Goal: Information Seeking & Learning: Learn about a topic

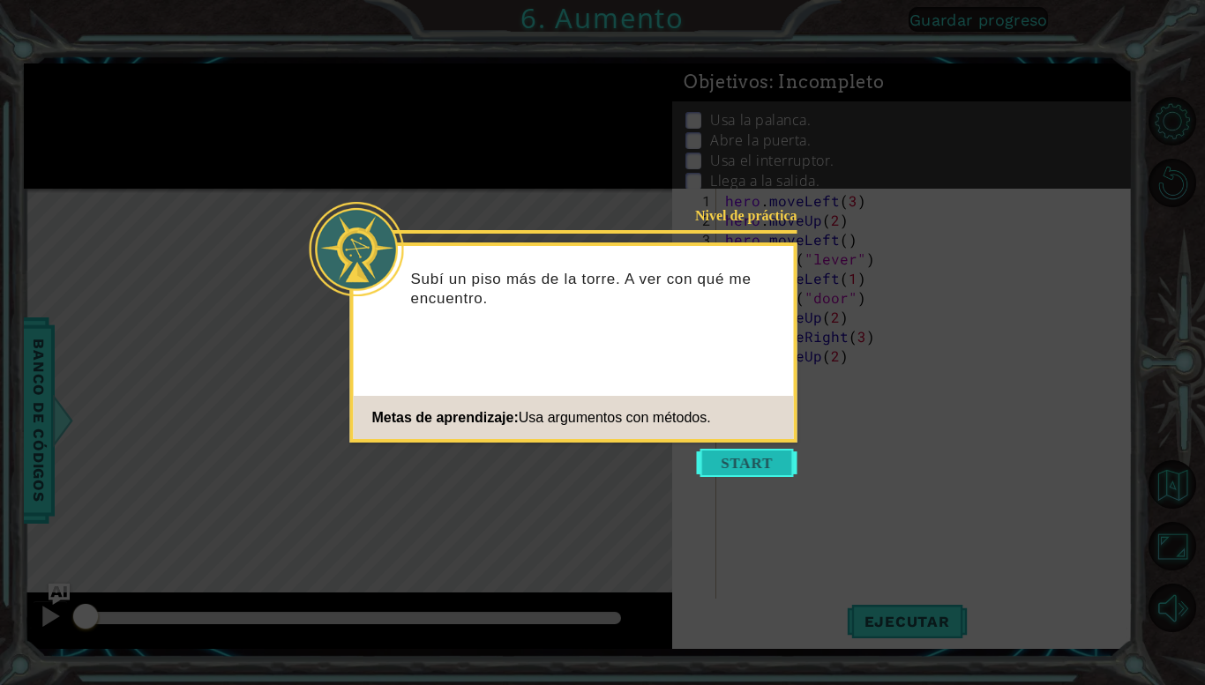
click at [739, 462] on button "Start" at bounding box center [747, 463] width 101 height 28
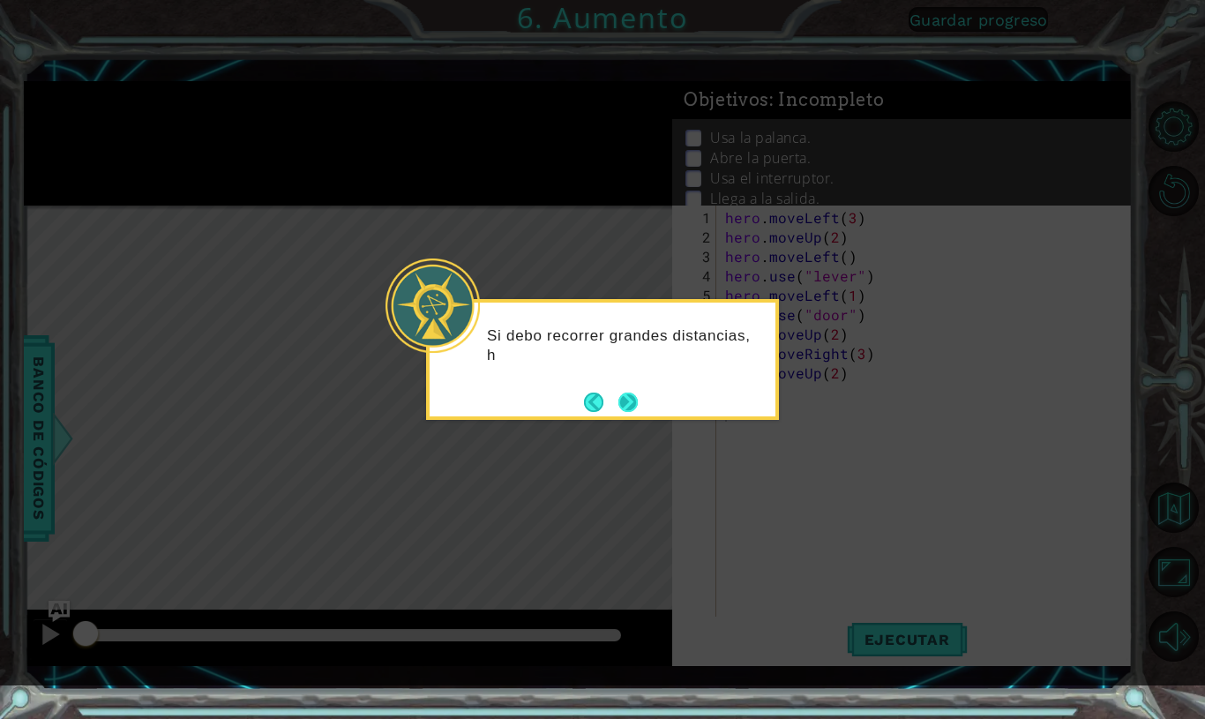
click at [632, 395] on button "Next" at bounding box center [628, 401] width 29 height 29
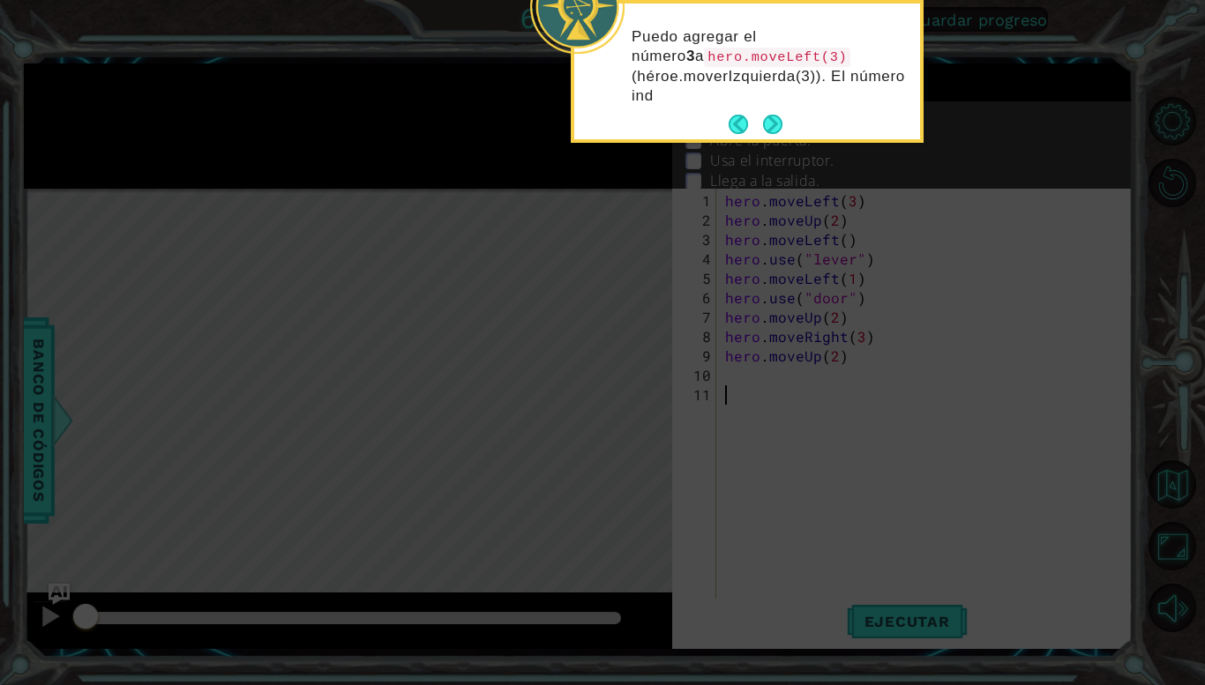
click at [770, 109] on div "Puedo agregar el número 3 a hero.moveLeft(3) (héroe.moverIzquierda(3)). El núme…" at bounding box center [747, 75] width 346 height 129
click at [771, 117] on button "Next" at bounding box center [772, 124] width 19 height 19
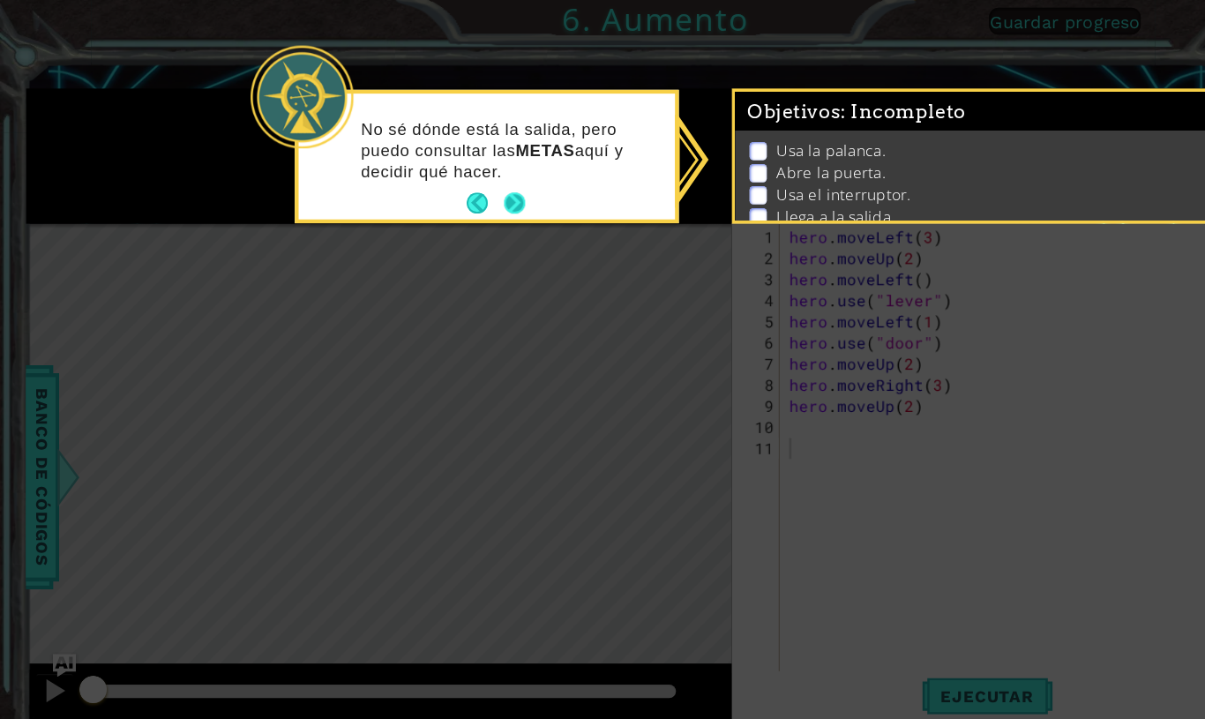
click at [468, 182] on button "Next" at bounding box center [472, 186] width 19 height 19
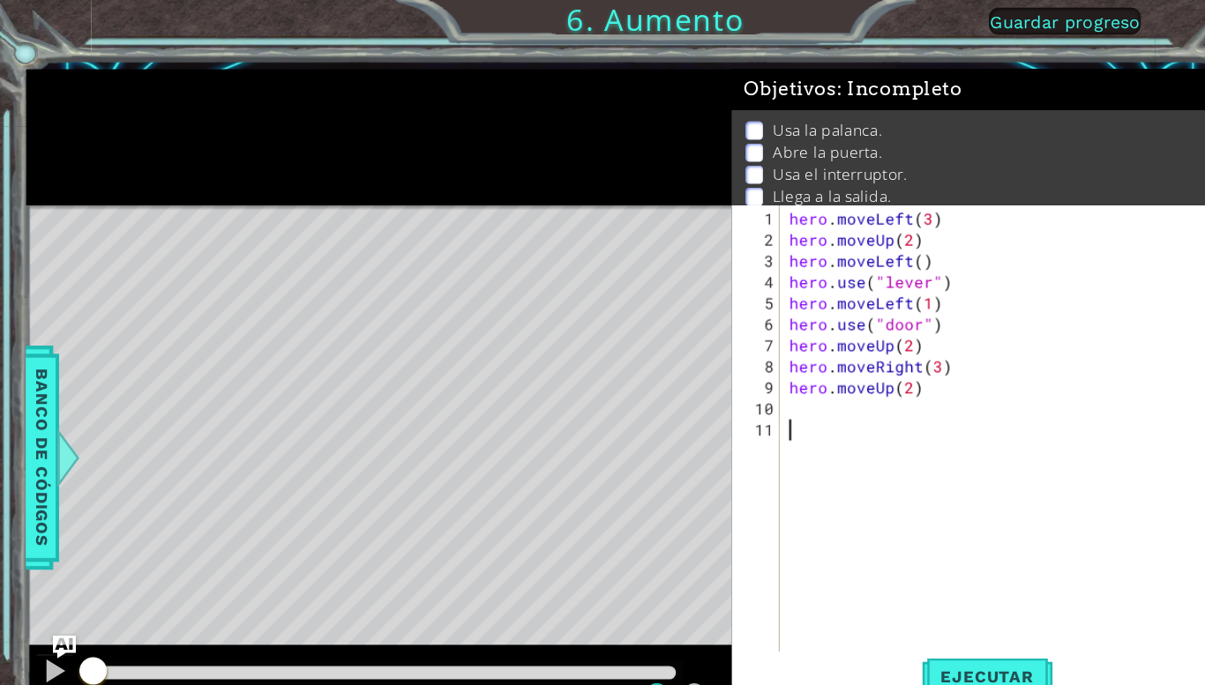
click at [461, 182] on div at bounding box center [348, 126] width 648 height 124
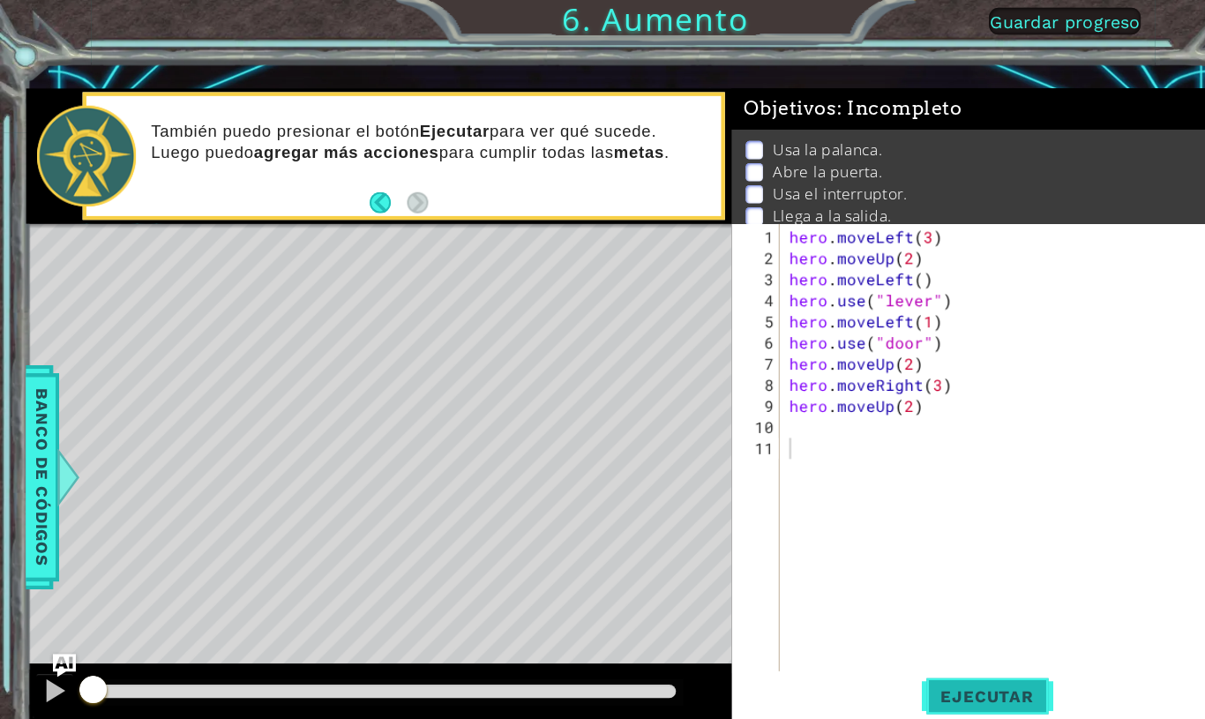
click at [962, 637] on span "Ejecutar" at bounding box center [907, 640] width 121 height 18
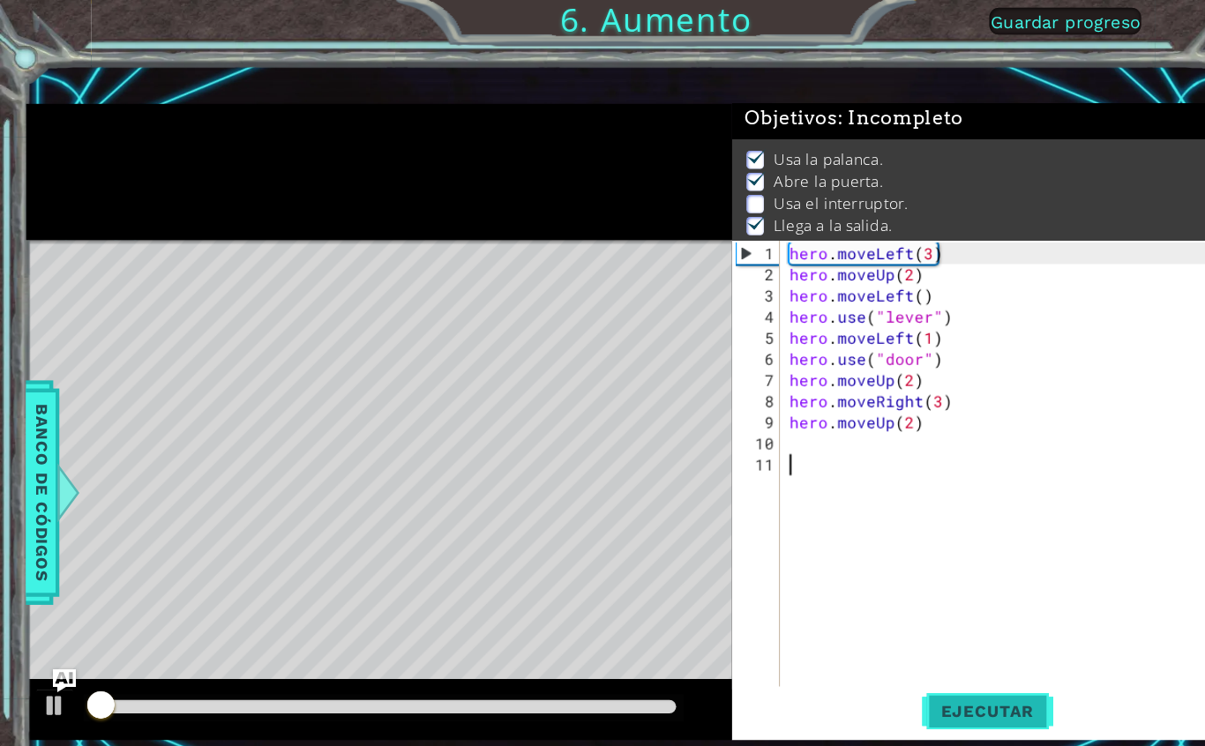
scroll to position [6, 0]
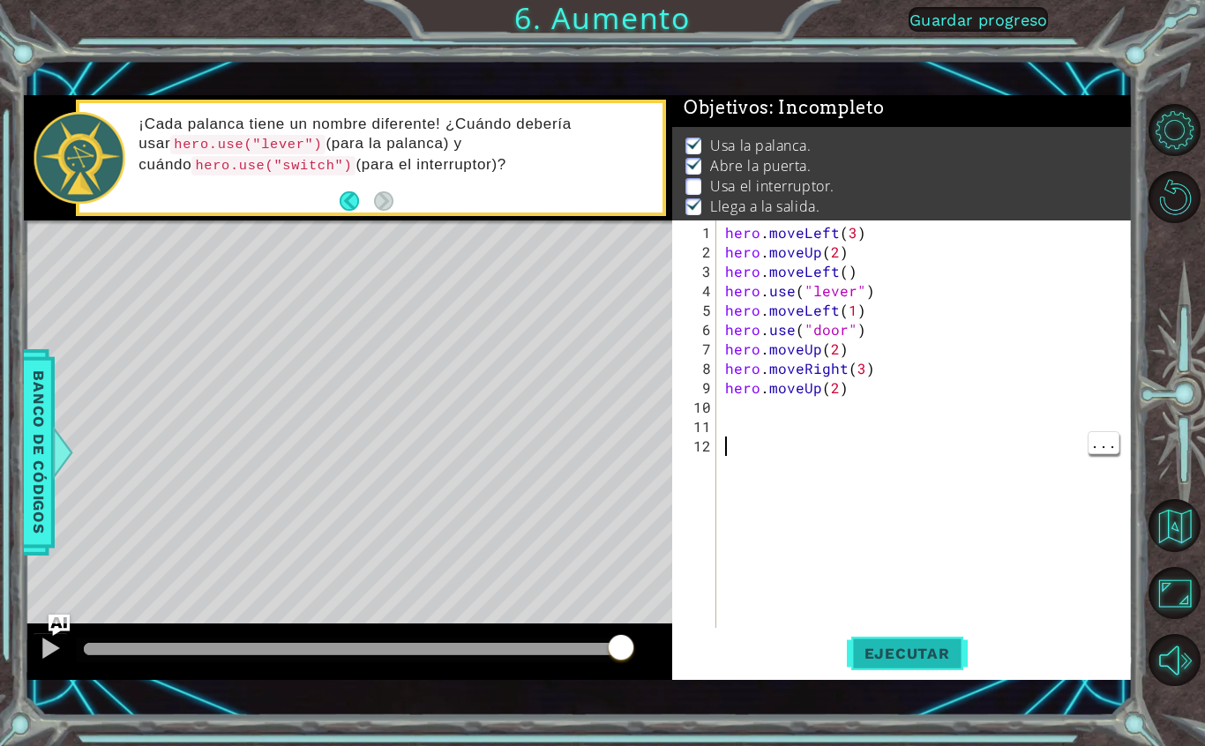
click at [931, 673] on button "Ejecutar" at bounding box center [907, 654] width 121 height 46
click at [924, 654] on span "Ejecutar" at bounding box center [907, 654] width 121 height 18
click at [903, 640] on button "Ejecutar" at bounding box center [907, 654] width 121 height 46
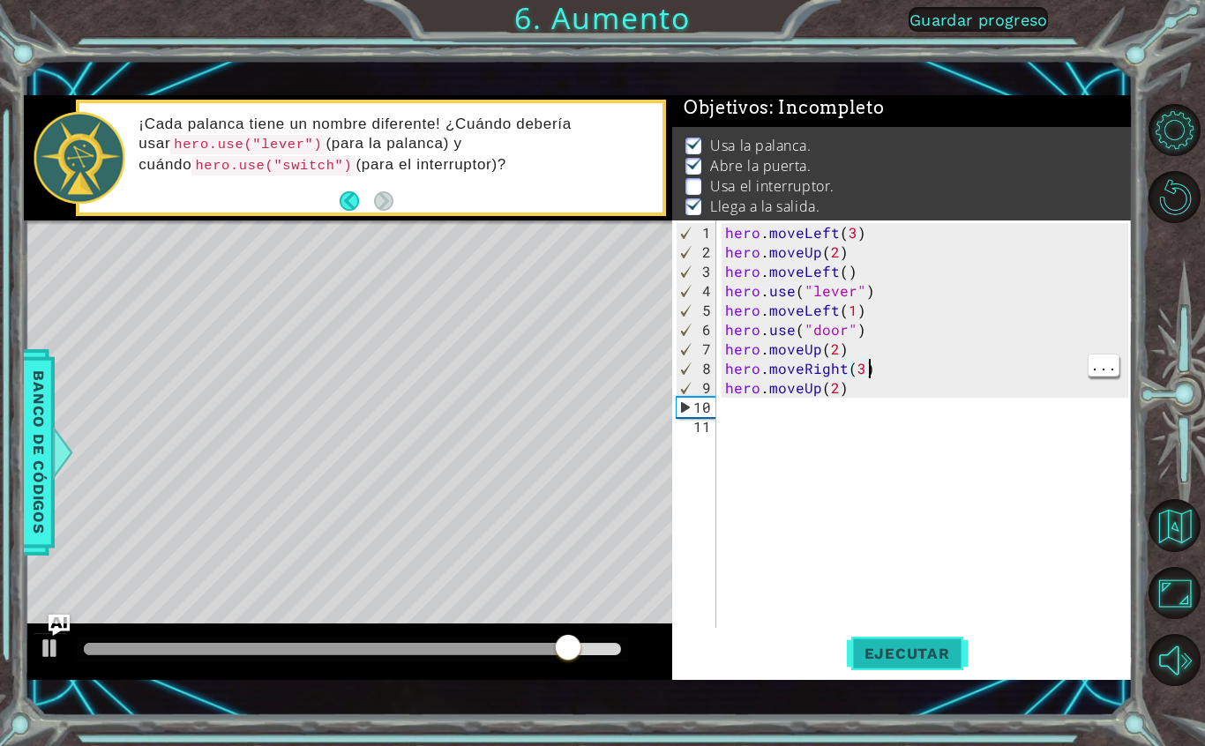
click at [950, 645] on span "Ejecutar" at bounding box center [907, 654] width 121 height 18
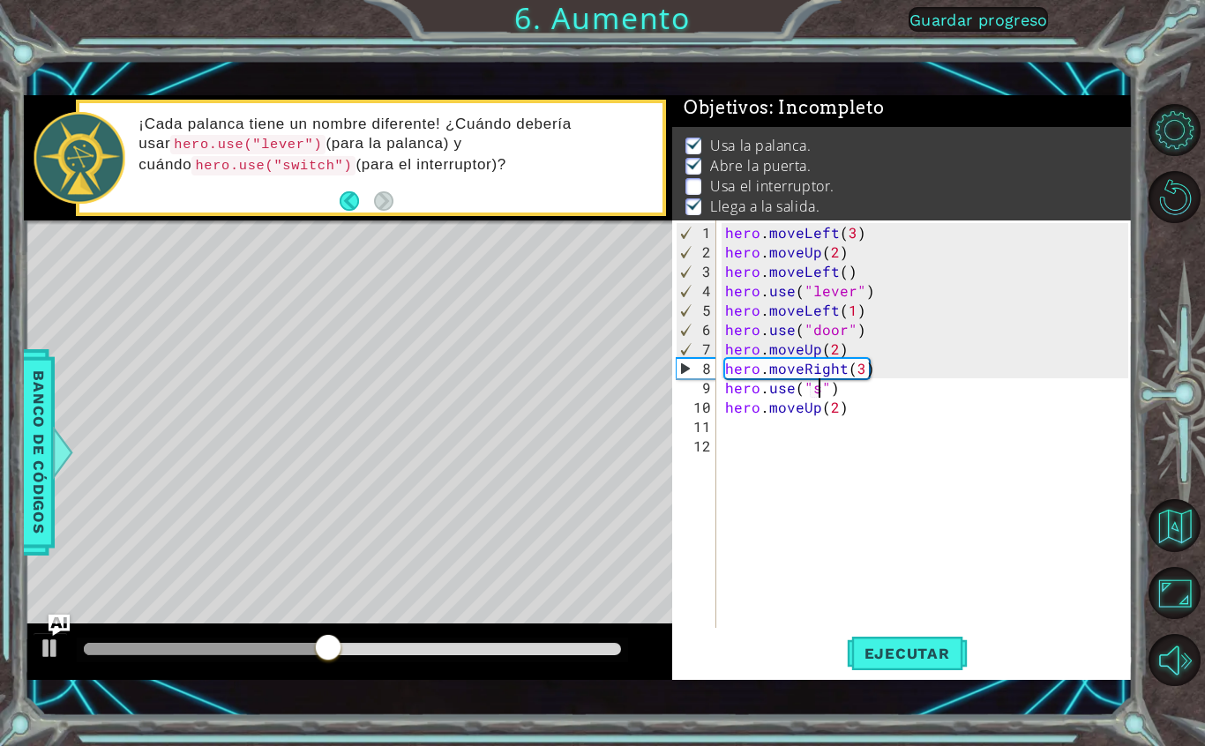
scroll to position [22, 32]
click at [44, 649] on div at bounding box center [50, 648] width 23 height 23
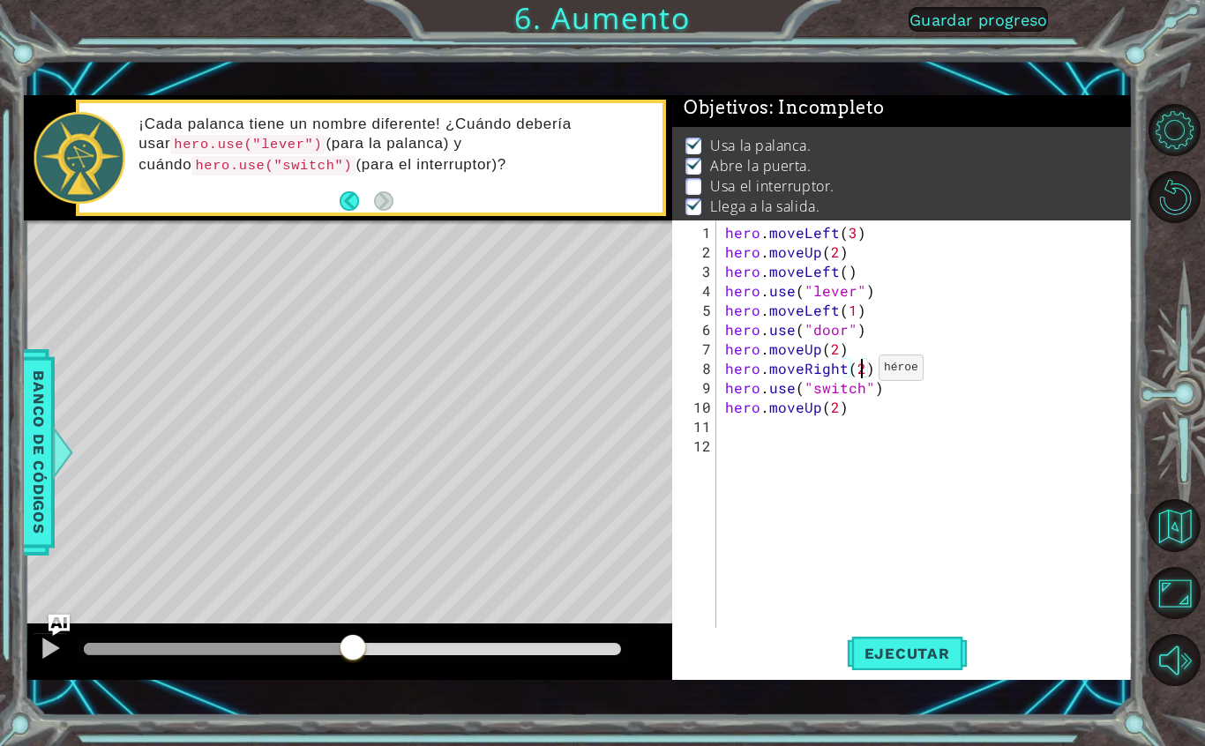
type textarea "abcde fg"
click at [936, 647] on span "Ejecutar" at bounding box center [907, 654] width 121 height 18
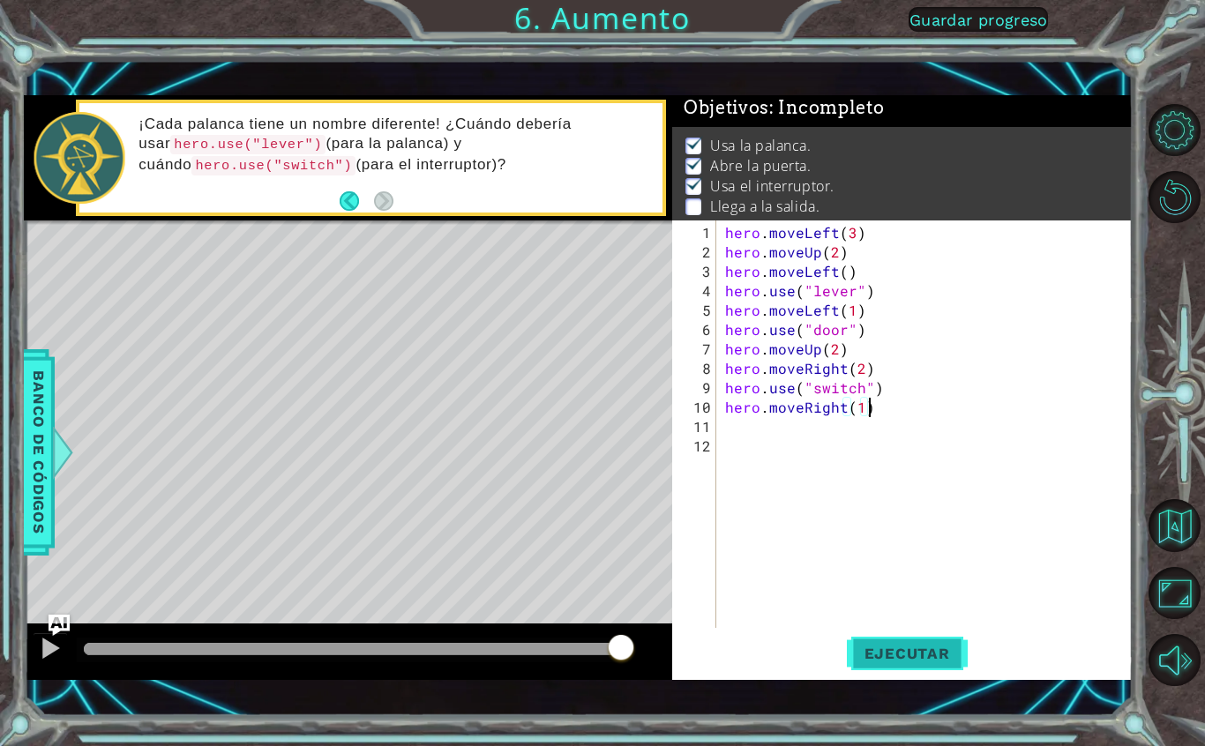
click at [938, 649] on span "Ejecutar" at bounding box center [907, 654] width 121 height 18
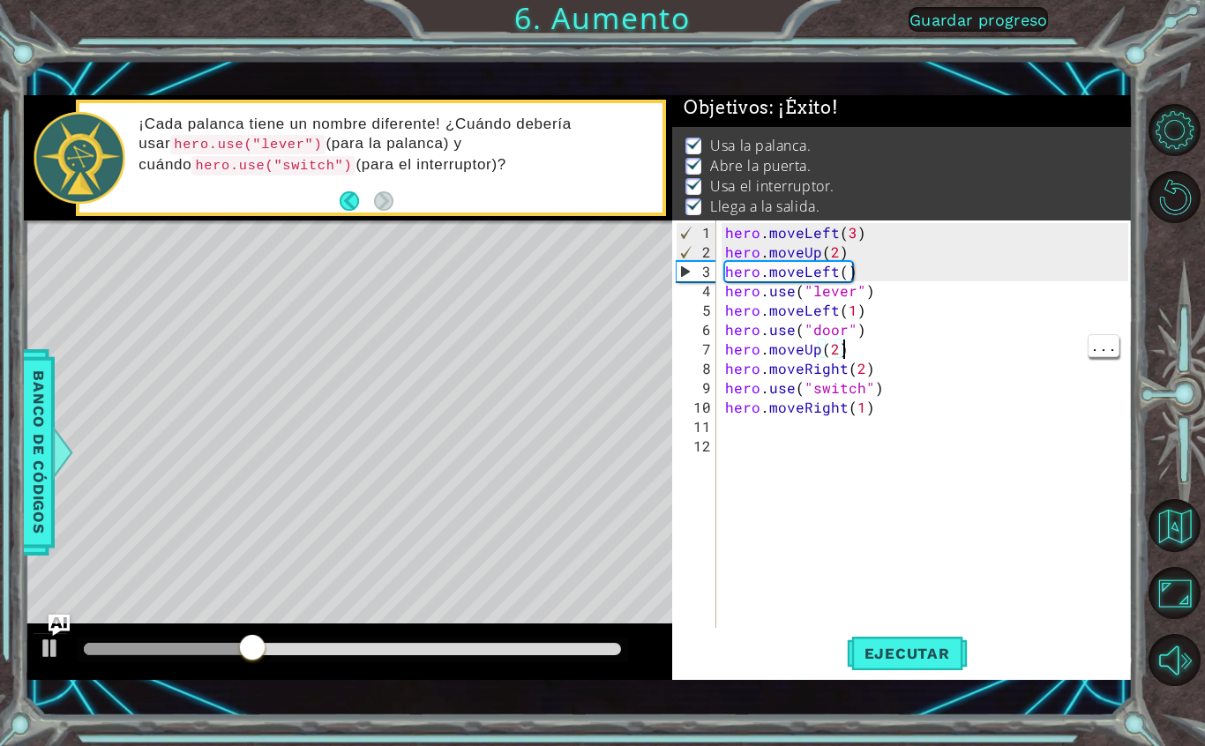
click at [1008, 436] on div "hero . moveLeft ( 3 ) hero . moveUp ( 2 ) hero . moveLeft ( ) hero . use ( "lev…" at bounding box center [930, 446] width 416 height 446
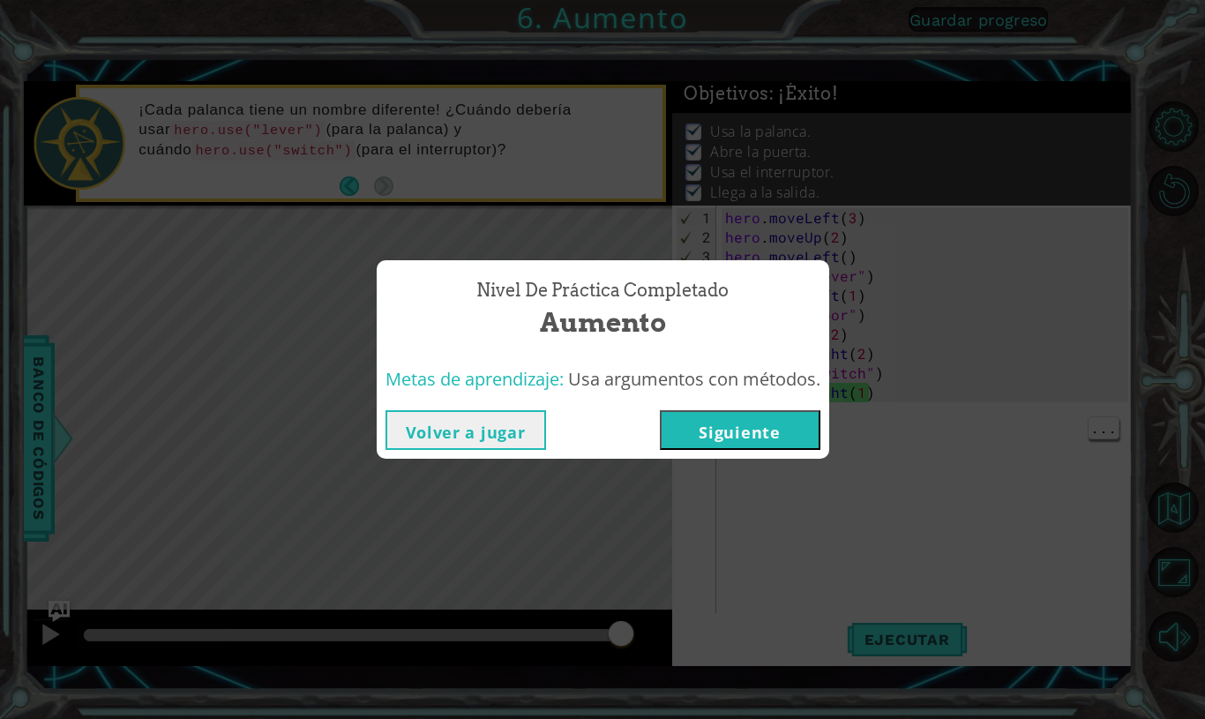
click at [820, 446] on button "Siguiente" at bounding box center [740, 430] width 161 height 40
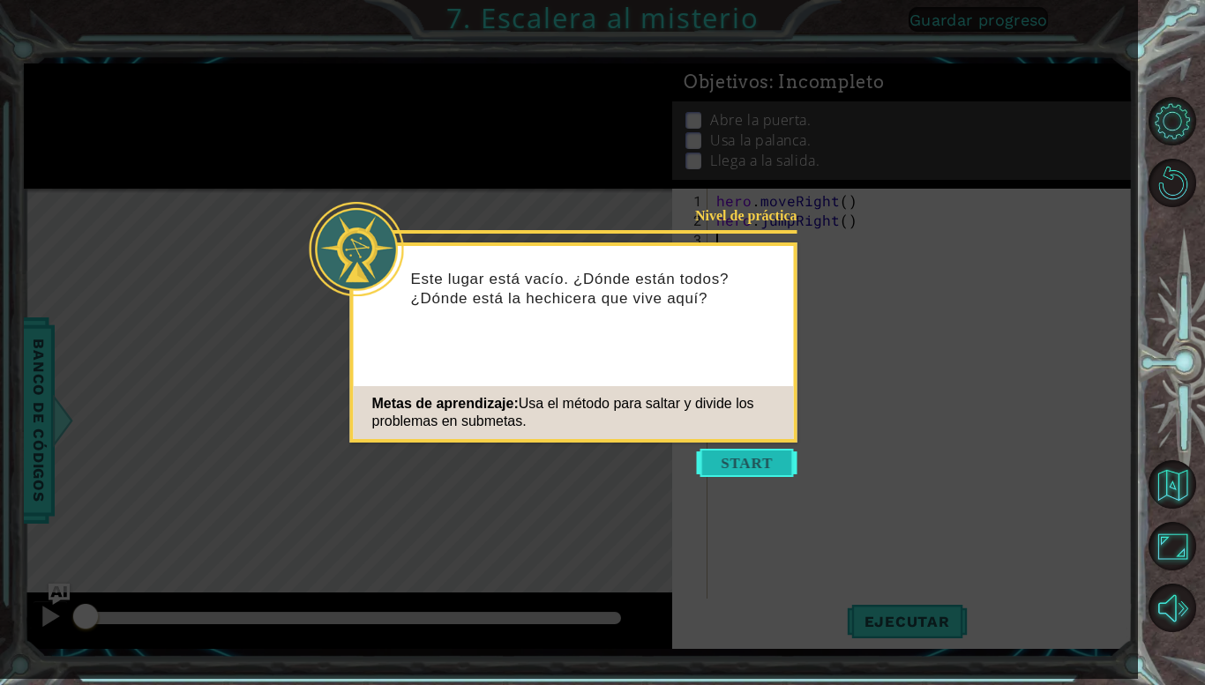
click at [779, 453] on button "Start" at bounding box center [747, 463] width 101 height 28
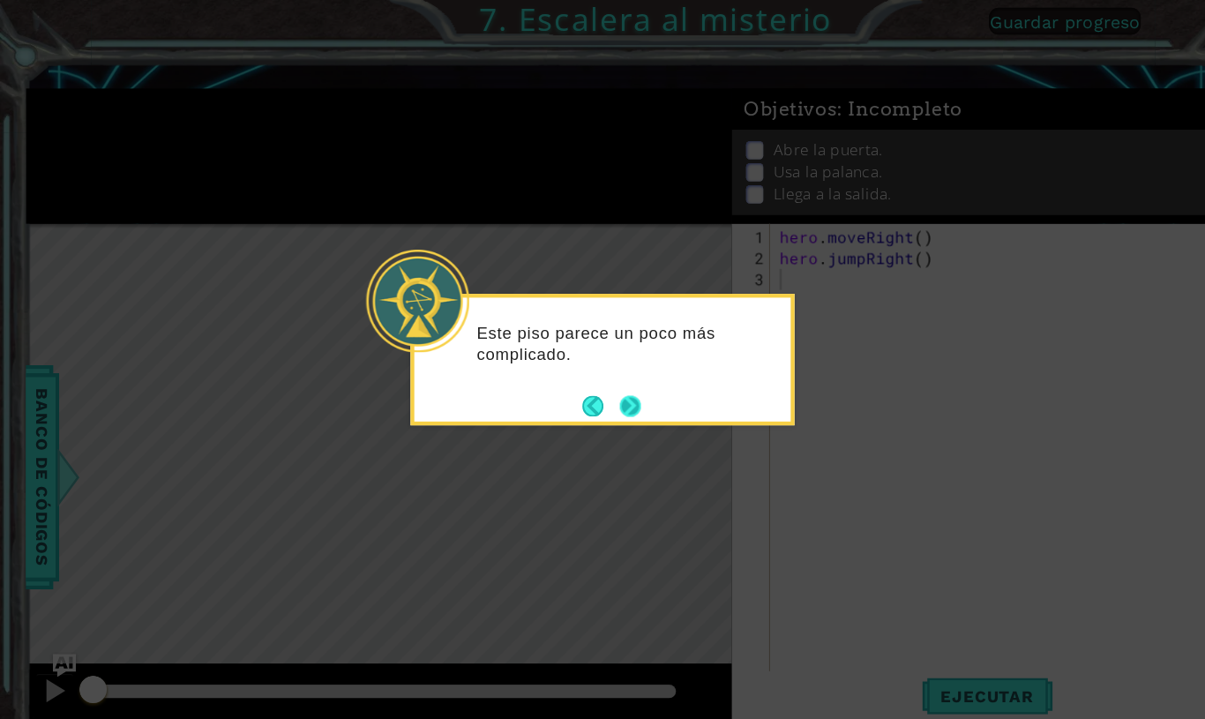
click at [581, 365] on button "Next" at bounding box center [578, 372] width 19 height 19
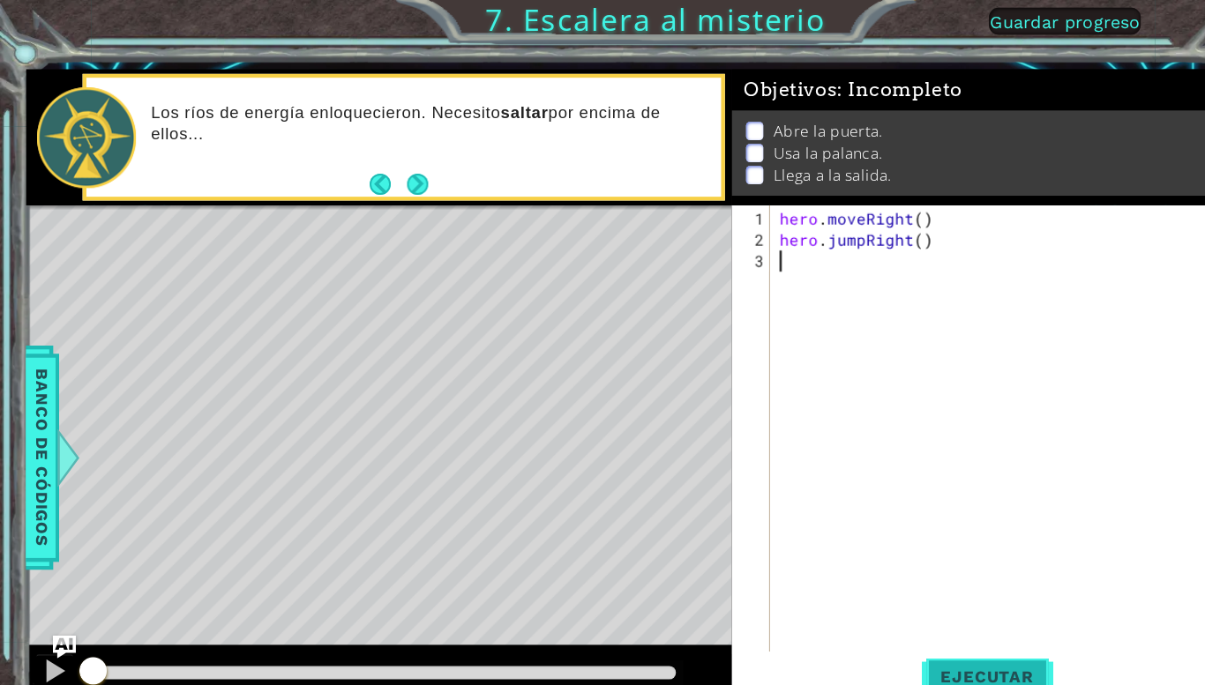
click at [900, 611] on button "Ejecutar" at bounding box center [907, 622] width 121 height 46
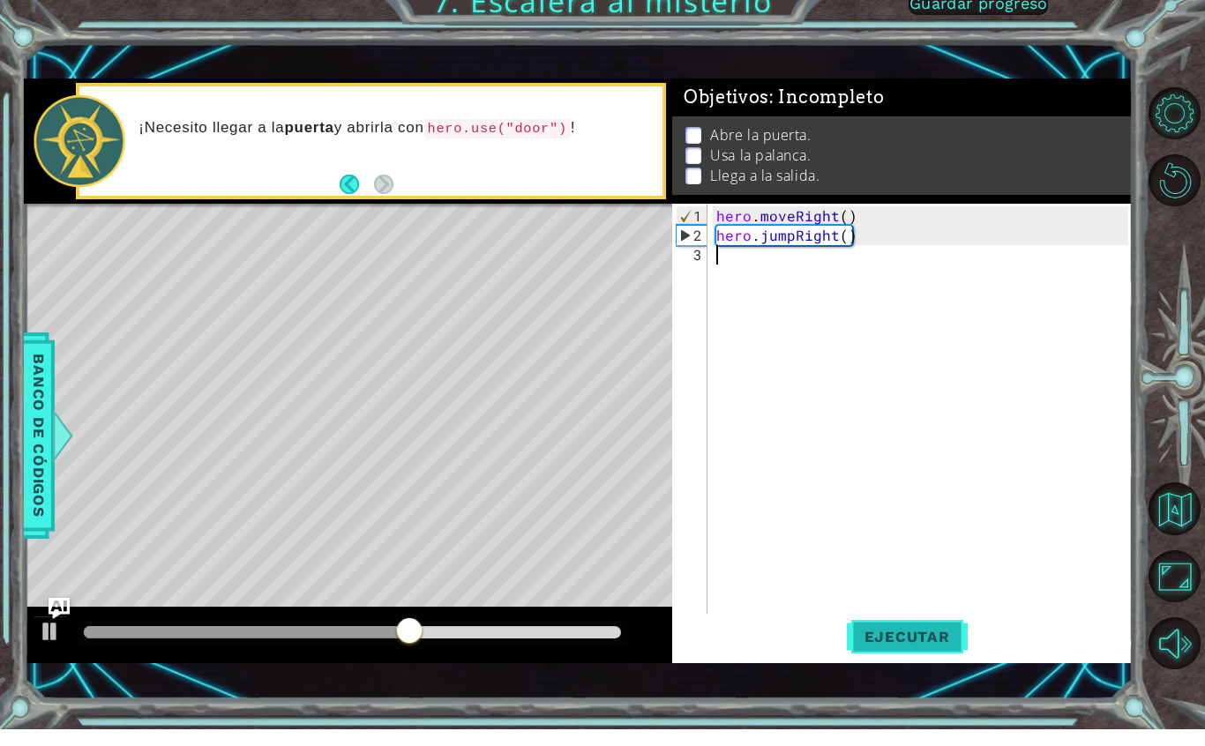
scroll to position [22, 32]
click at [936, 645] on span "Ejecutar" at bounding box center [907, 654] width 121 height 18
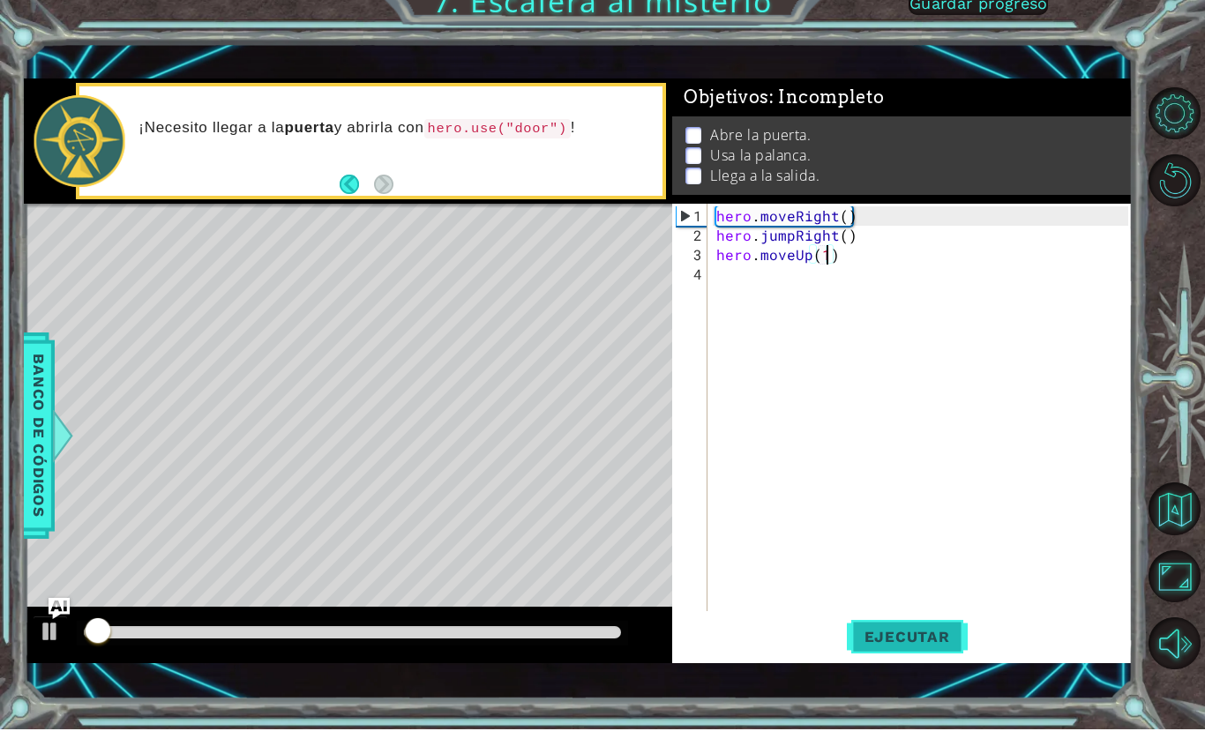
click at [932, 645] on span "Ejecutar" at bounding box center [907, 654] width 121 height 18
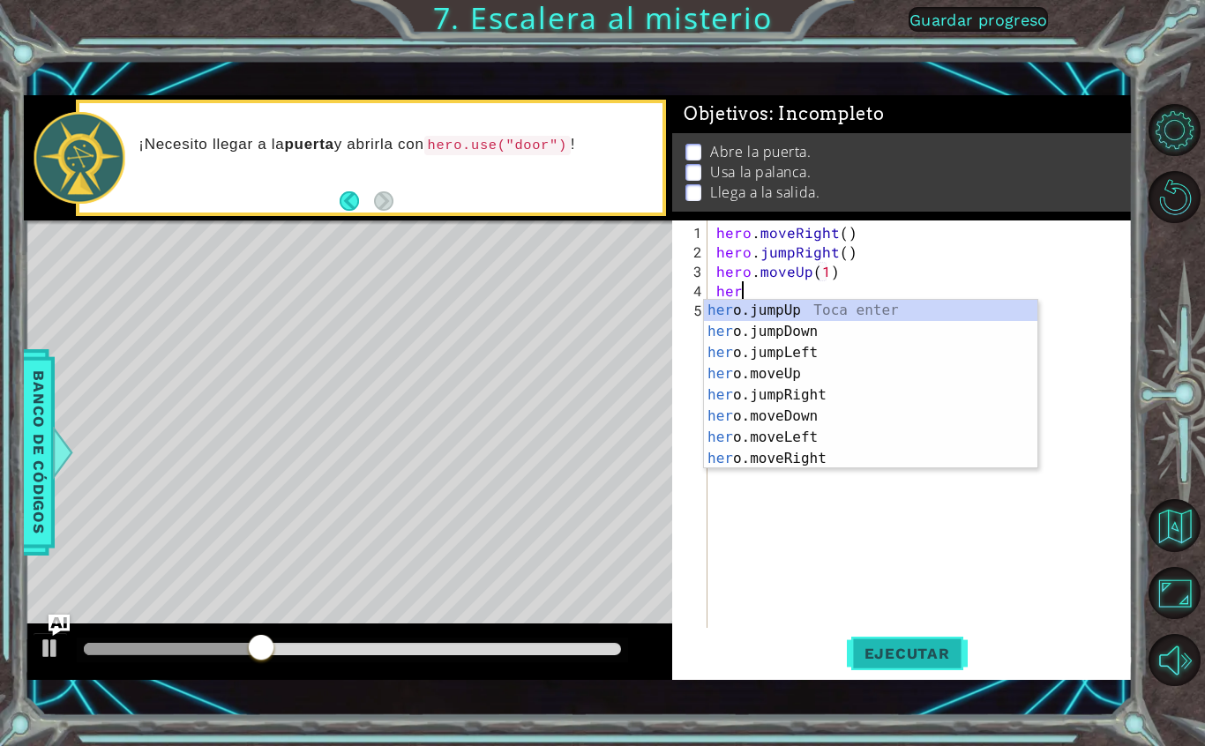
scroll to position [22, 49]
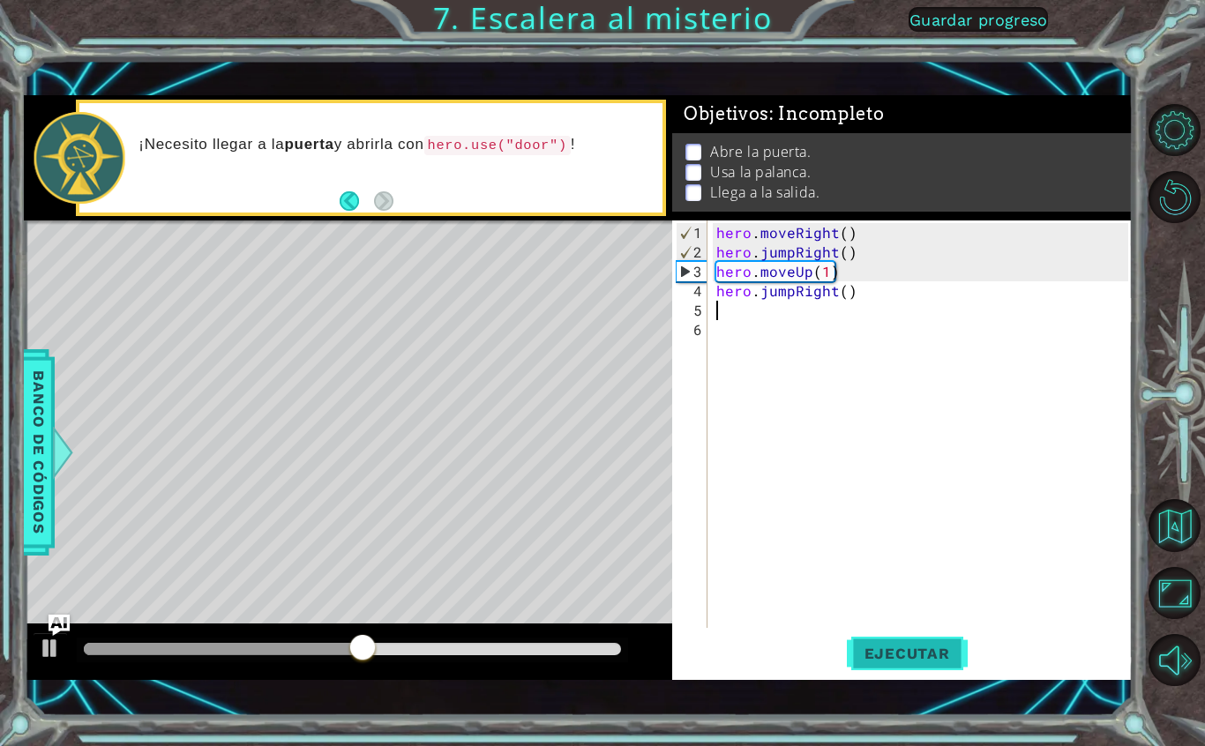
click at [932, 640] on button "Ejecutar" at bounding box center [907, 654] width 121 height 46
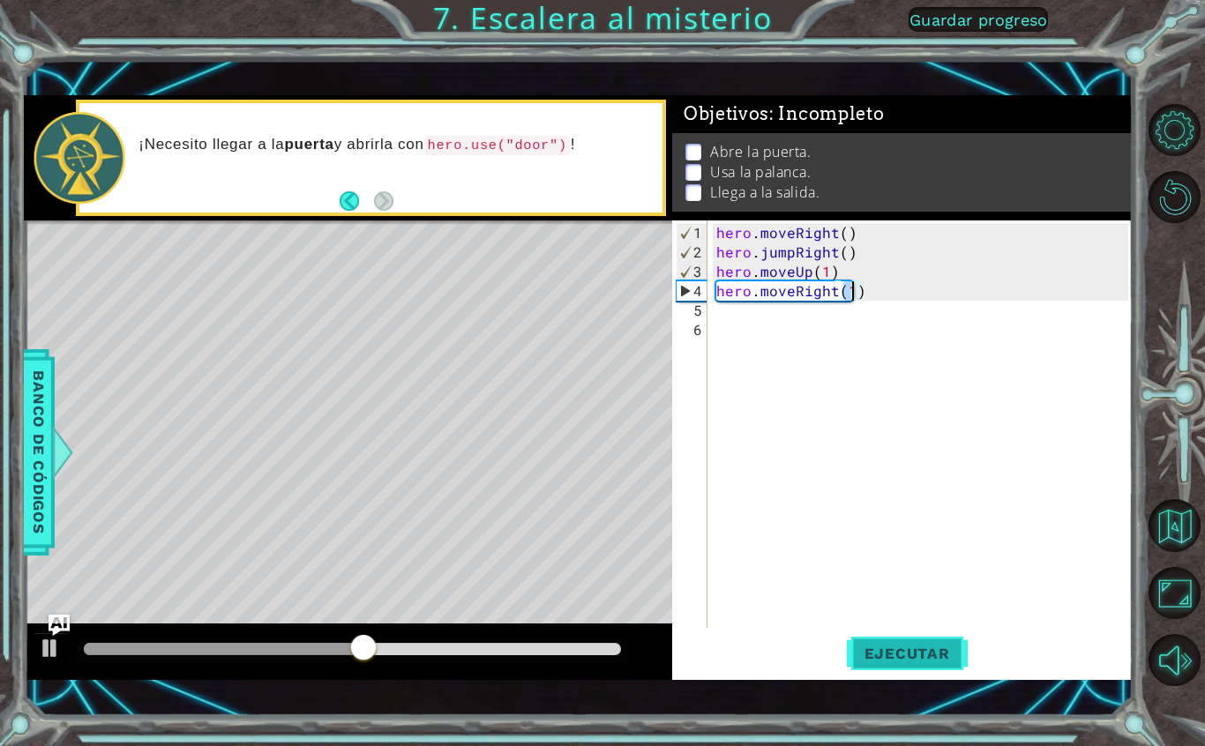
click at [944, 634] on button "Ejecutar" at bounding box center [907, 654] width 121 height 46
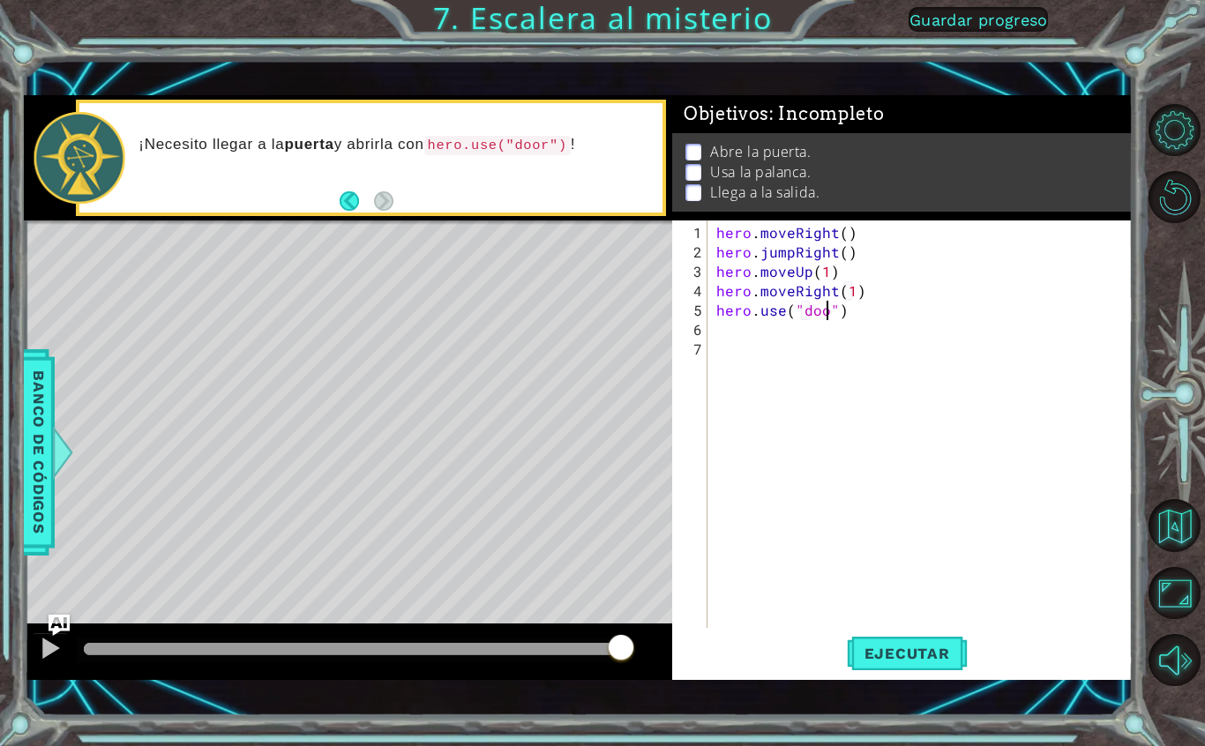
scroll to position [22, 56]
click at [928, 649] on span "Ejecutar" at bounding box center [907, 654] width 121 height 18
click at [927, 647] on span "Ejecutar" at bounding box center [907, 654] width 121 height 18
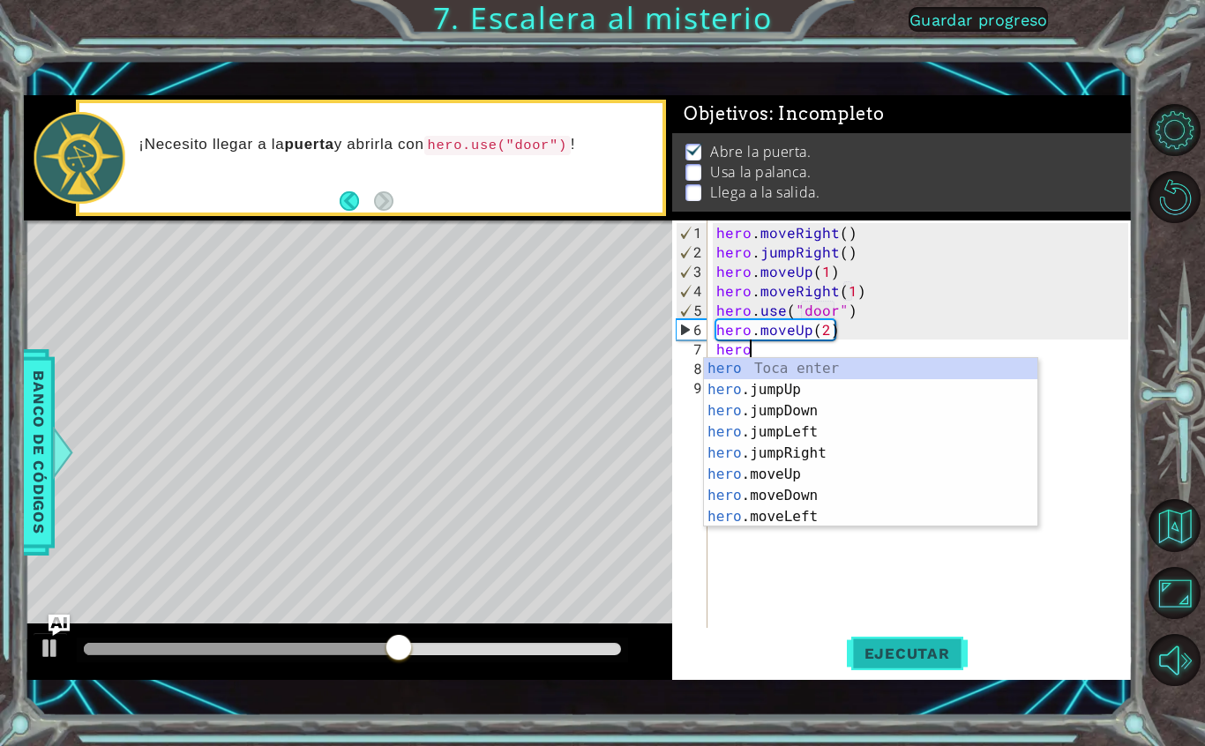
scroll to position [22, 56]
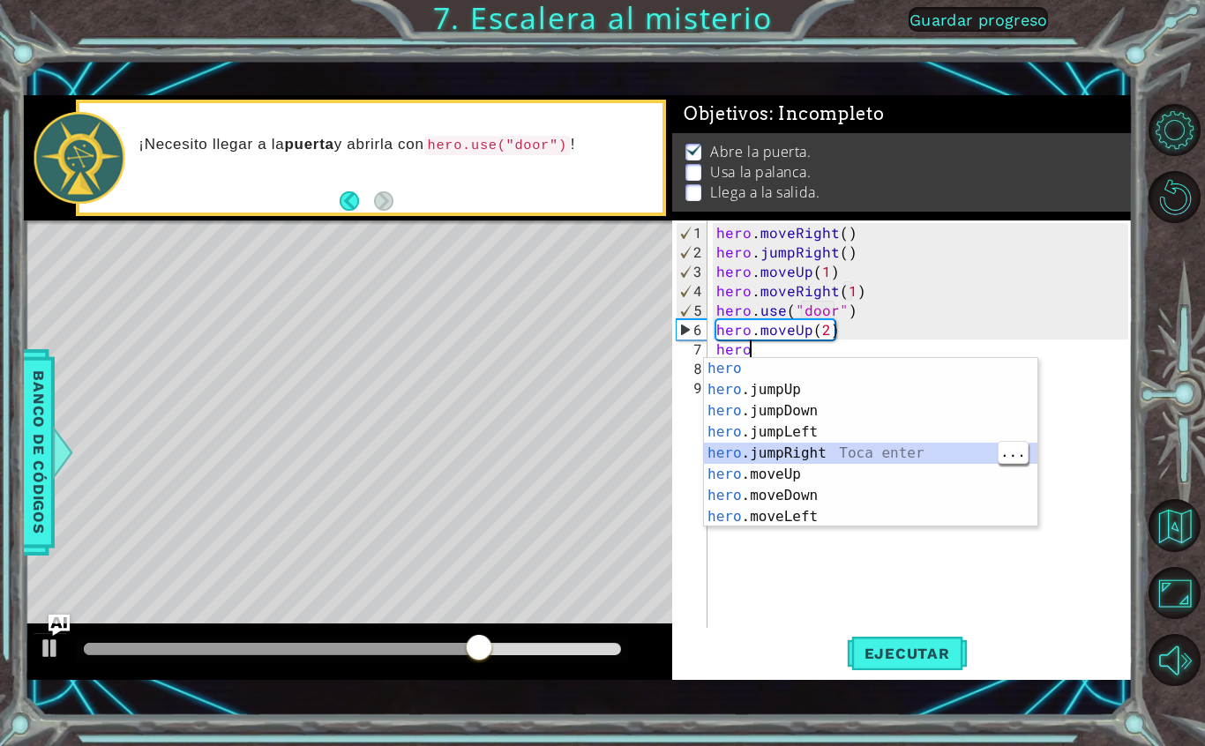
click at [886, 430] on div "hero Toca enter hero .jumpUp Toca enter hero .jumpDown Toca enter hero .jumpLef…" at bounding box center [870, 464] width 333 height 212
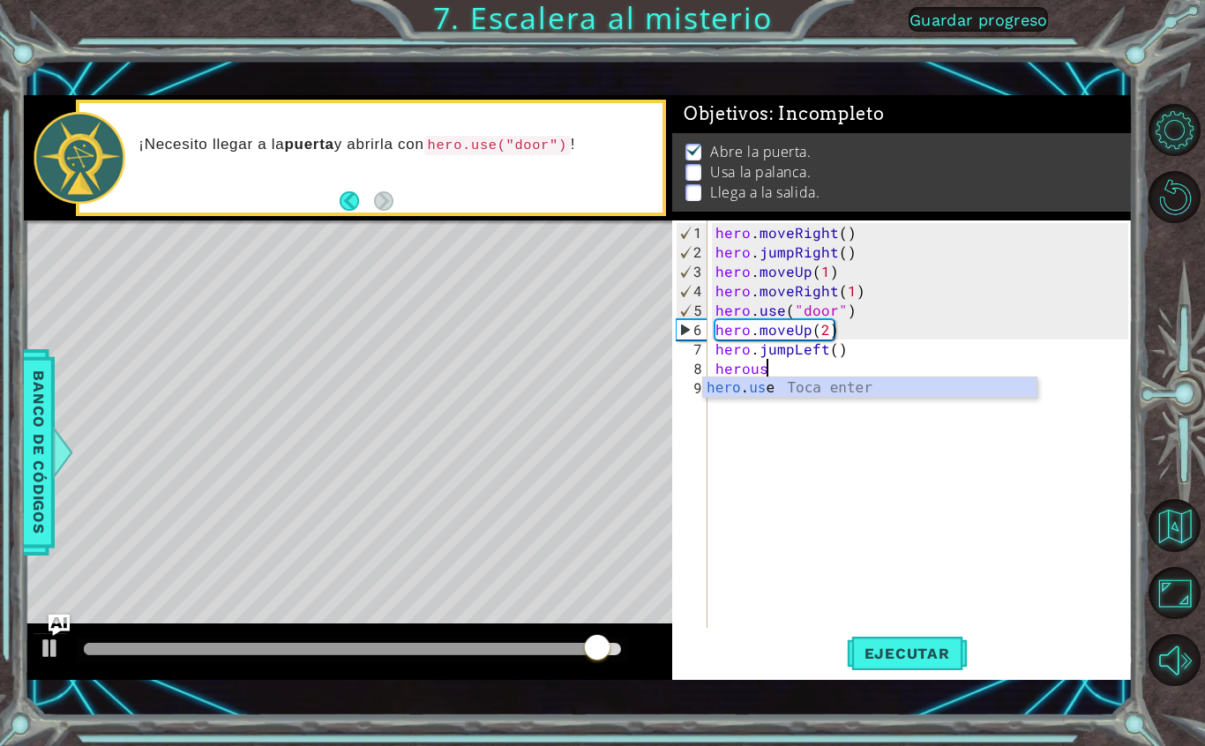
scroll to position [22, 70]
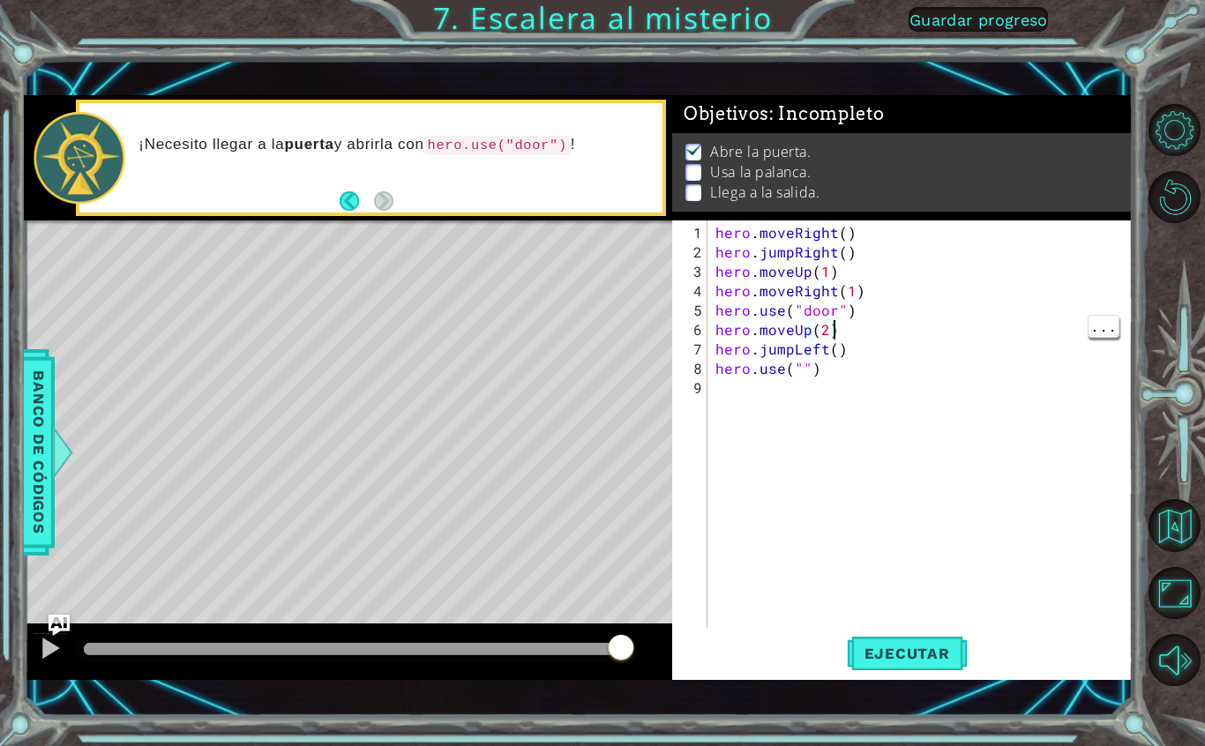
click at [846, 355] on div "hero . moveRight ( ) hero . jumpRight ( ) hero . moveUp ( 1 ) hero . moveRight …" at bounding box center [924, 446] width 424 height 446
click at [907, 655] on span "Ejecutar" at bounding box center [907, 654] width 121 height 18
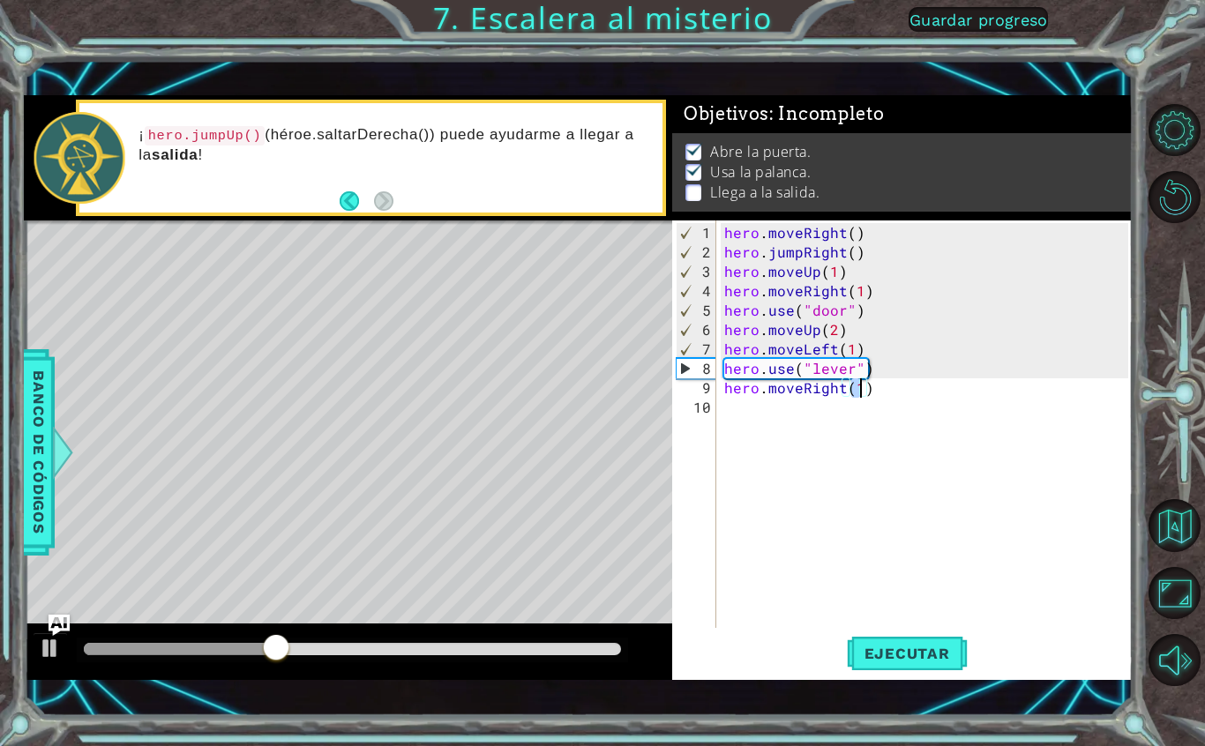
scroll to position [22, 32]
click at [906, 651] on span "Ejecutar" at bounding box center [907, 654] width 121 height 18
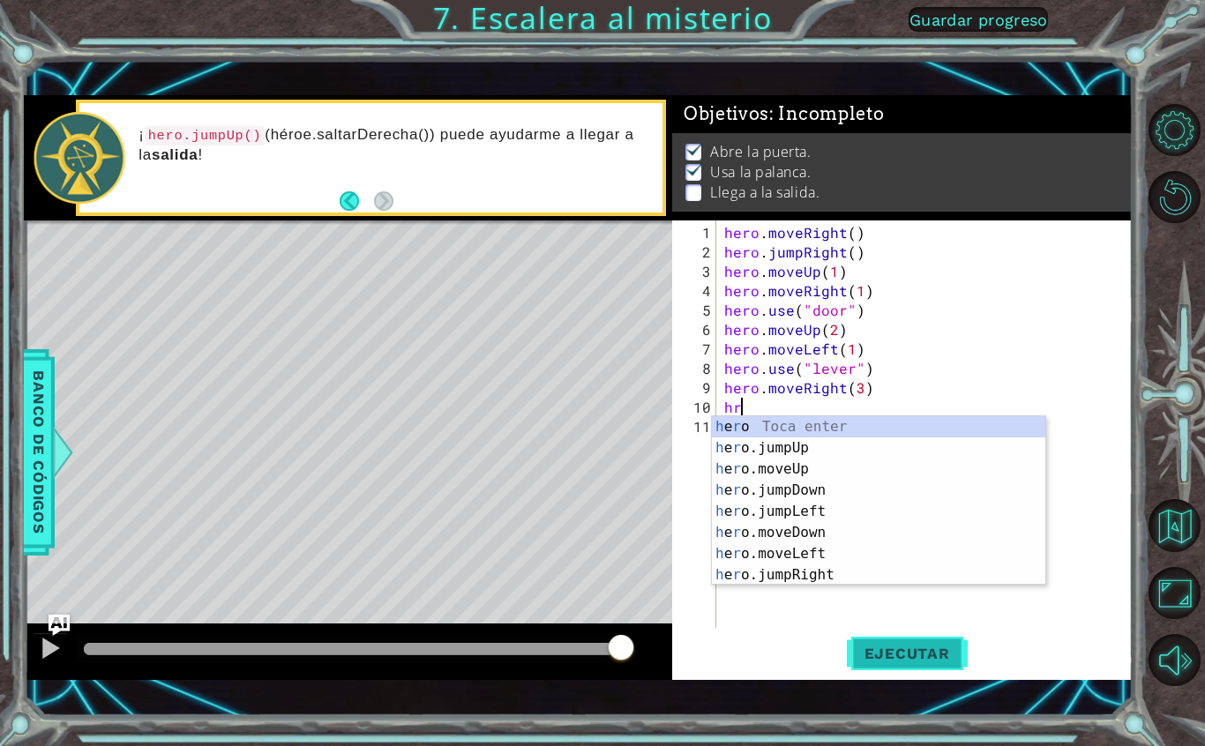
scroll to position [22, 49]
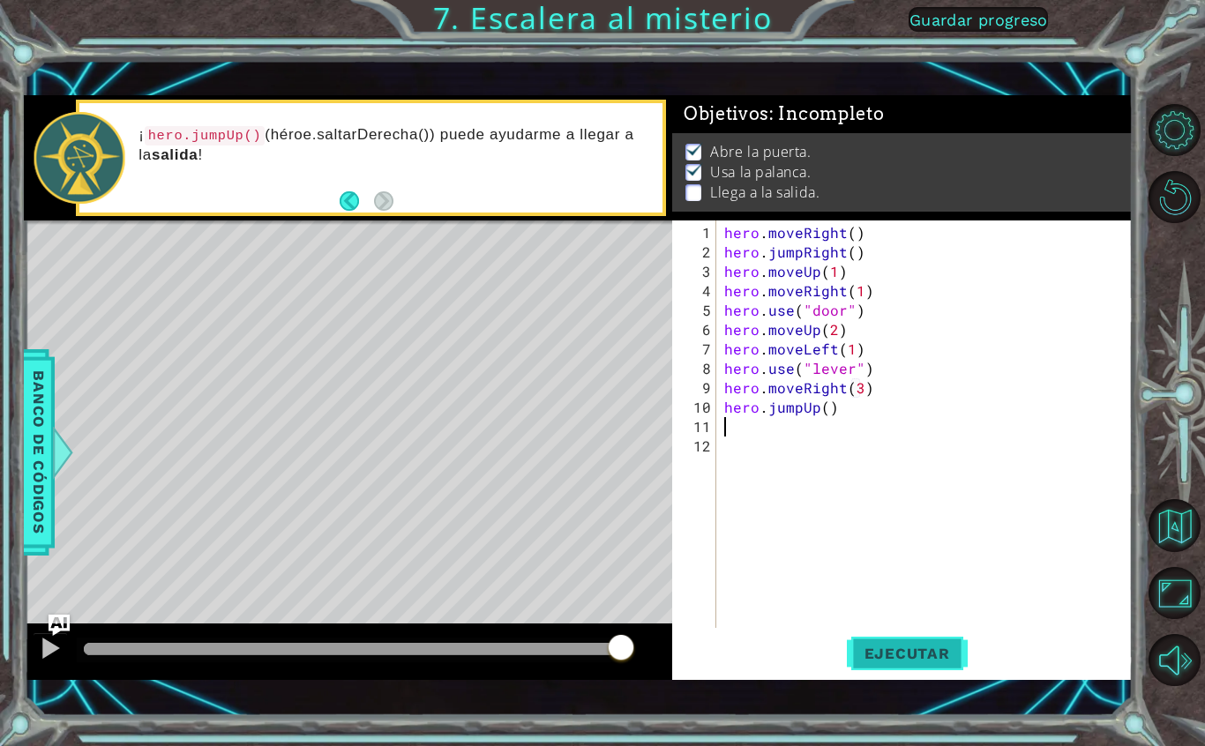
click at [890, 634] on button "Ejecutar" at bounding box center [907, 654] width 121 height 46
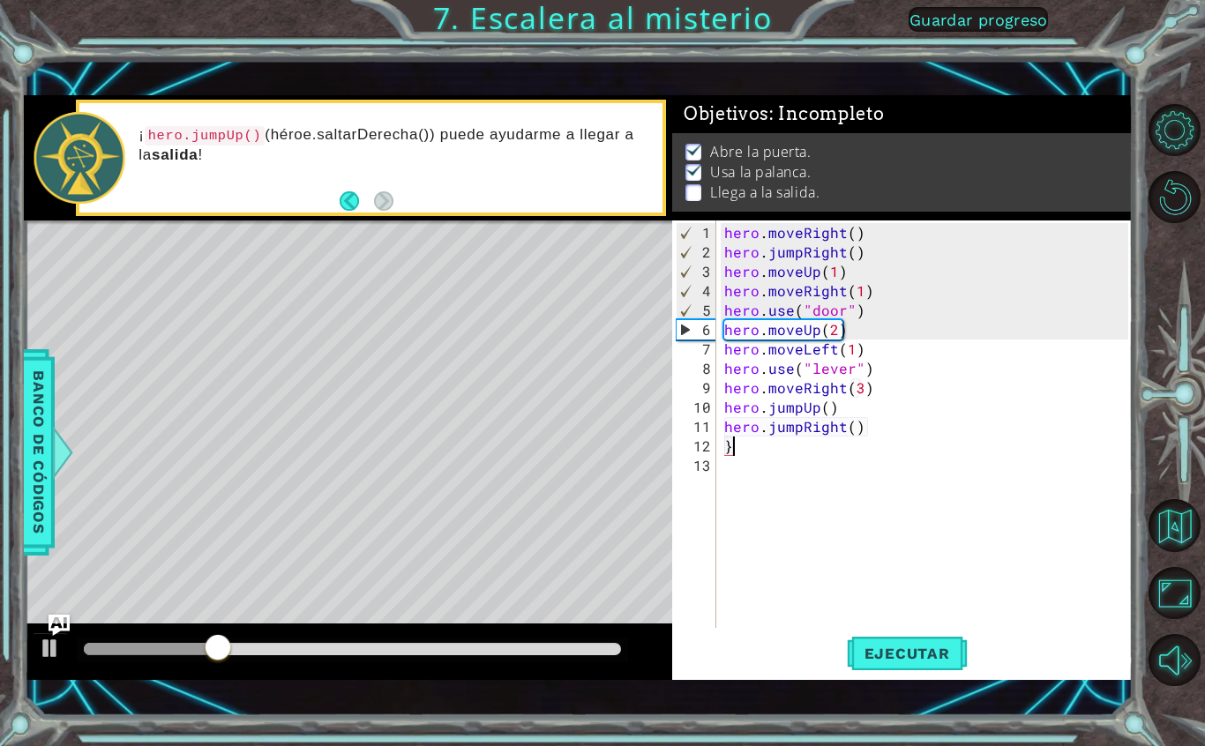
scroll to position [22, 32]
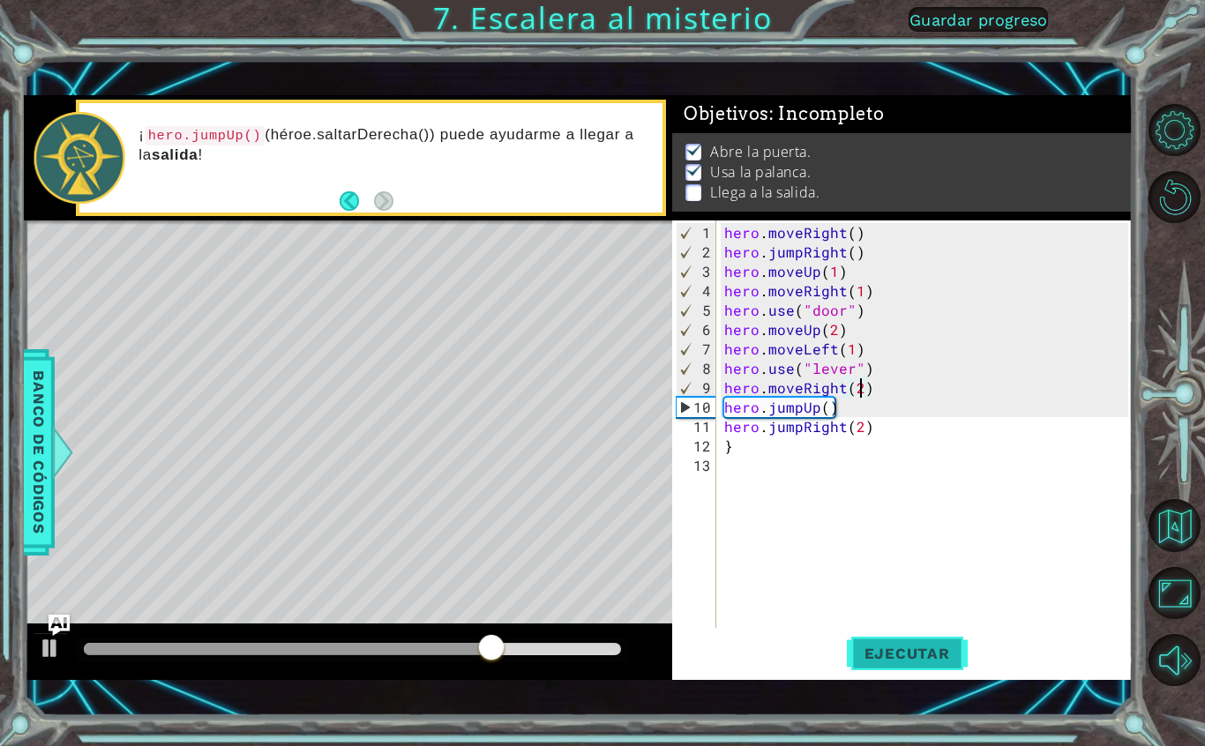
click at [921, 632] on button "Ejecutar" at bounding box center [907, 654] width 121 height 46
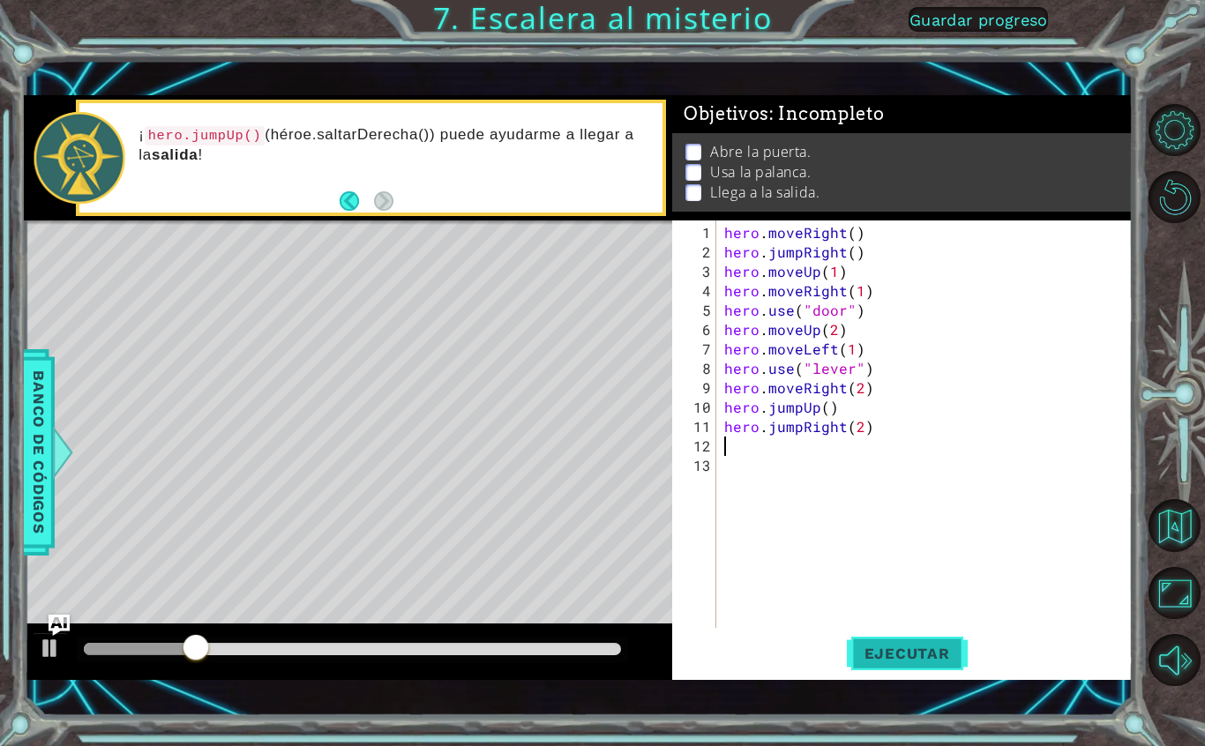
click at [920, 655] on span "Ejecutar" at bounding box center [907, 654] width 121 height 18
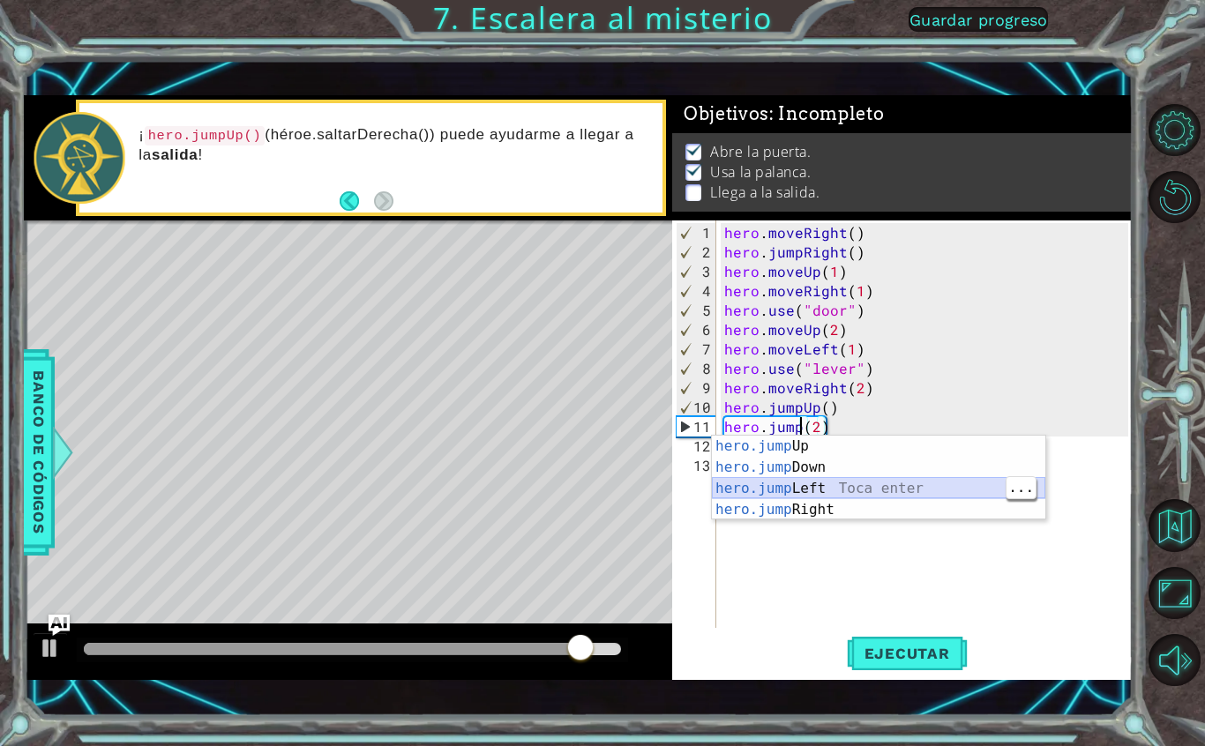
click at [889, 486] on div "hero.jump Up Toca enter hero.jump Down Toca enter hero.jump Left Toca enter her…" at bounding box center [878, 499] width 333 height 127
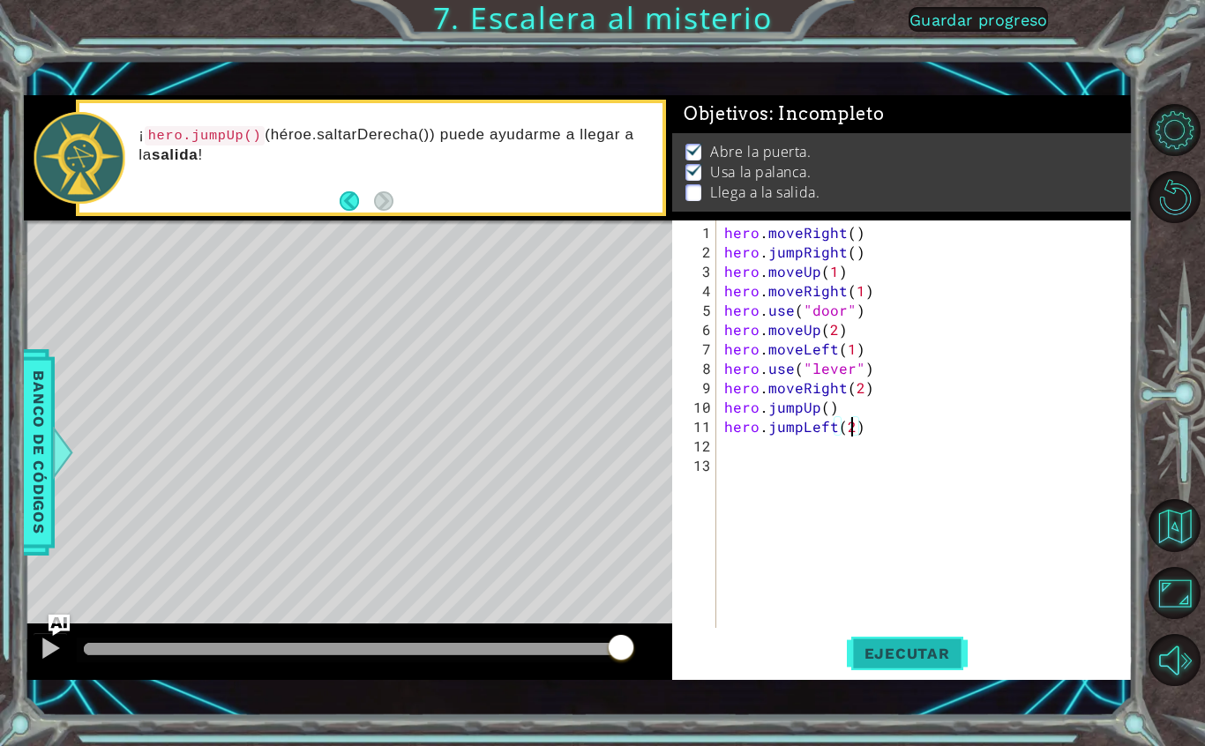
click at [928, 653] on span "Ejecutar" at bounding box center [907, 654] width 121 height 18
type textarea "abcde fg"
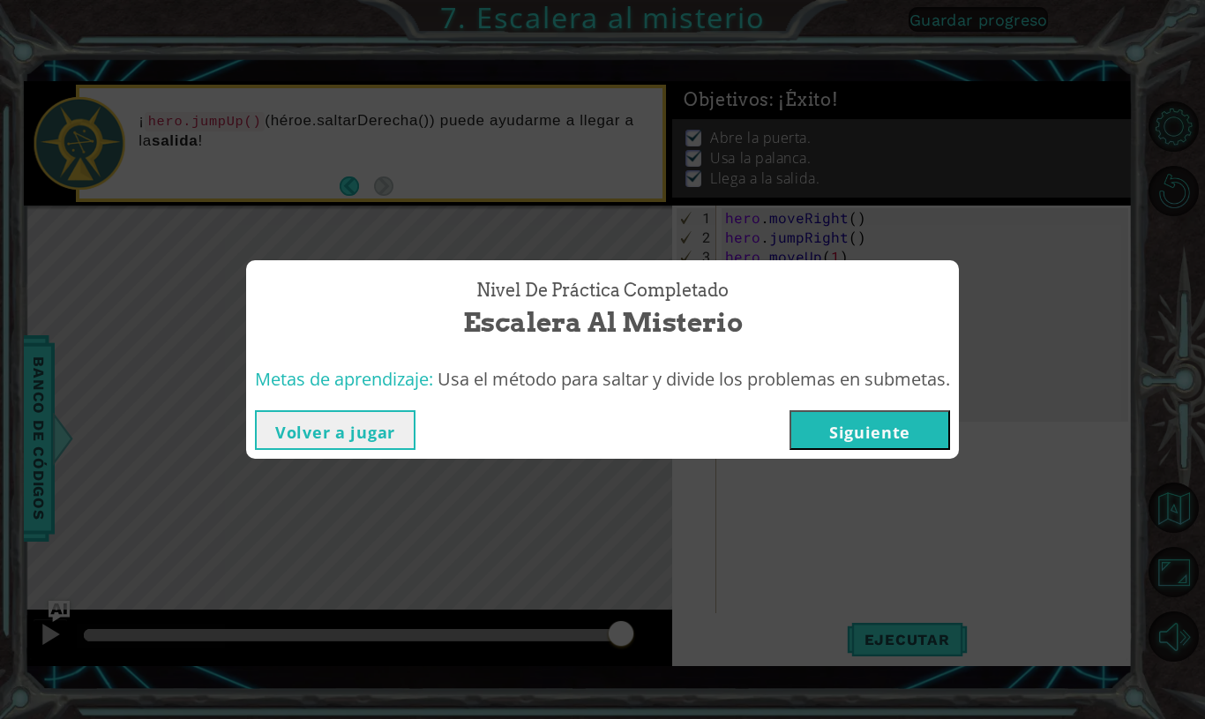
click at [345, 447] on button "Volver a jugar" at bounding box center [335, 430] width 161 height 40
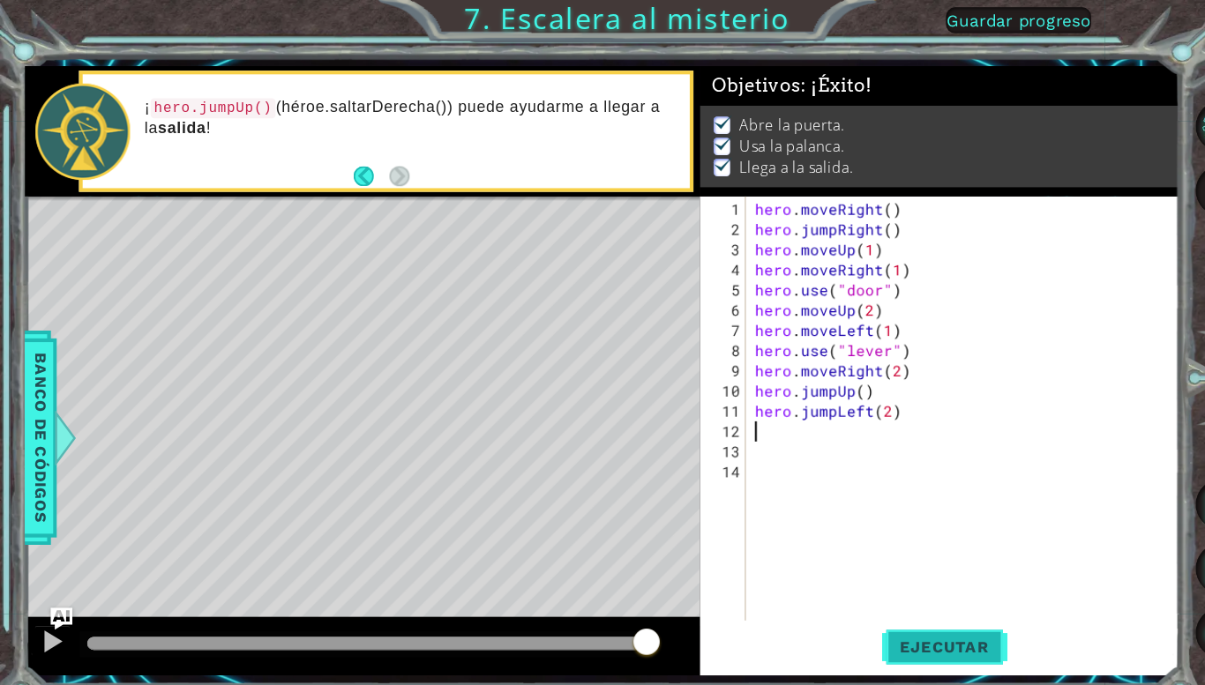
click at [948, 622] on span "Ejecutar" at bounding box center [907, 622] width 121 height 18
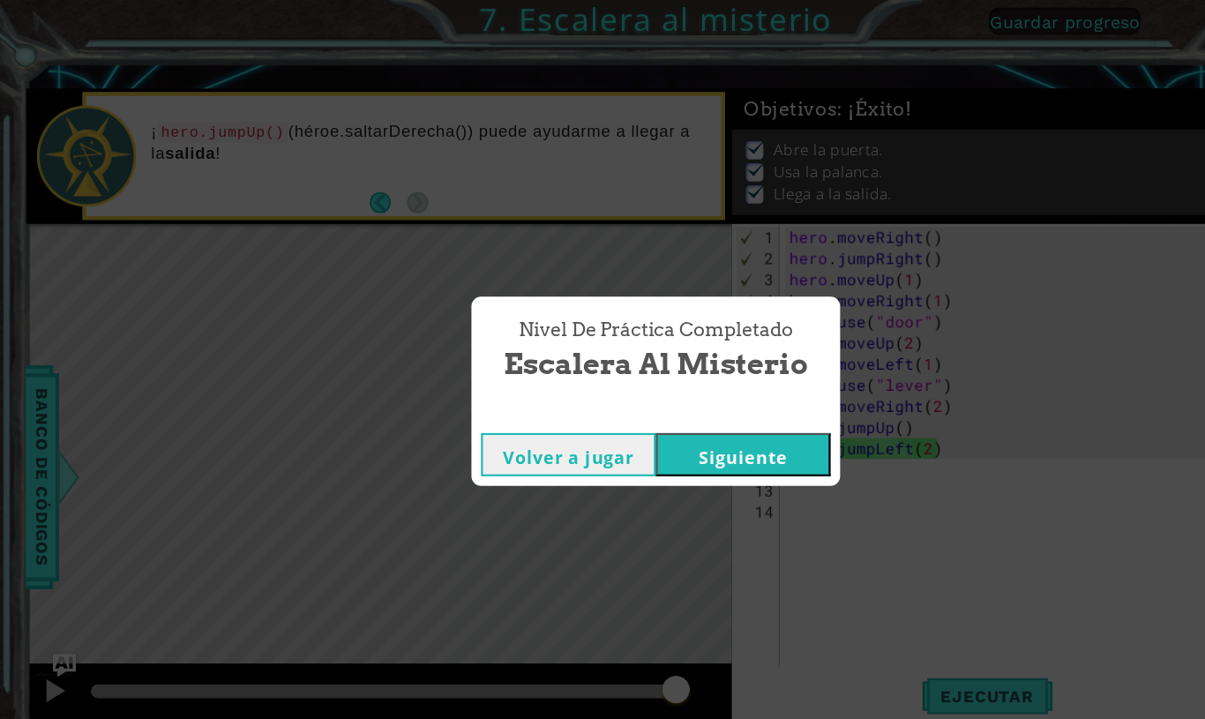
click at [723, 421] on button "Siguiente" at bounding box center [683, 418] width 161 height 40
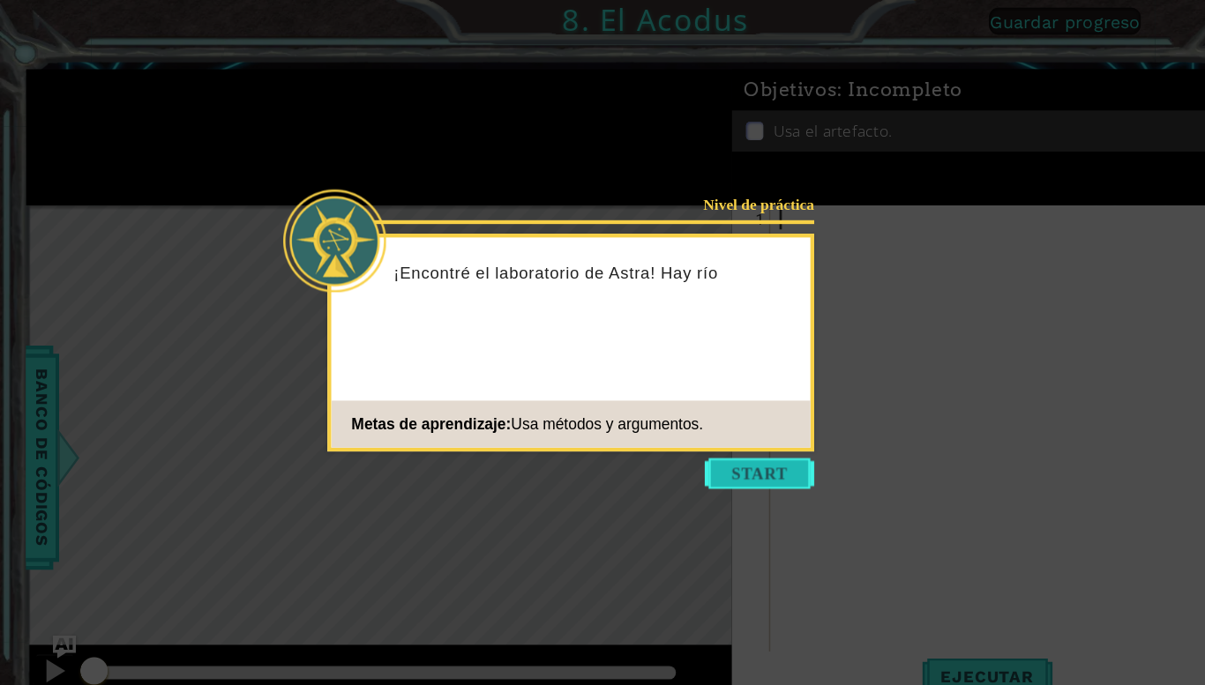
click at [706, 430] on button "Start" at bounding box center [698, 436] width 101 height 28
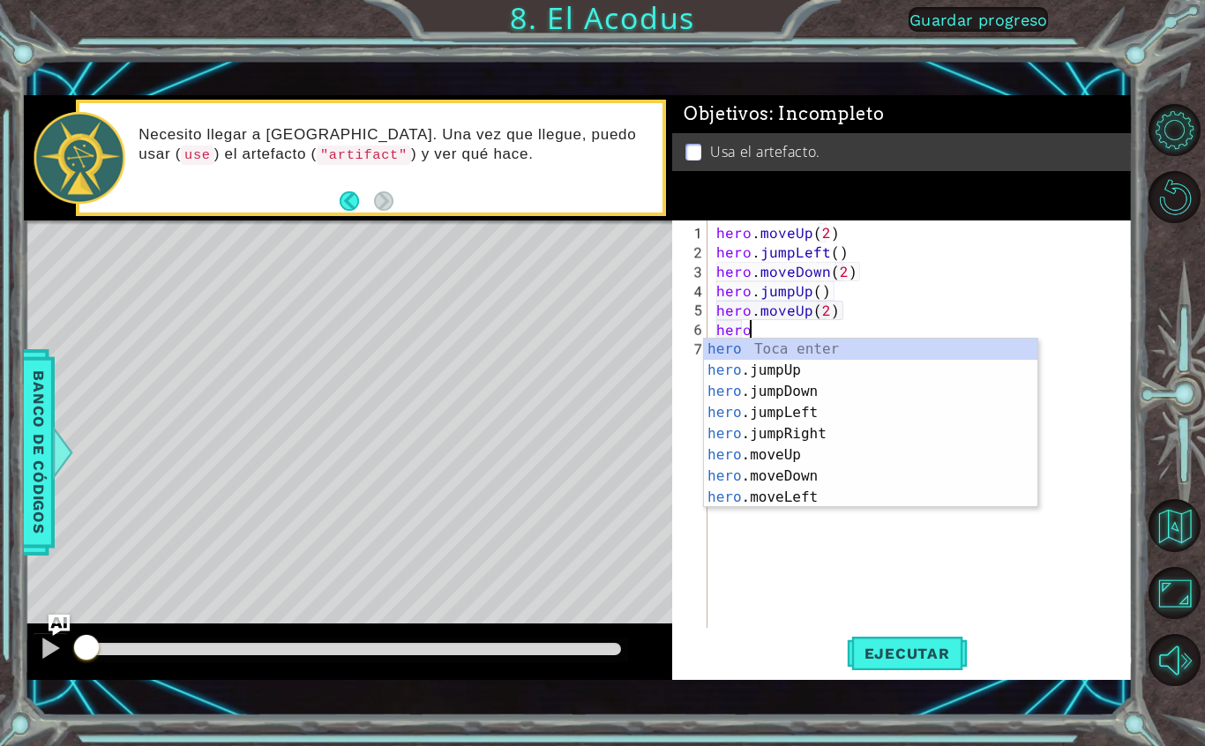
scroll to position [22, 32]
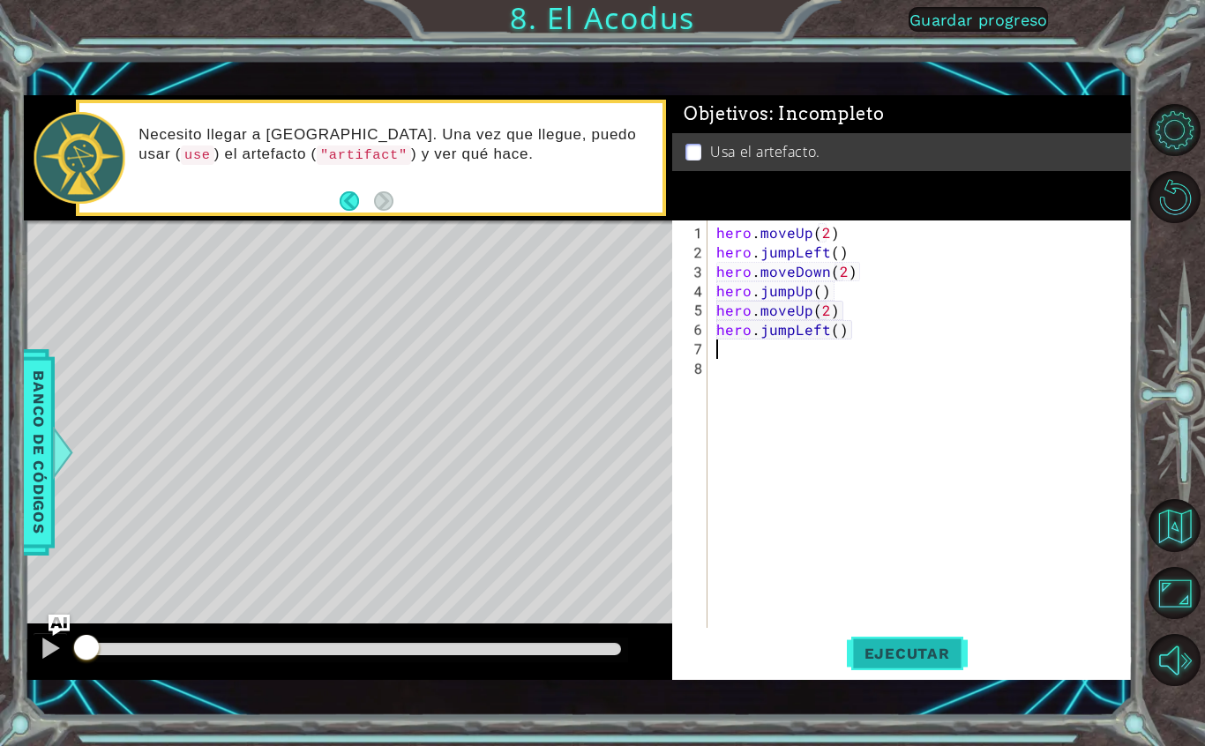
click at [954, 665] on button "Ejecutar" at bounding box center [907, 654] width 121 height 46
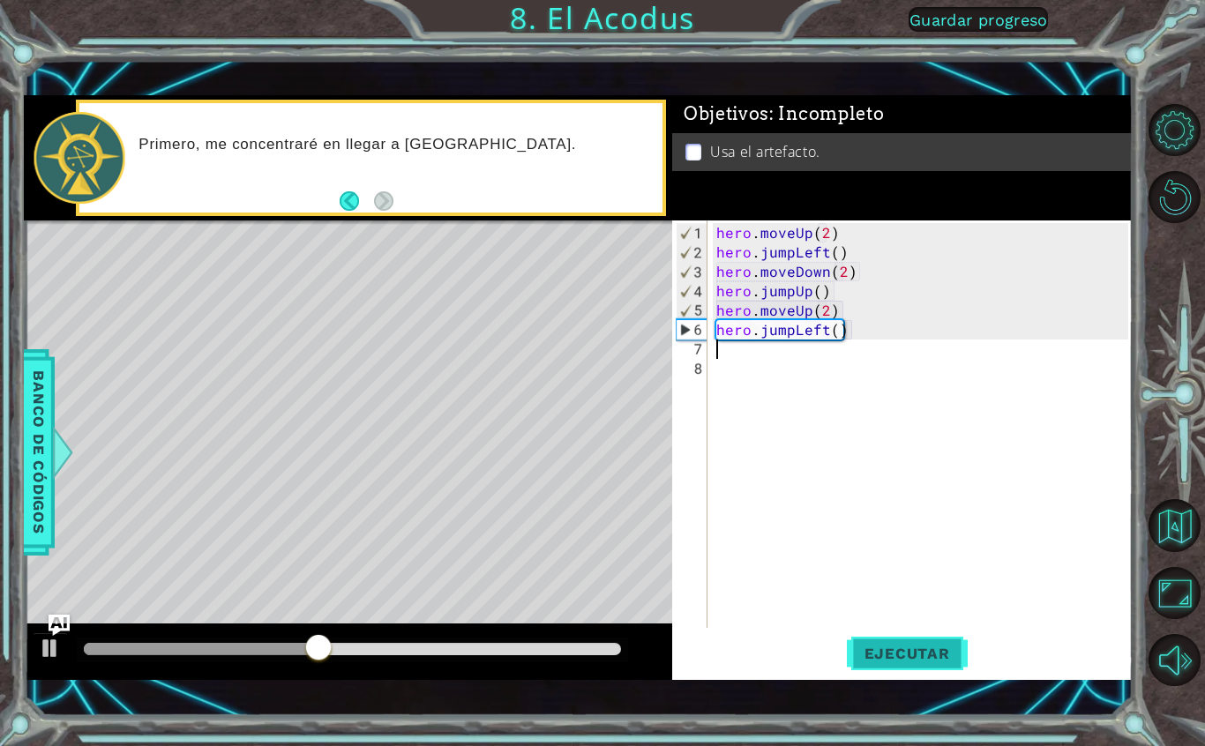
click at [941, 662] on span "Ejecutar" at bounding box center [907, 654] width 121 height 18
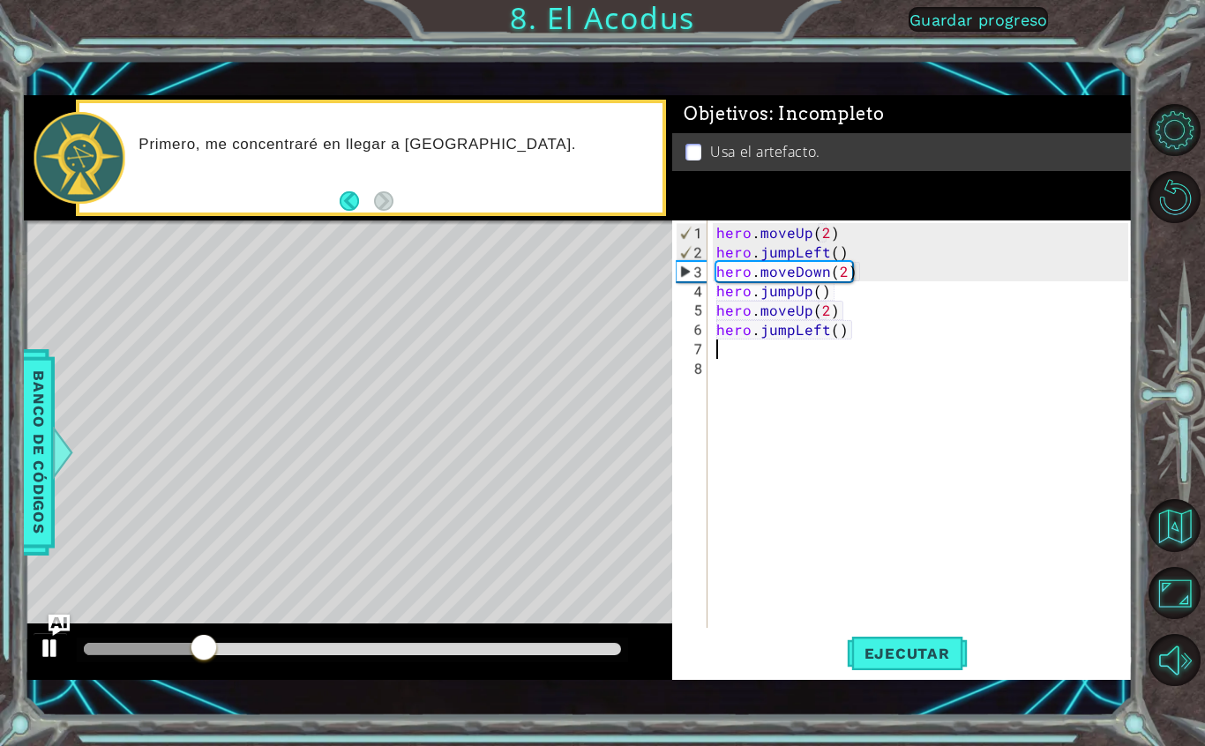
click at [58, 648] on div at bounding box center [50, 648] width 23 height 23
click at [909, 656] on span "Ejecutar" at bounding box center [907, 654] width 121 height 18
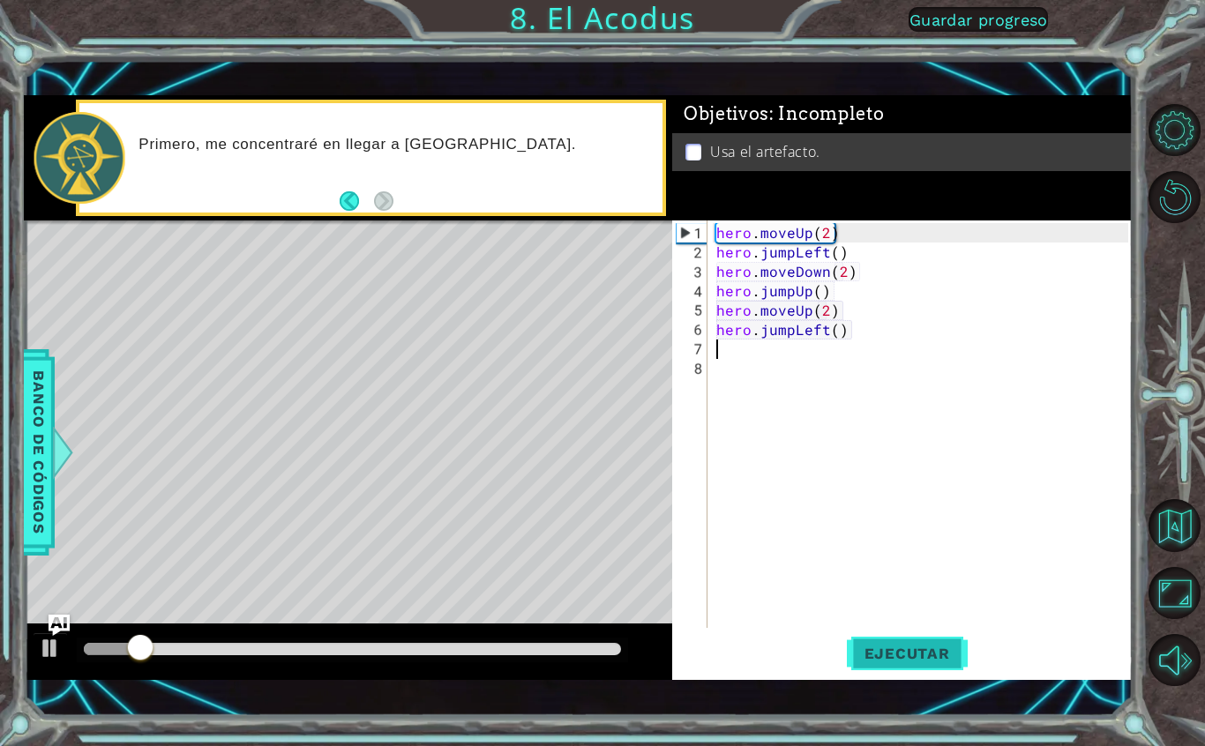
click at [913, 662] on span "Ejecutar" at bounding box center [907, 654] width 121 height 18
click at [52, 655] on div at bounding box center [50, 648] width 23 height 23
click at [952, 675] on button "Ejecutar" at bounding box center [907, 654] width 121 height 46
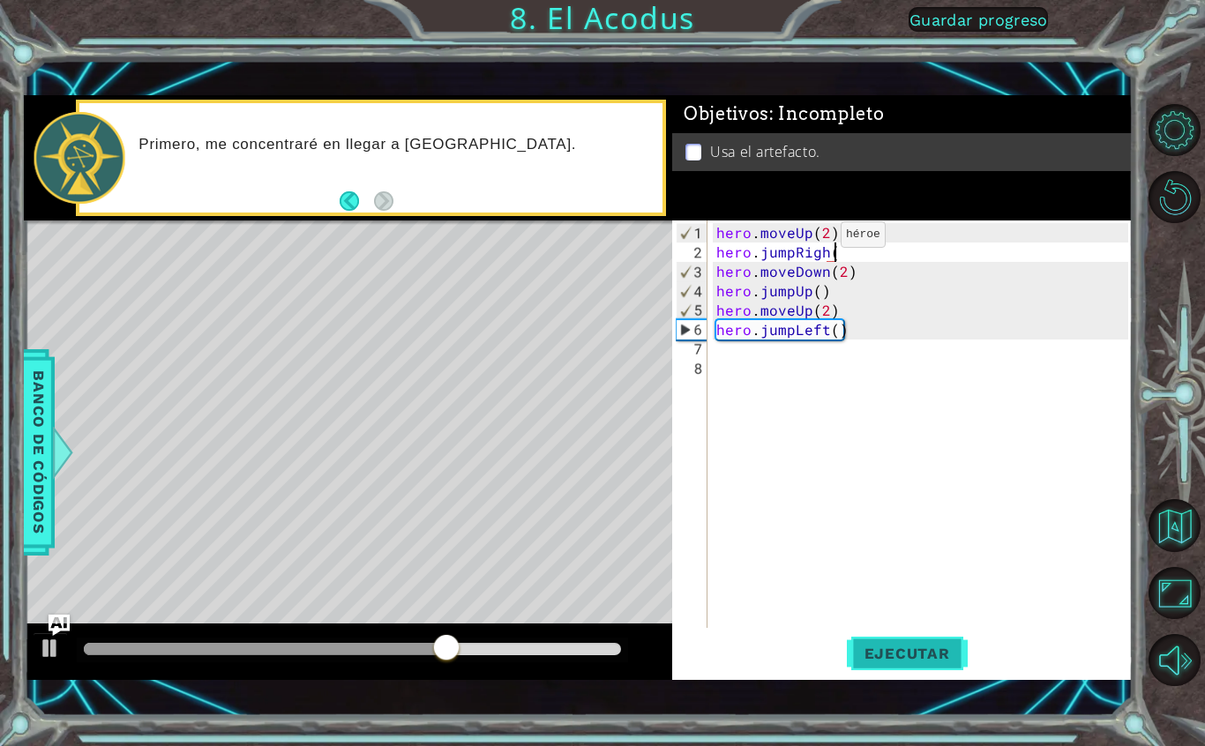
scroll to position [22, 40]
click at [909, 627] on div "hero . moveUp ( 2 ) hero . jumpRigh ( ) hero . moveDown ( 2 ) hero . jumpUp ( )…" at bounding box center [925, 446] width 424 height 446
click at [930, 657] on span "Ejecutar" at bounding box center [907, 654] width 121 height 18
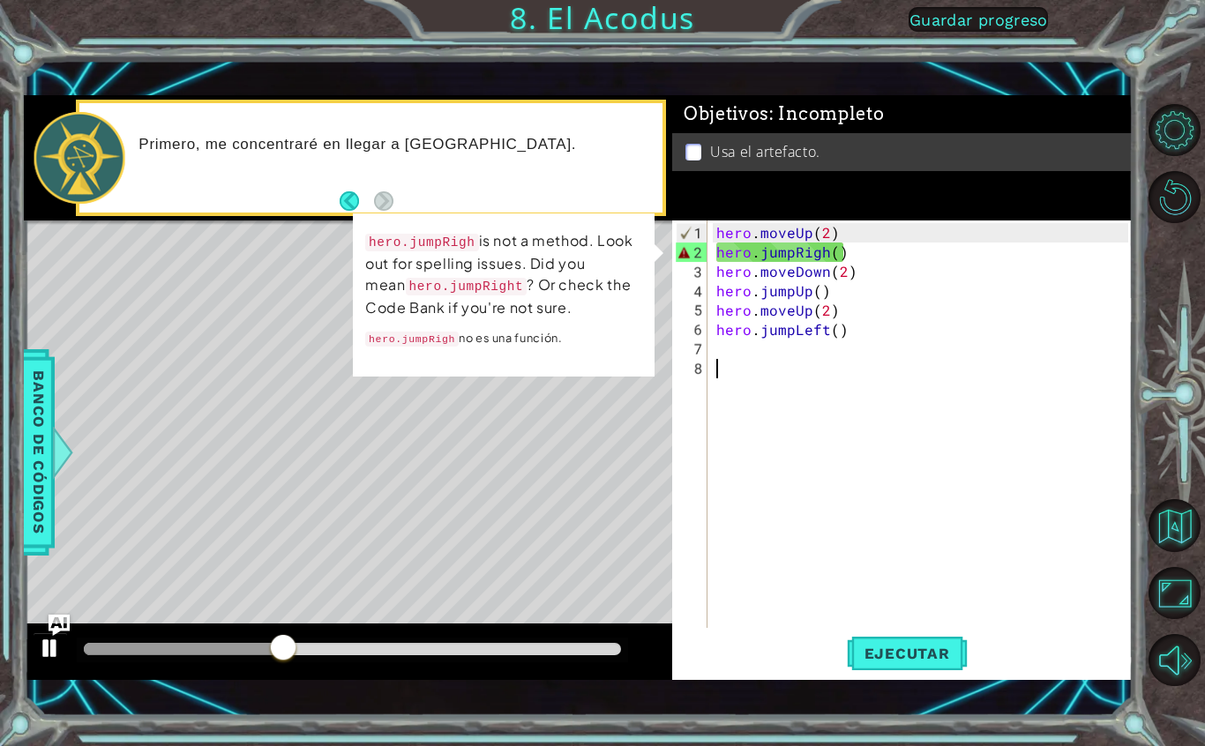
click at [37, 650] on button at bounding box center [50, 651] width 35 height 36
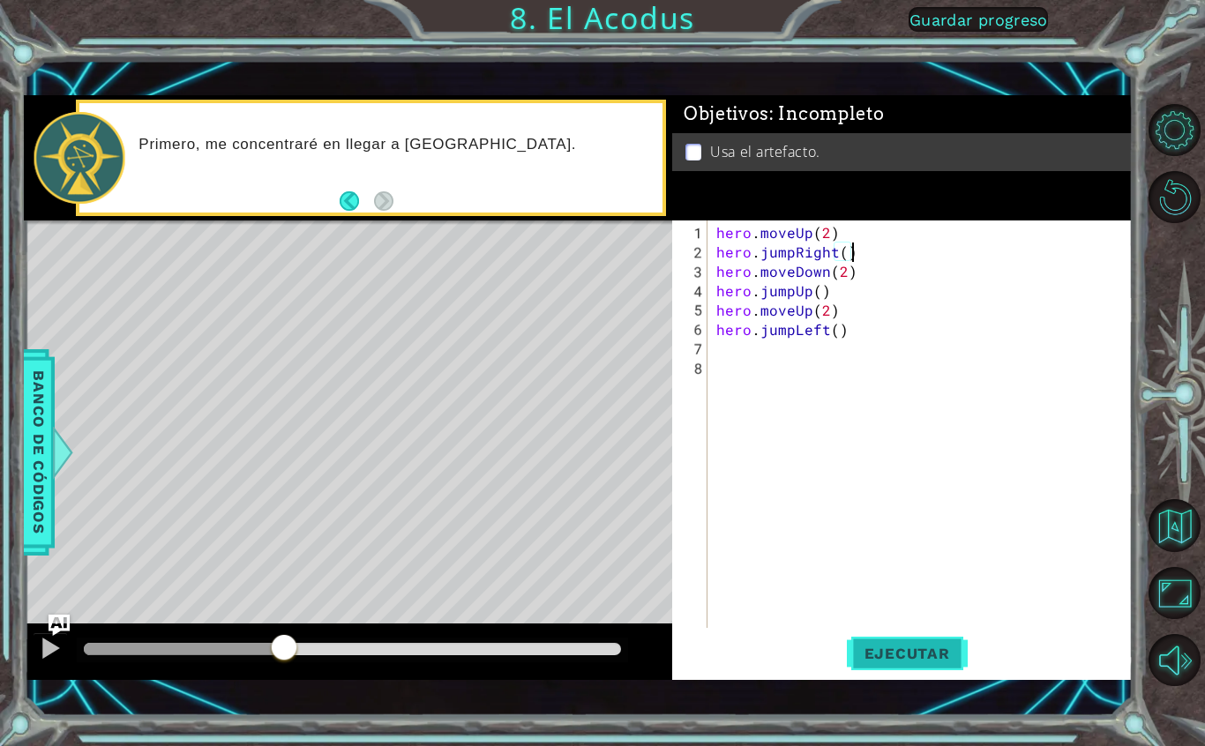
click at [951, 648] on span "Ejecutar" at bounding box center [907, 654] width 121 height 18
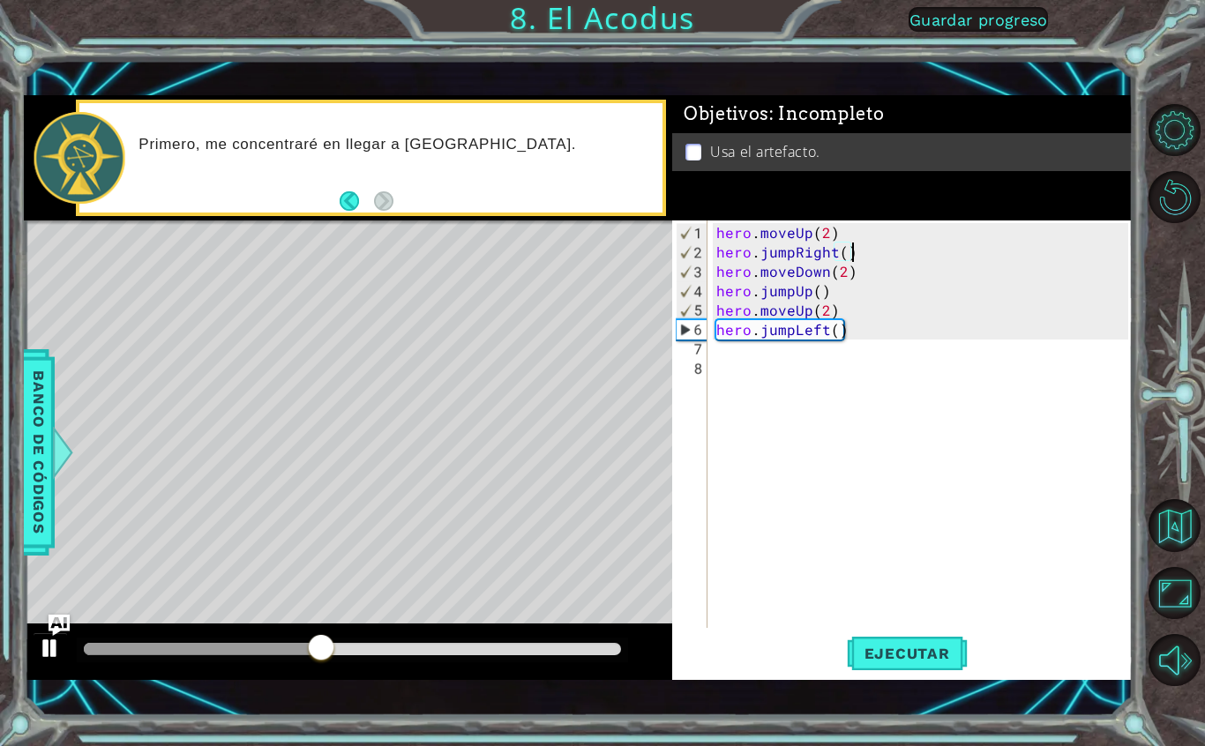
click at [56, 641] on div at bounding box center [50, 648] width 23 height 23
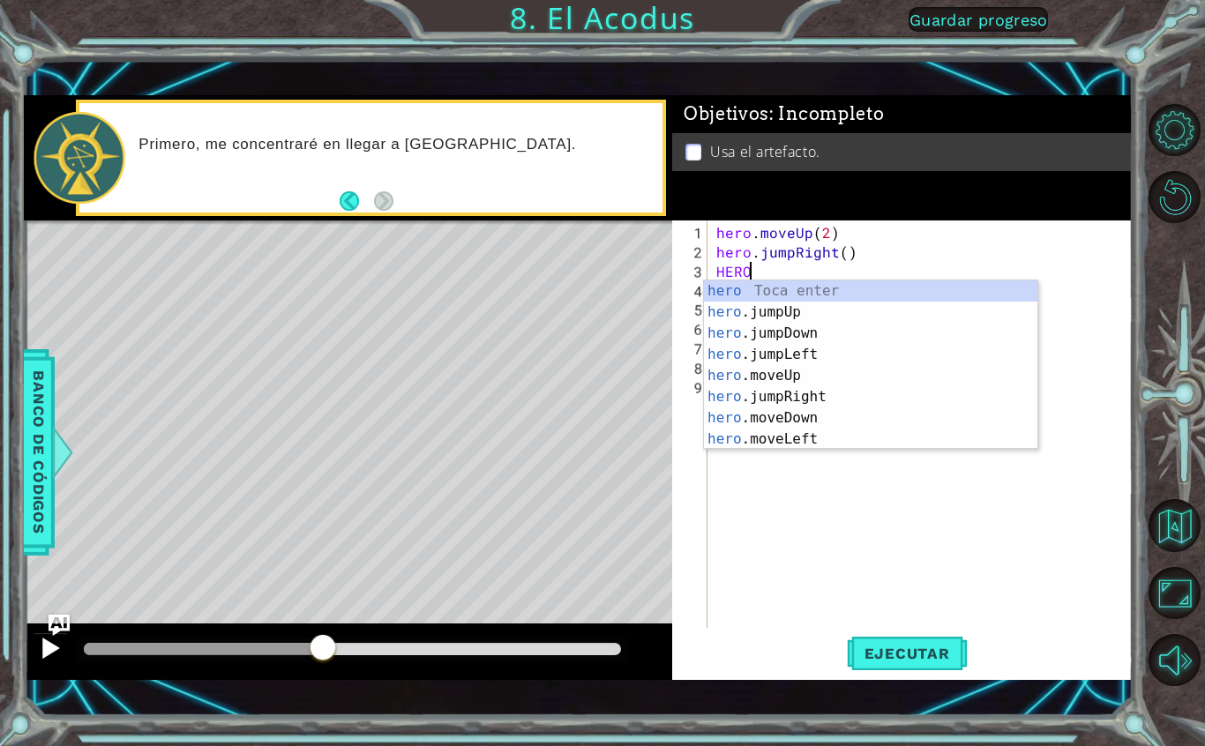
scroll to position [22, 56]
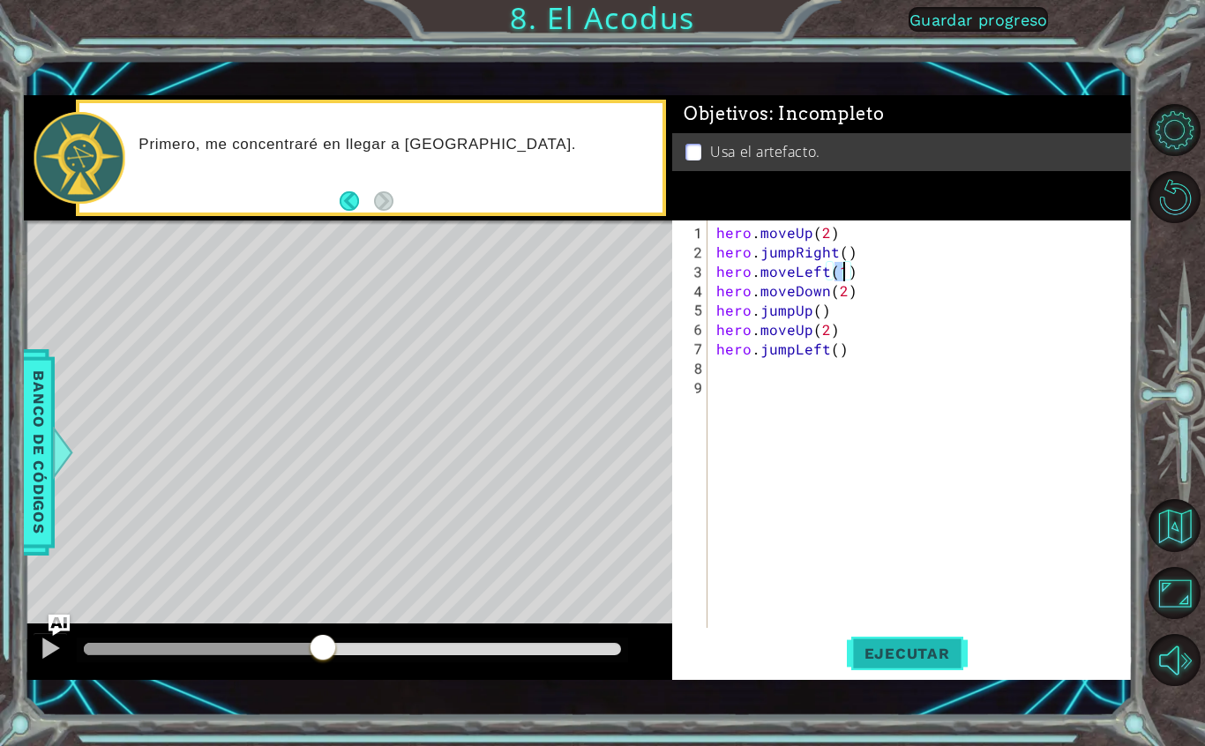
click at [932, 639] on button "Ejecutar" at bounding box center [907, 654] width 121 height 46
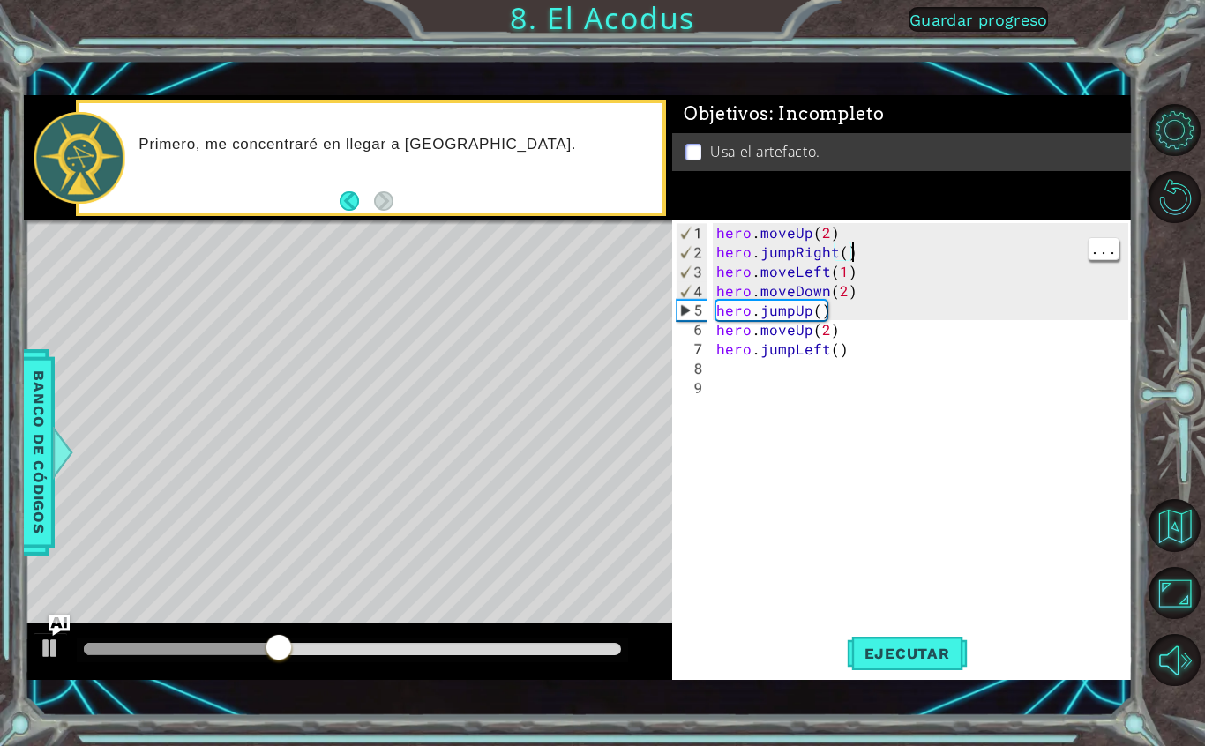
click at [974, 245] on div "hero . moveUp ( 2 ) hero . jumpRight ( ) hero . moveLeft ( 1 ) hero . moveDown …" at bounding box center [925, 446] width 424 height 446
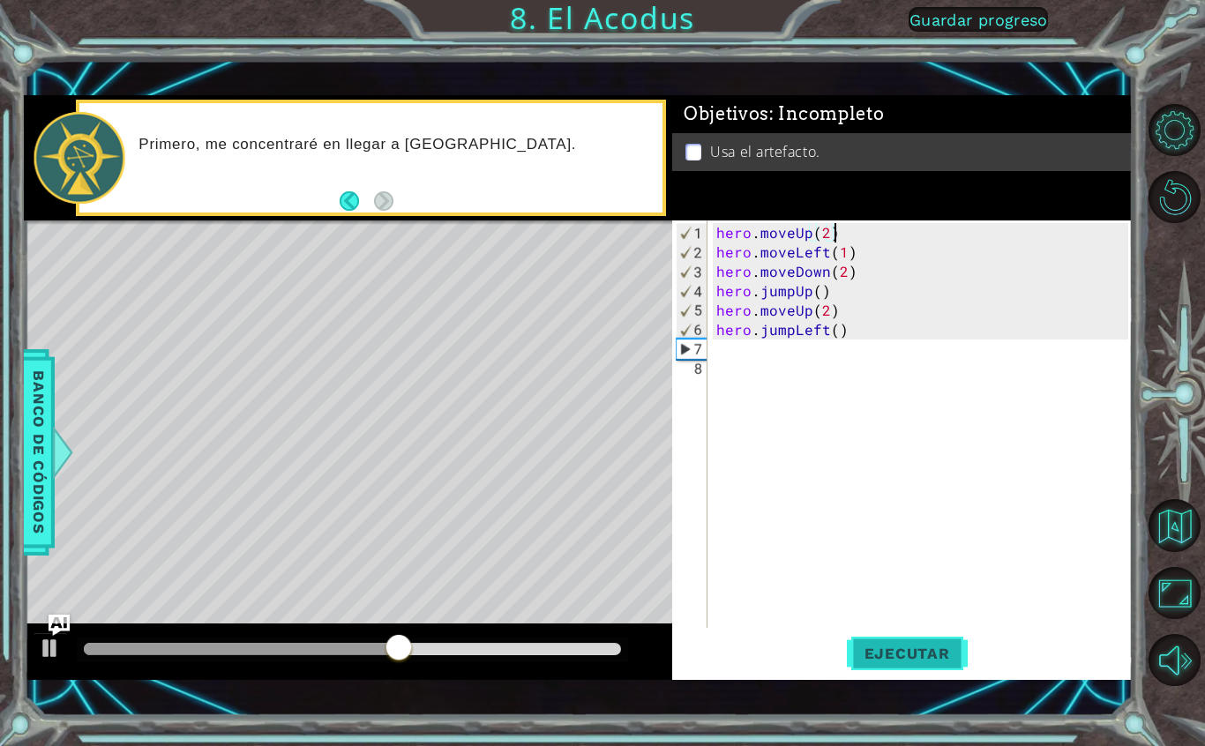
click at [944, 646] on span "Ejecutar" at bounding box center [907, 654] width 121 height 18
click at [906, 657] on span "Ejecutar" at bounding box center [907, 654] width 121 height 18
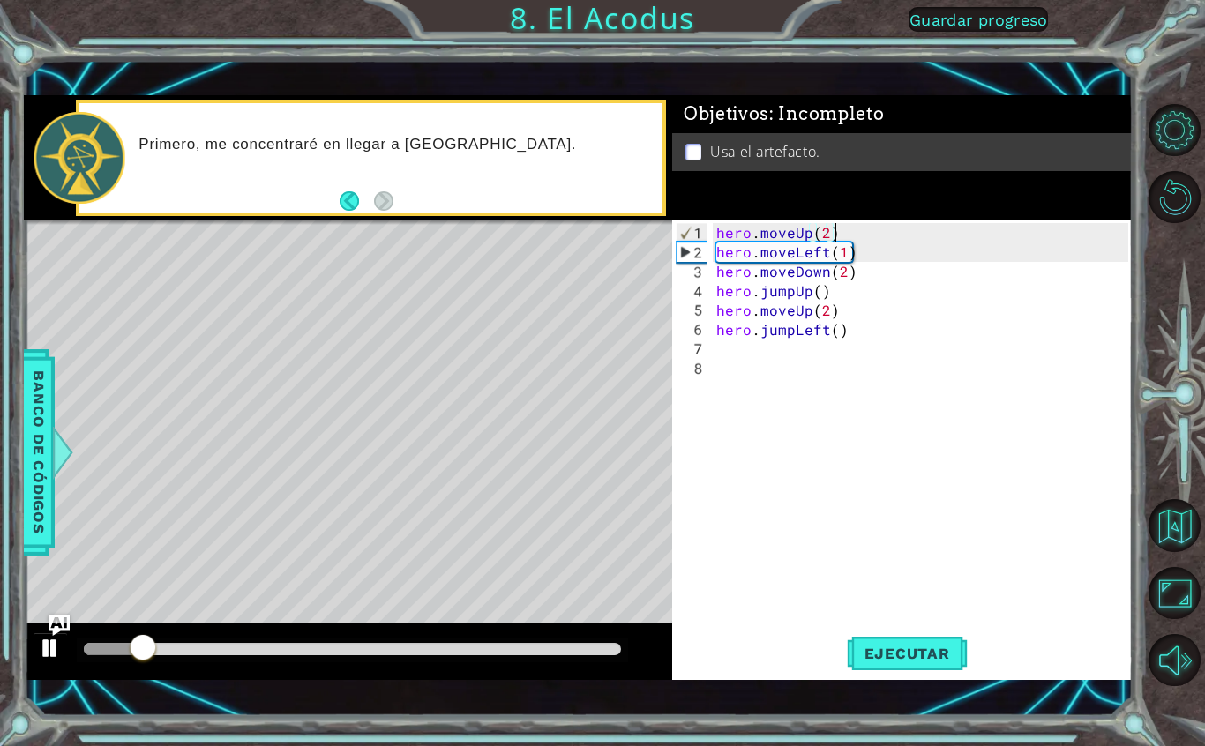
click at [55, 651] on div at bounding box center [50, 648] width 23 height 23
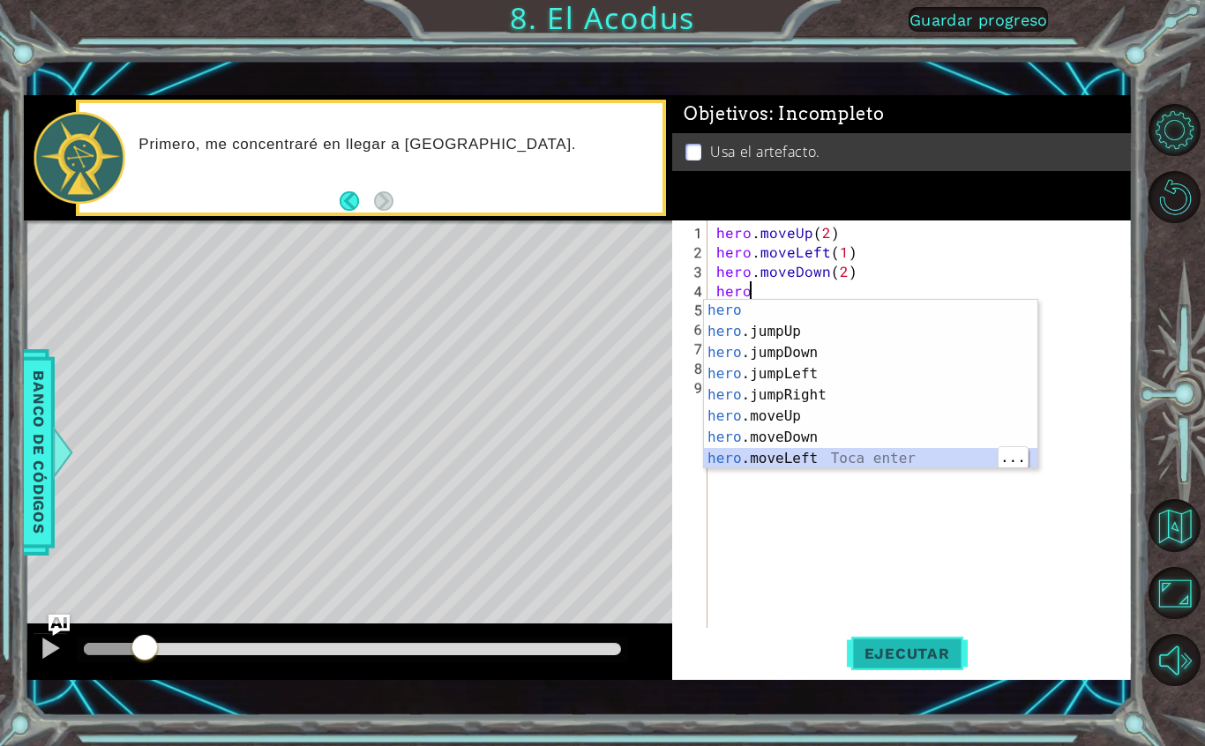
click at [941, 649] on span "Ejecutar" at bounding box center [907, 654] width 121 height 18
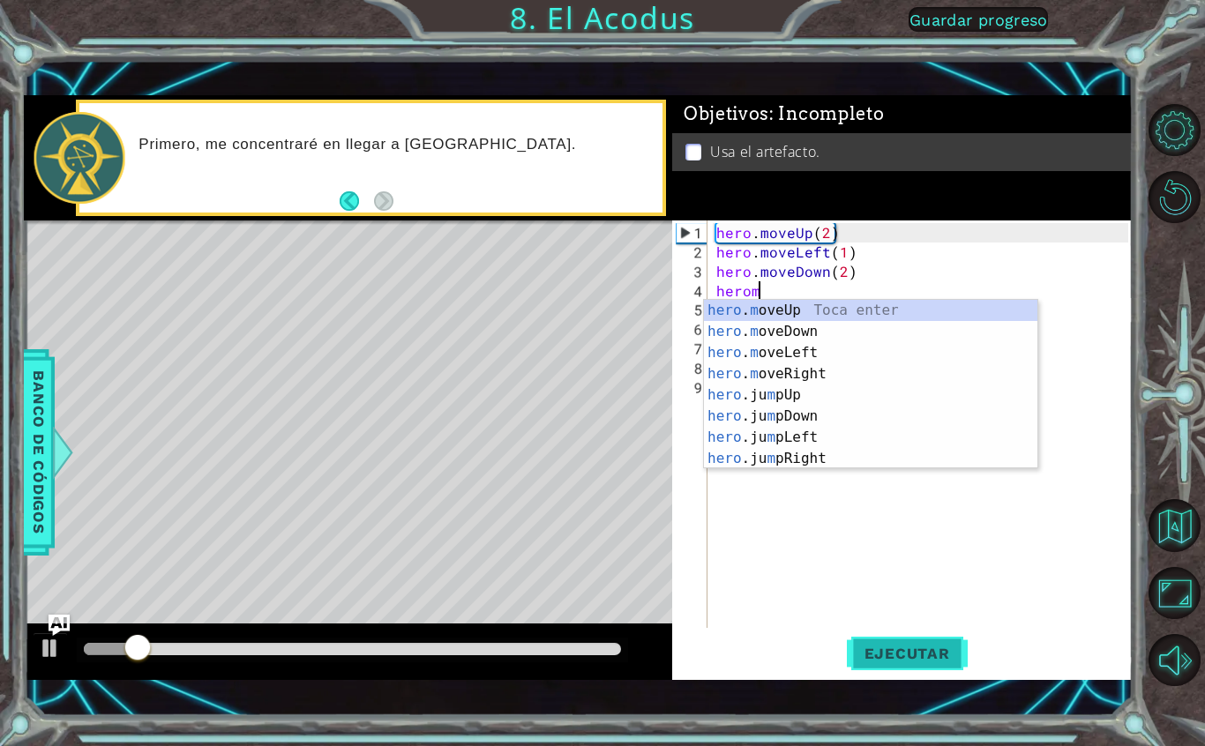
scroll to position [22, 32]
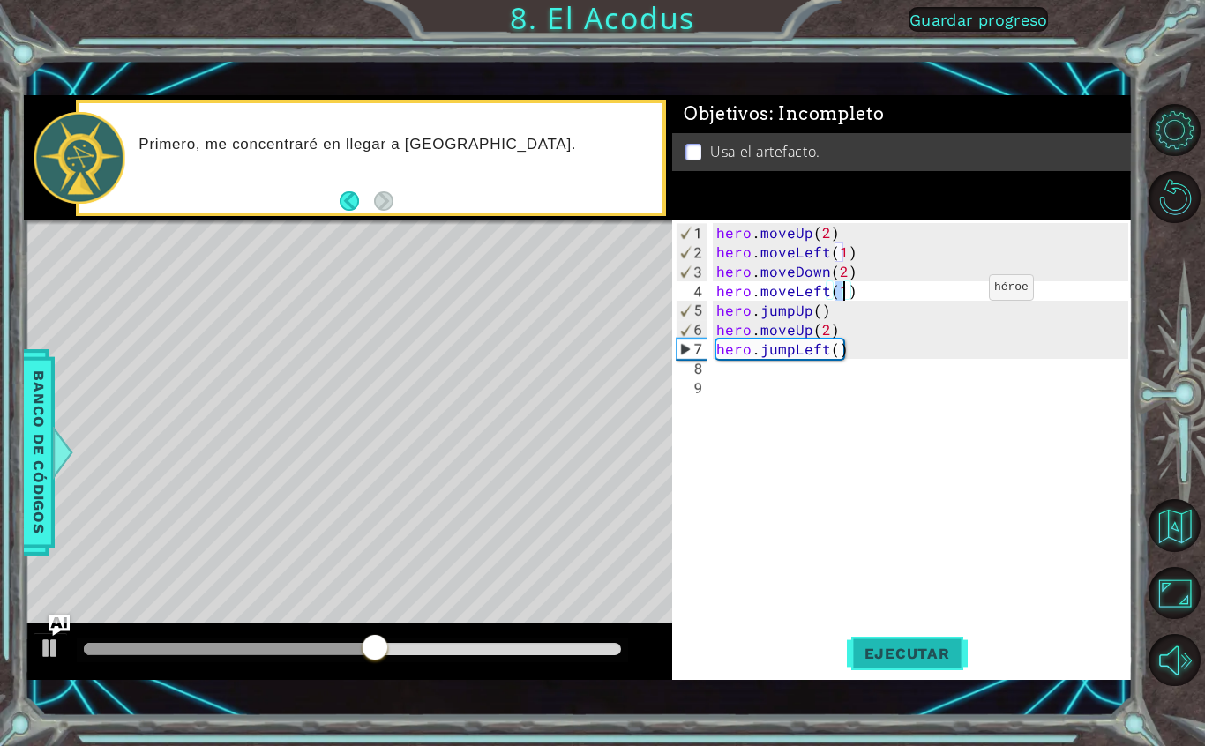
click at [933, 657] on span "Ejecutar" at bounding box center [907, 654] width 121 height 18
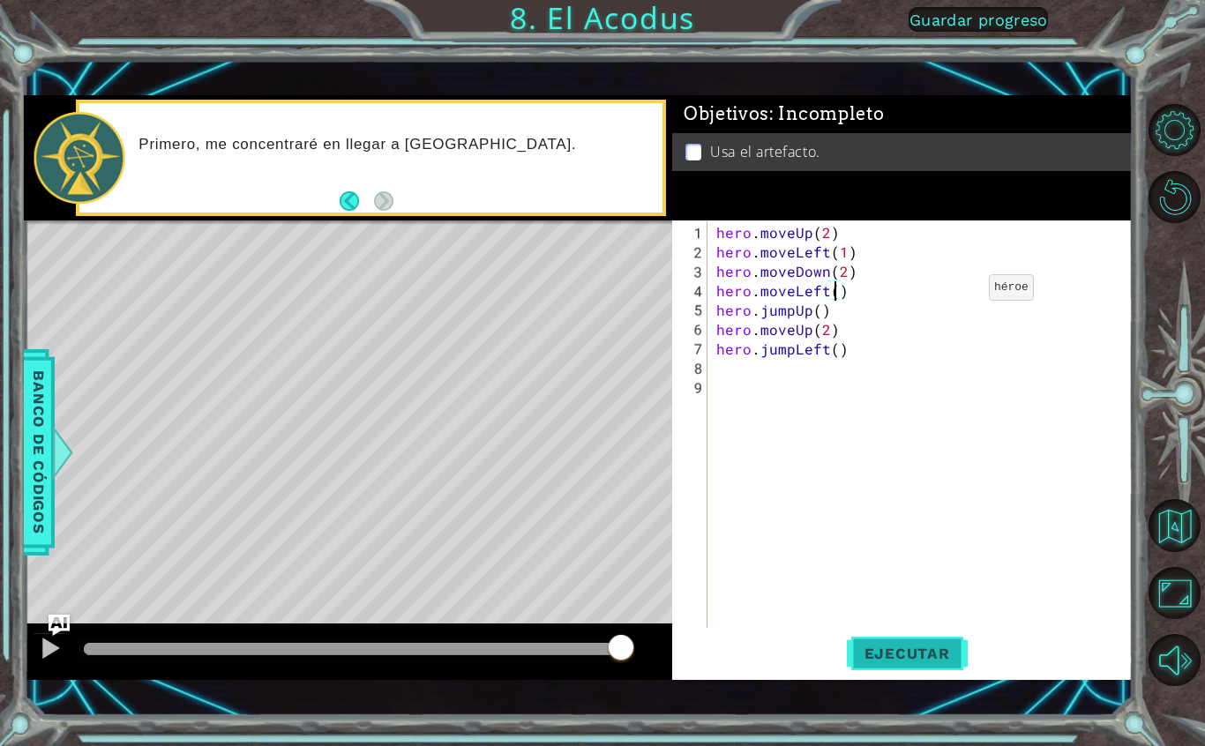
click at [950, 658] on span "Ejecutar" at bounding box center [907, 654] width 121 height 18
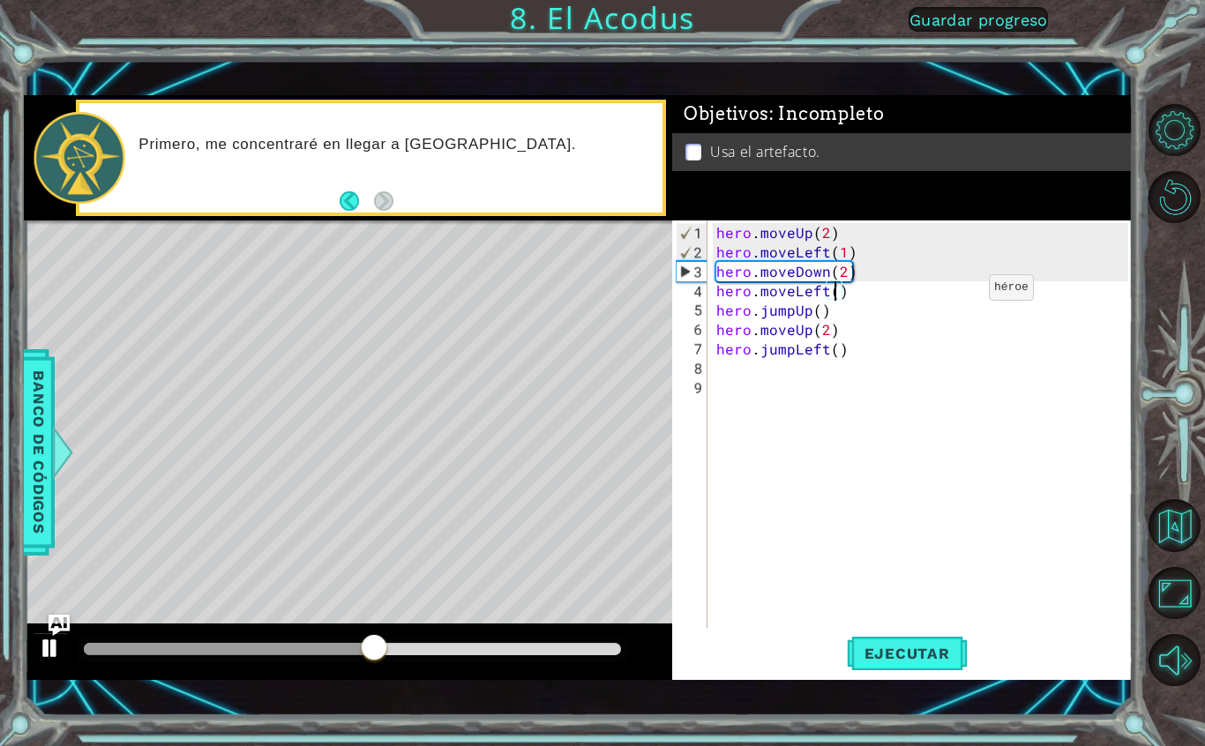
click at [41, 648] on div at bounding box center [50, 648] width 23 height 23
click at [37, 647] on button at bounding box center [50, 651] width 35 height 36
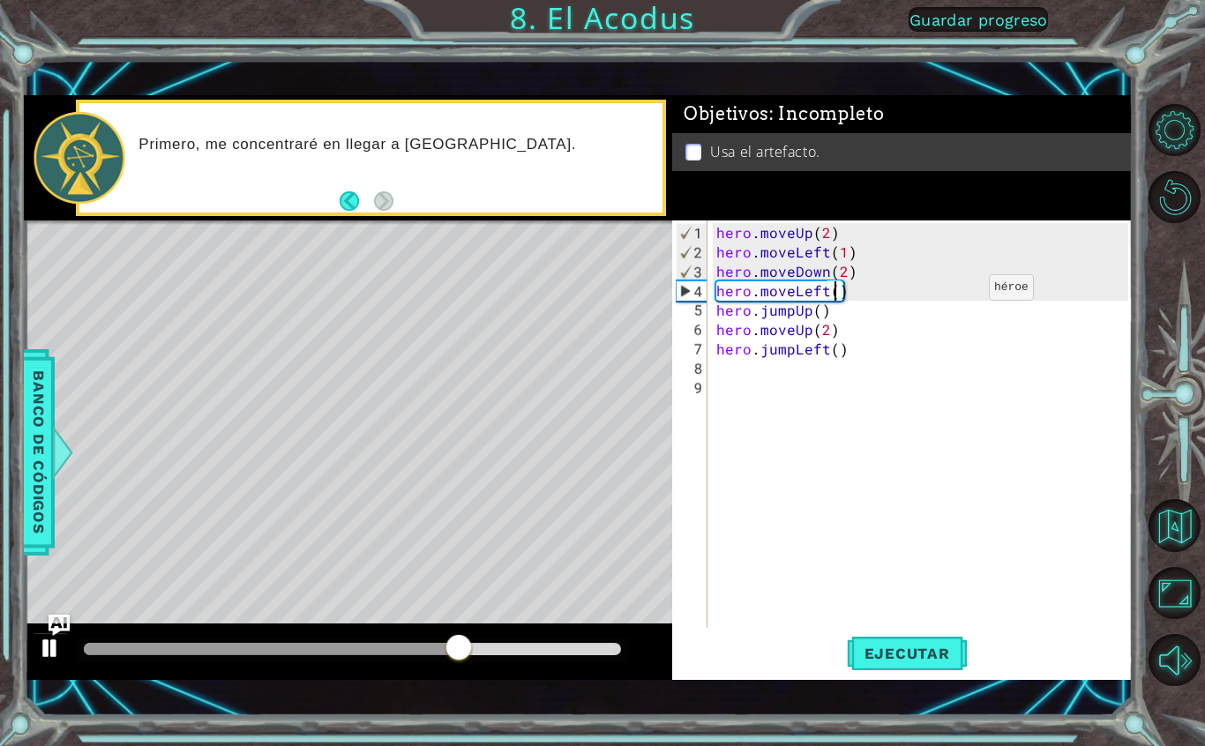
click at [41, 649] on div at bounding box center [50, 648] width 23 height 23
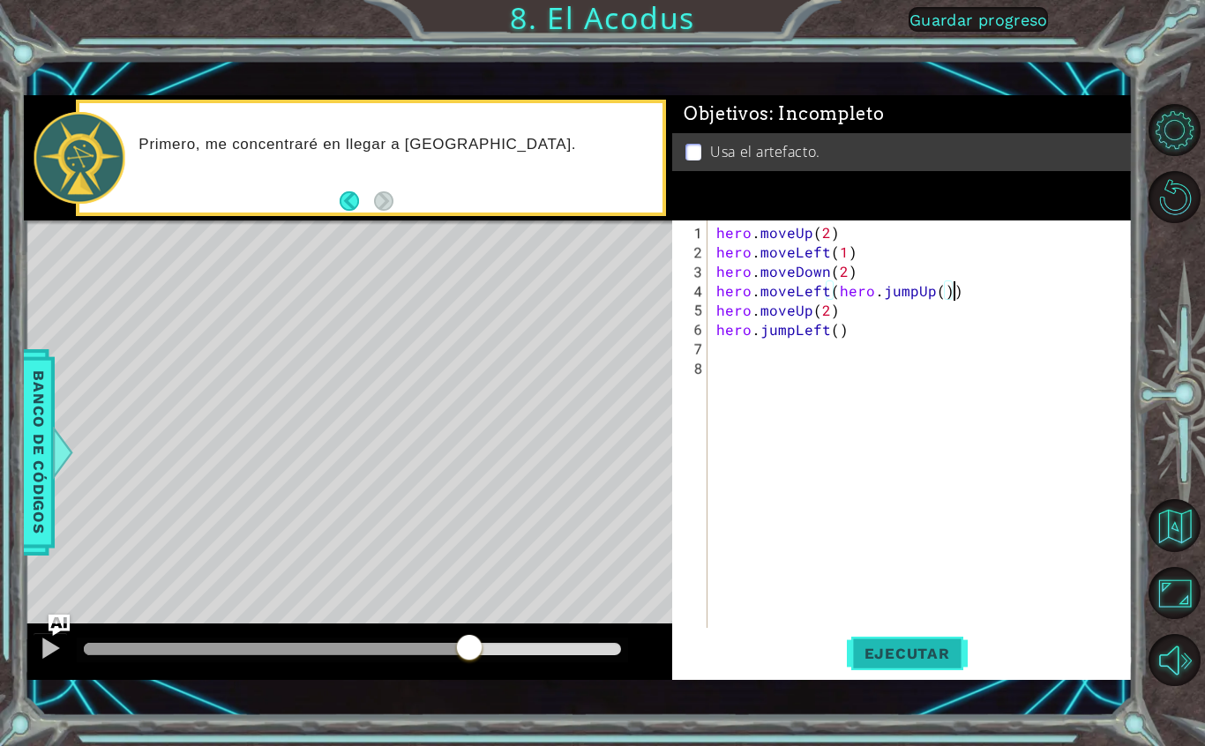
click at [923, 655] on span "Ejecutar" at bounding box center [907, 654] width 121 height 18
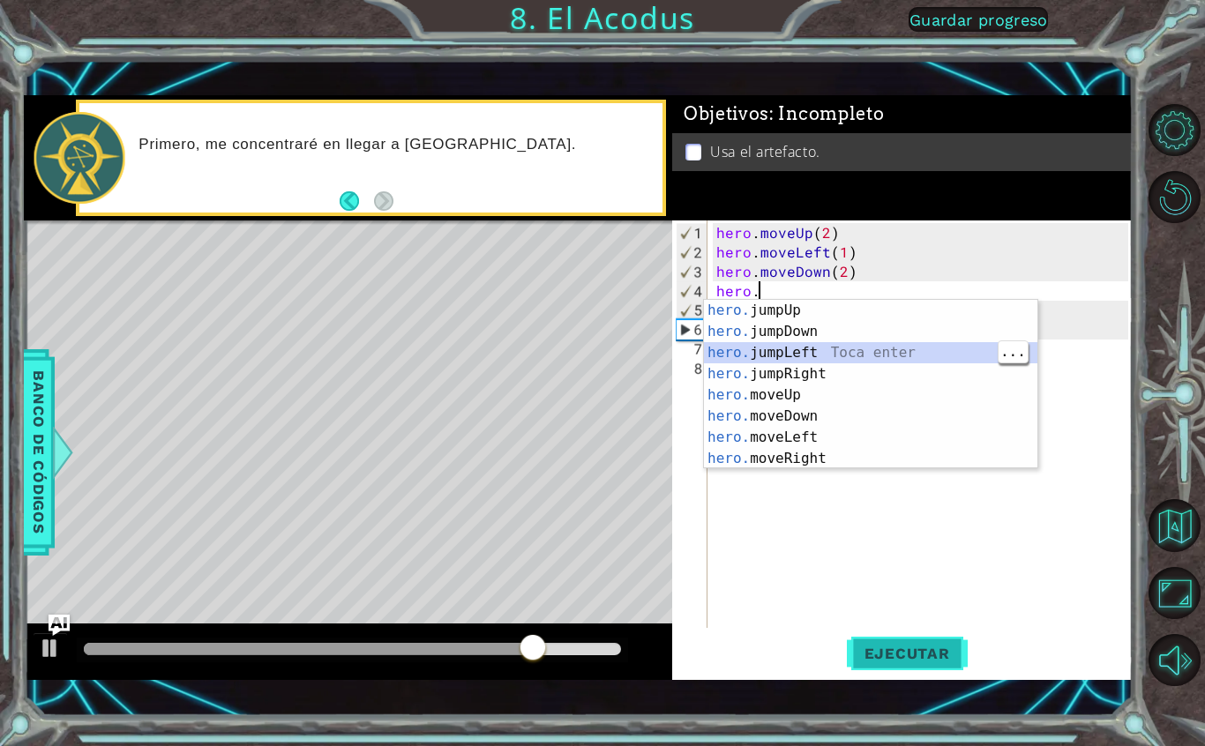
click at [947, 663] on span "Ejecutar" at bounding box center [907, 654] width 121 height 18
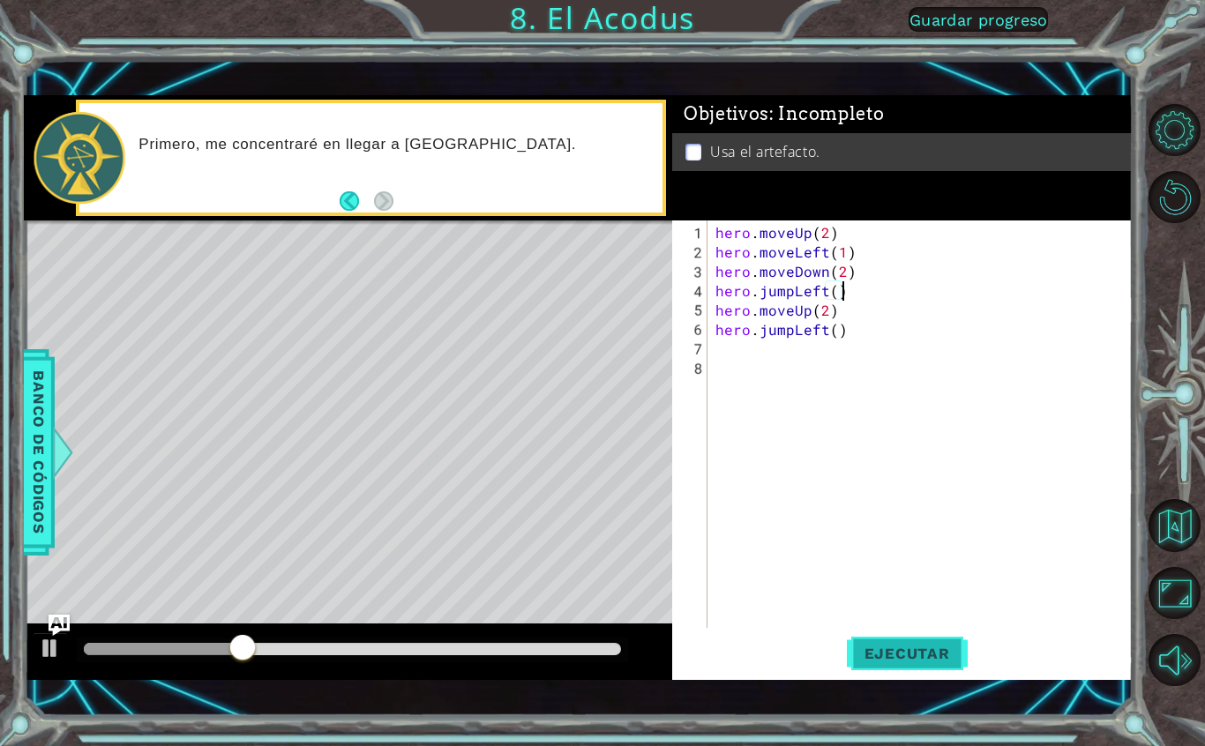
click at [924, 648] on span "Ejecutar" at bounding box center [907, 654] width 121 height 18
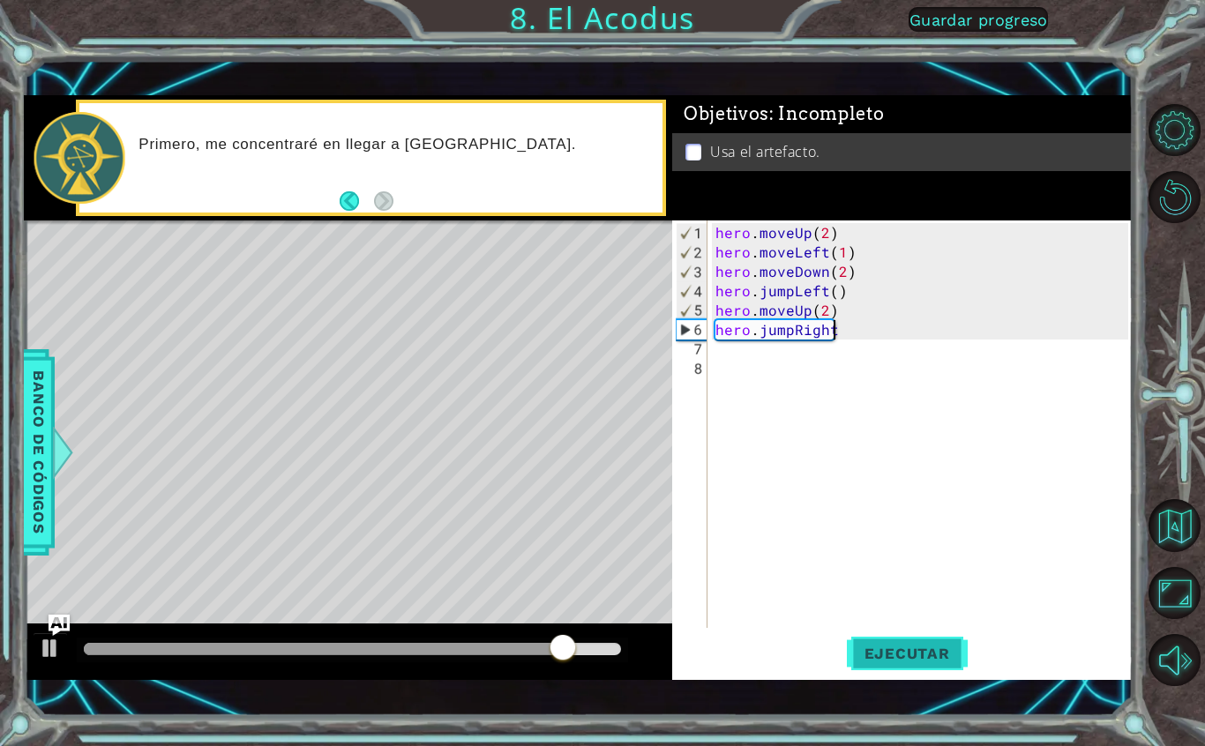
click at [932, 655] on span "Ejecutar" at bounding box center [907, 654] width 121 height 18
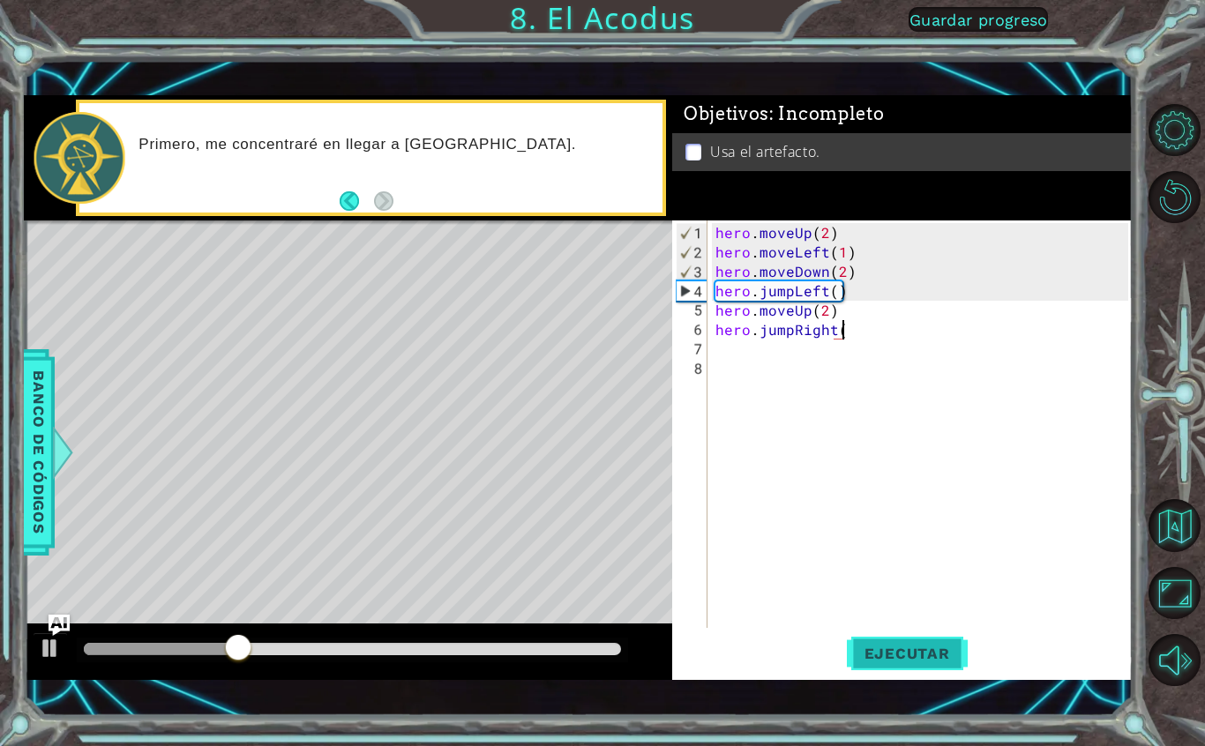
scroll to position [22, 40]
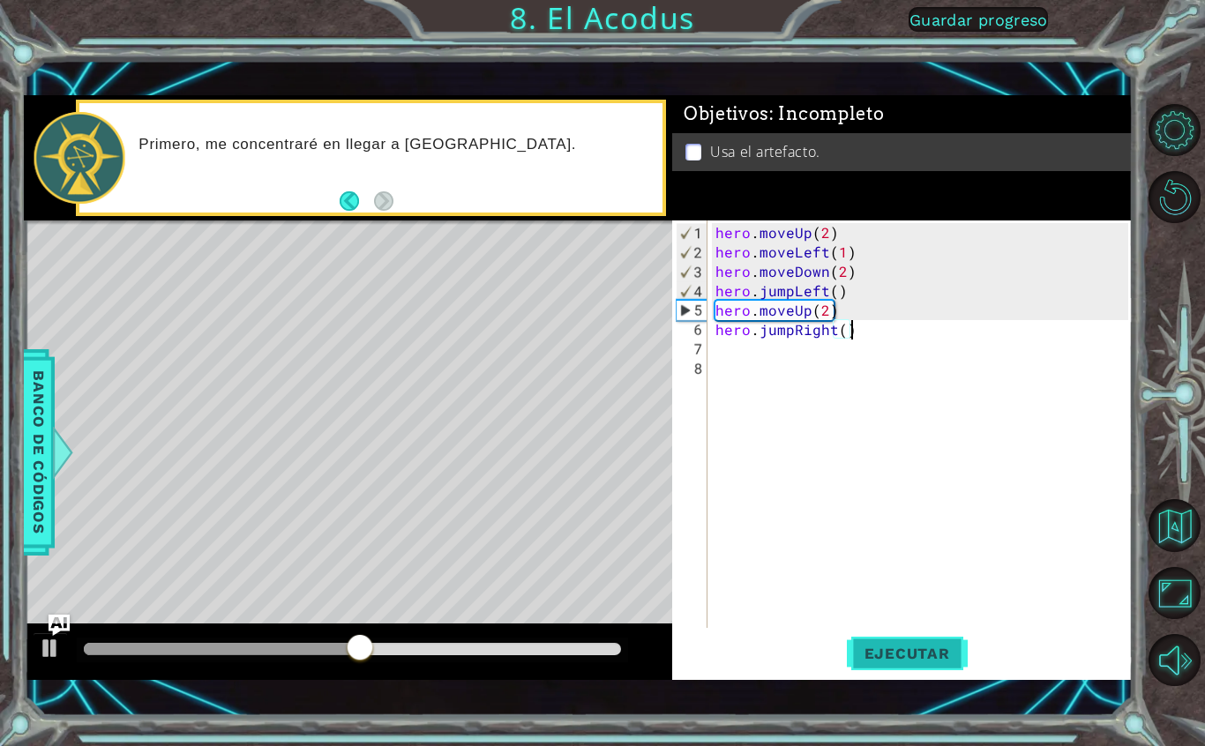
click at [962, 669] on button "Ejecutar" at bounding box center [907, 654] width 121 height 46
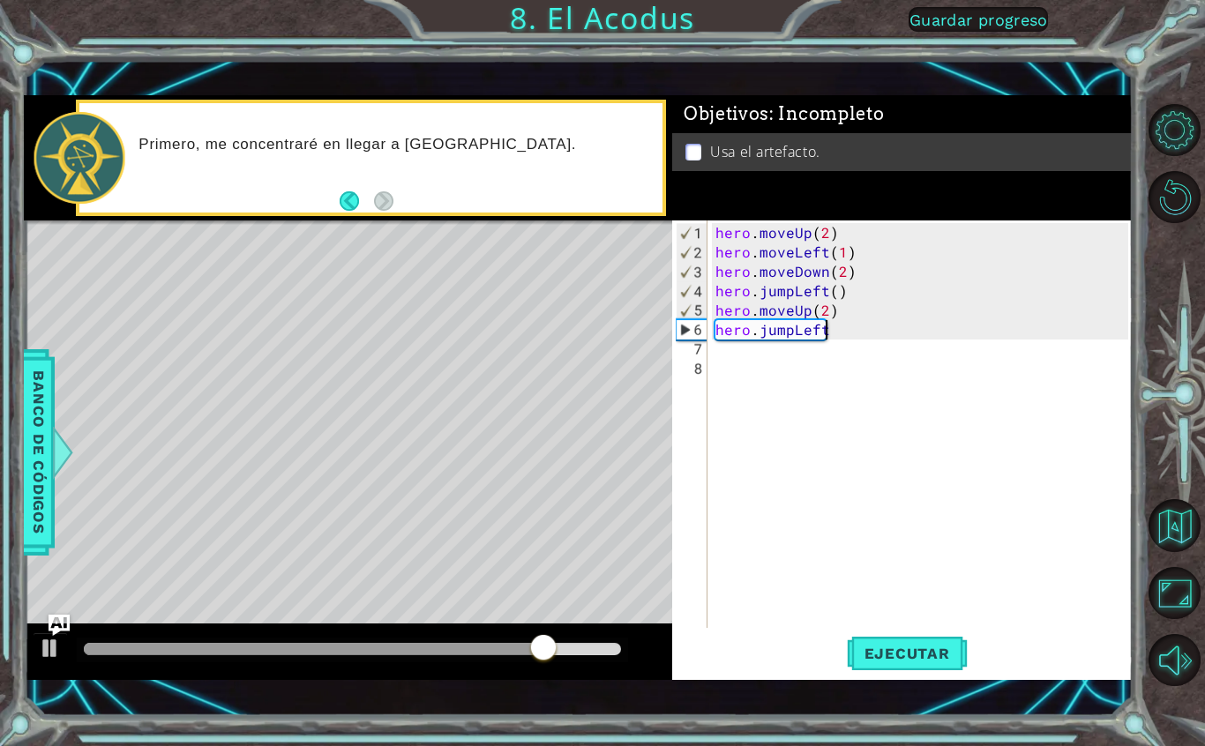
click at [884, 627] on div "hero . moveUp ( 2 ) hero . moveLeft ( 1 ) hero . moveDown ( 2 ) hero . jumpLeft…" at bounding box center [924, 446] width 424 height 446
click at [885, 647] on span "Ejecutar" at bounding box center [907, 654] width 121 height 18
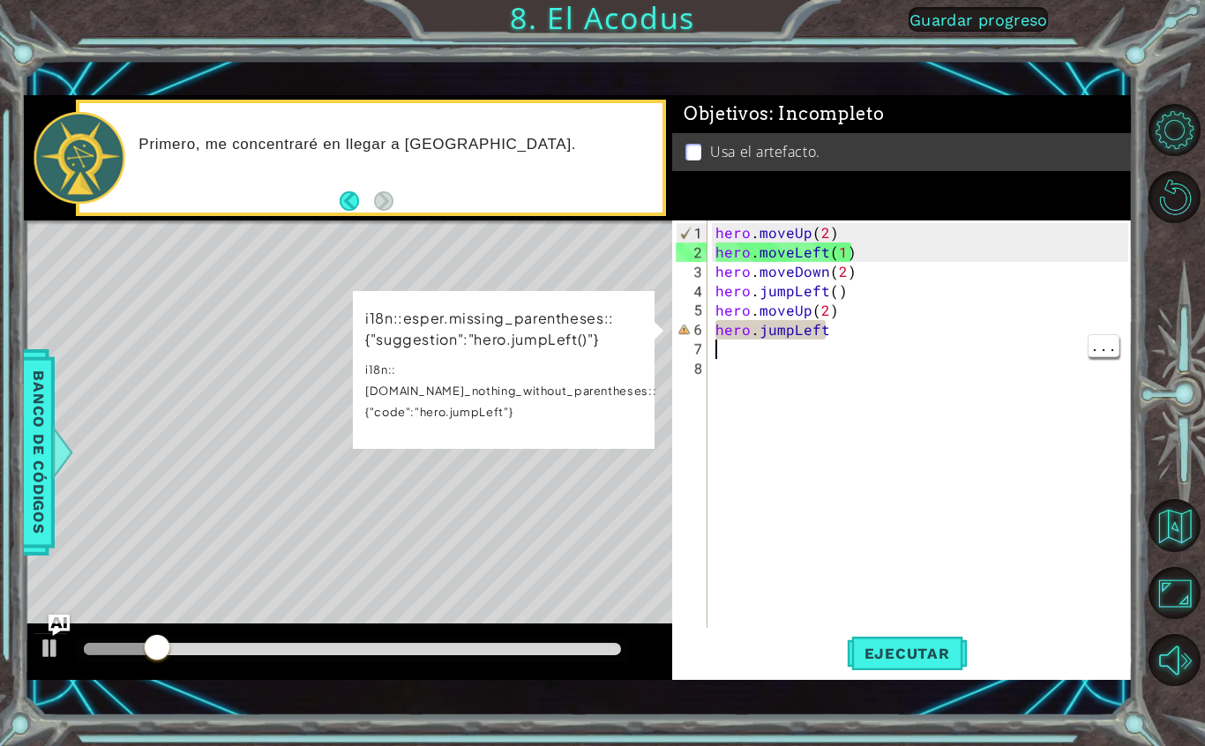
click at [790, 327] on div "hero . moveUp ( 2 ) hero . moveLeft ( 1 ) hero . moveDown ( 2 ) hero . jumpLeft…" at bounding box center [924, 446] width 424 height 446
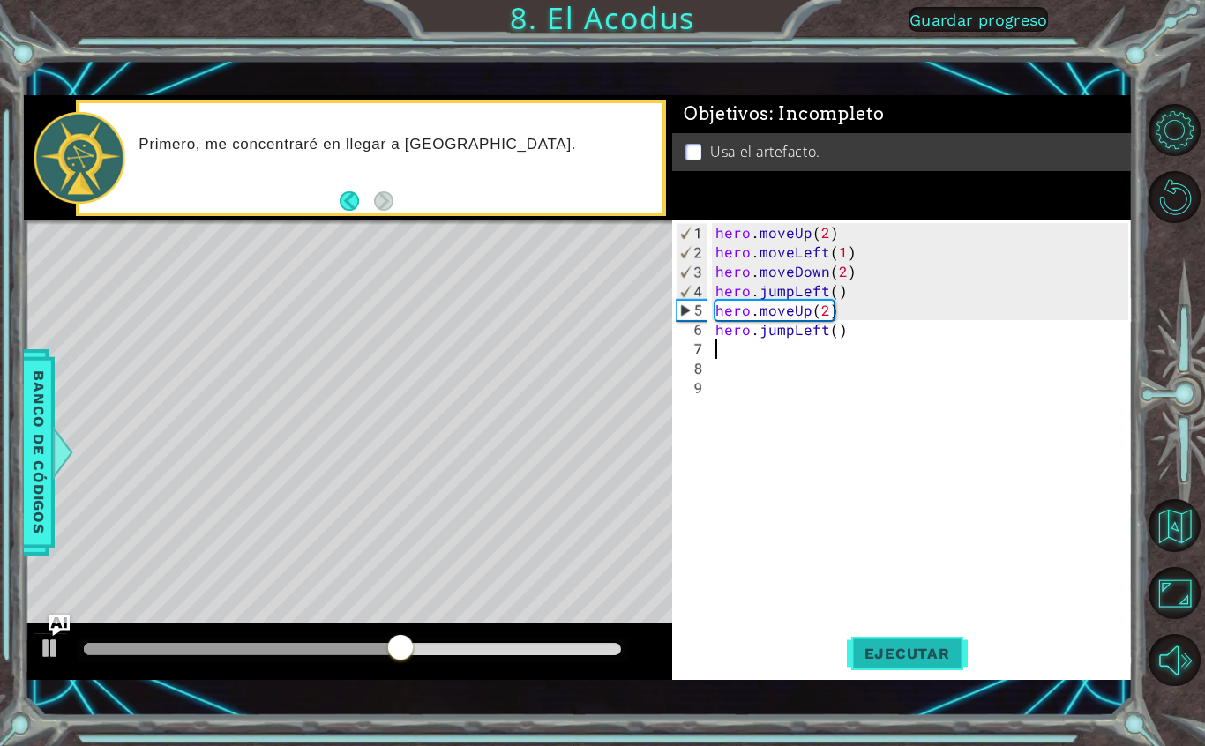
click at [944, 655] on span "Ejecutar" at bounding box center [907, 654] width 121 height 18
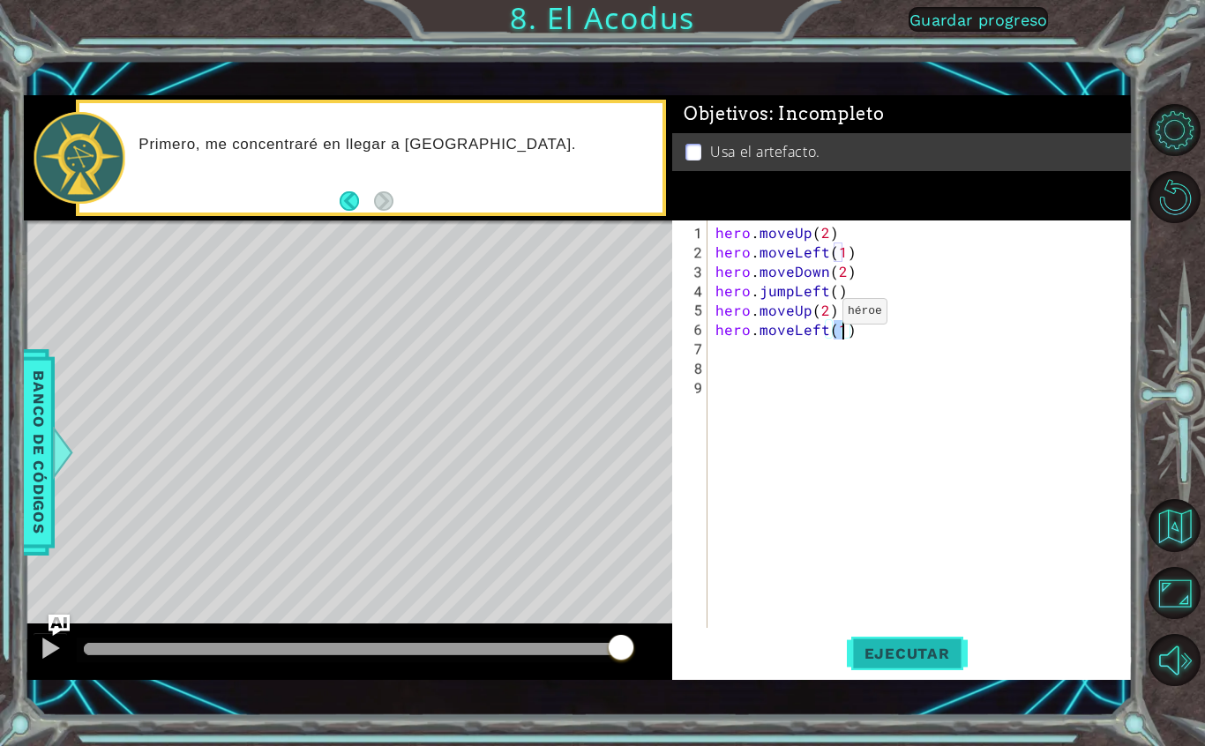
click at [889, 645] on span "Ejecutar" at bounding box center [907, 654] width 121 height 18
click at [914, 655] on span "Ejecutar" at bounding box center [907, 654] width 121 height 18
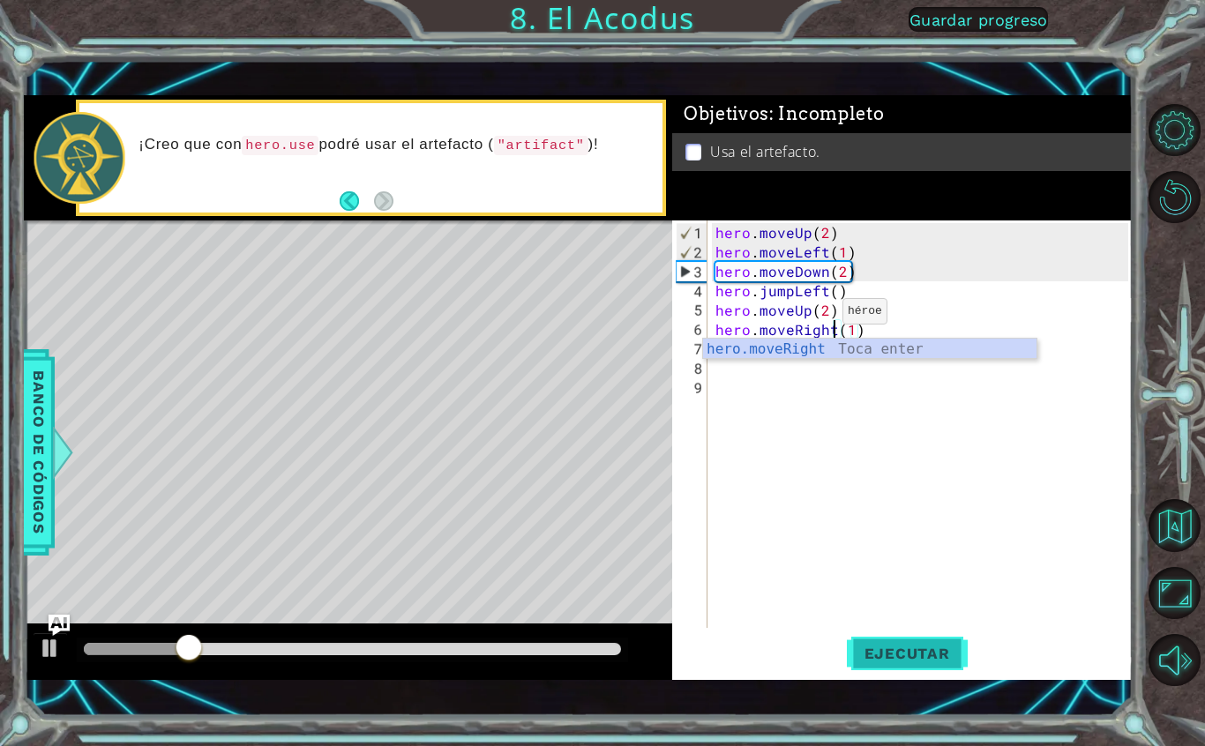
click at [904, 643] on button "Ejecutar" at bounding box center [907, 654] width 121 height 46
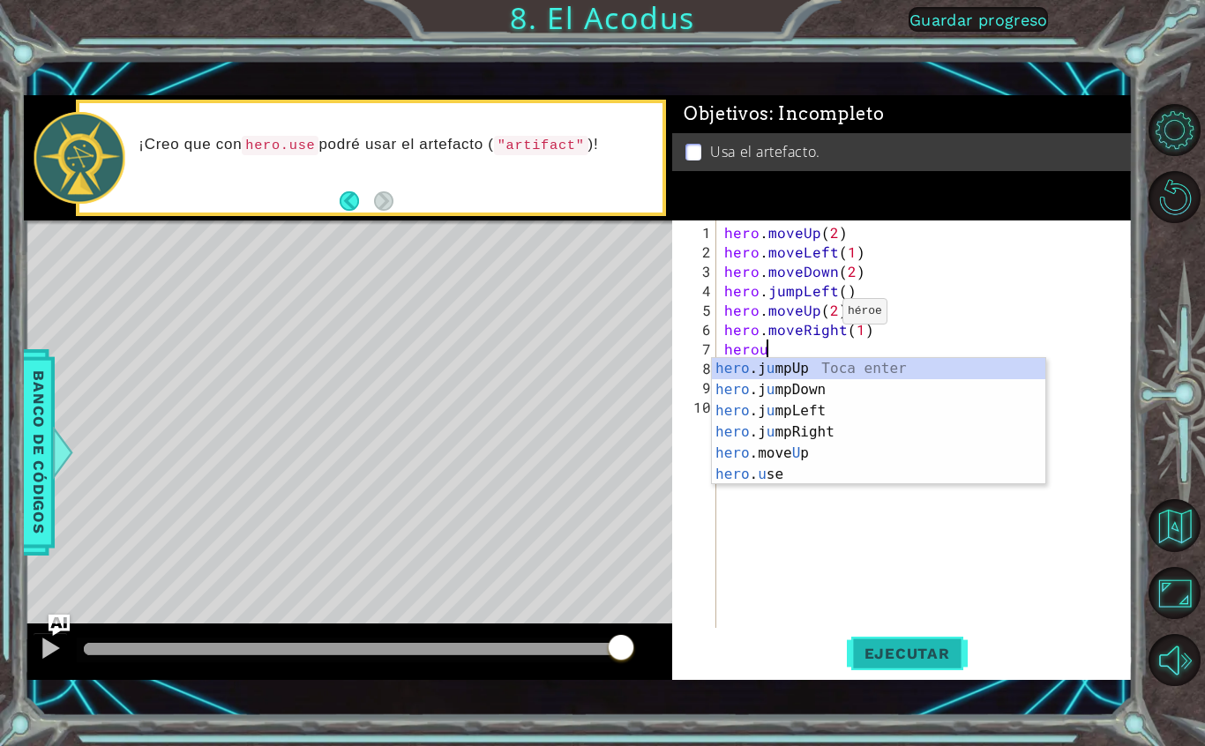
scroll to position [22, 56]
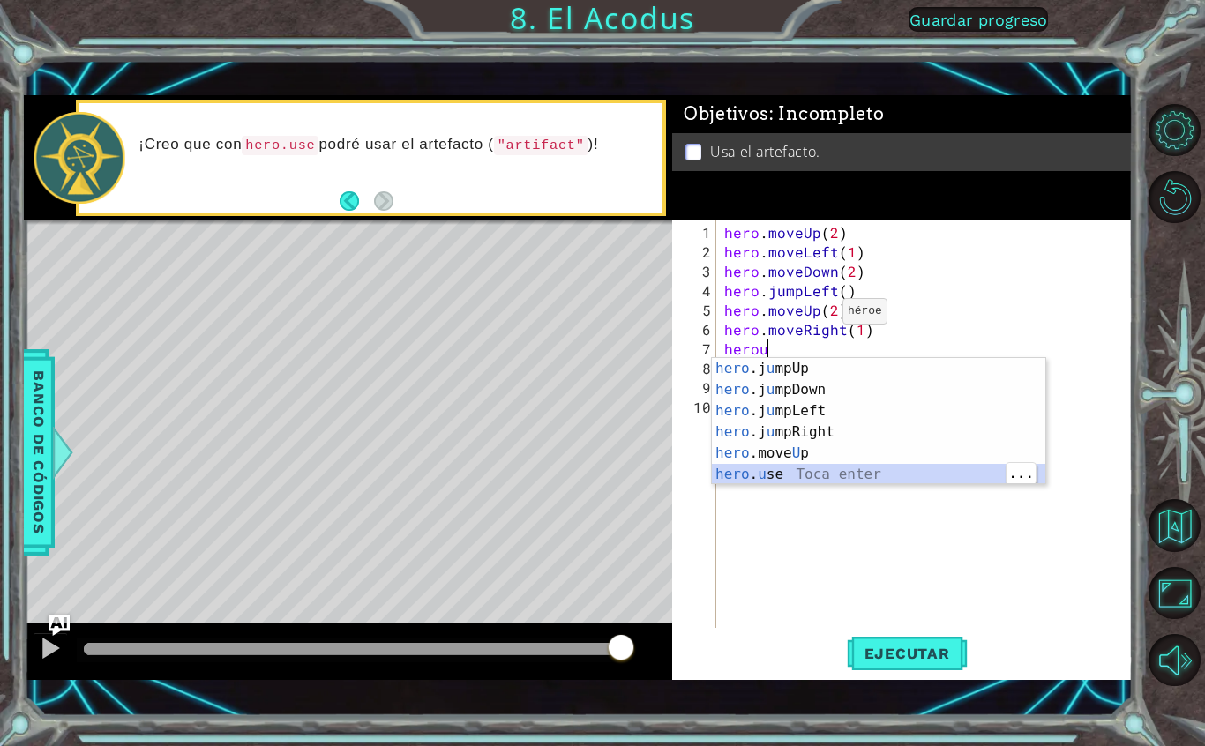
click at [828, 470] on div "hero .j u mpUp Toca enter hero .j u [GEOGRAPHIC_DATA] Toca enter hero .j u mpLe…" at bounding box center [878, 442] width 333 height 169
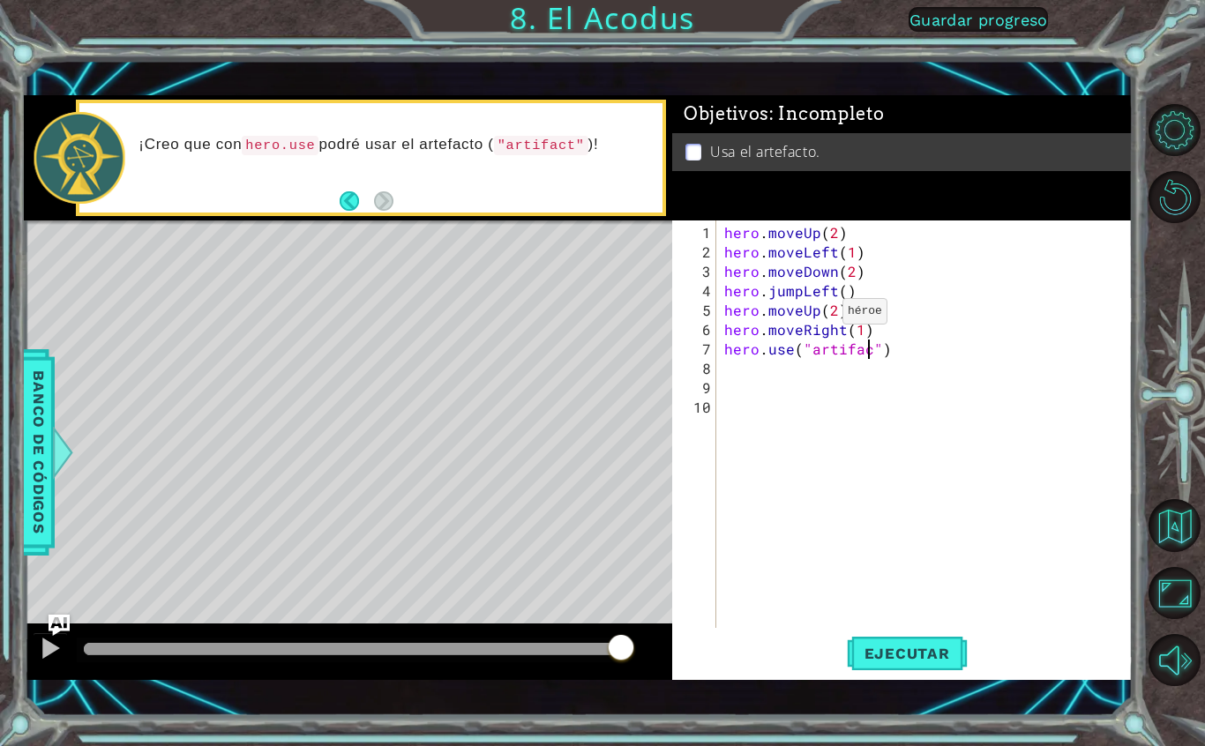
scroll to position [22, 70]
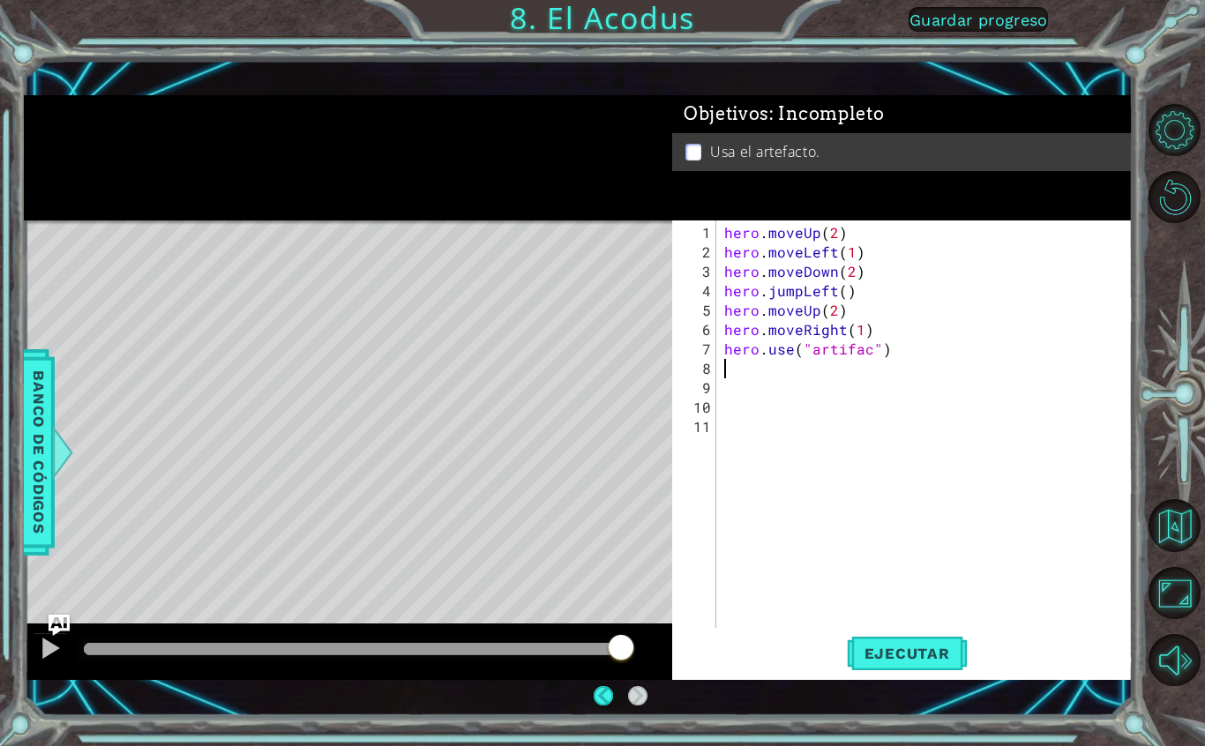
click at [902, 618] on div "hero . moveUp ( 2 ) hero . moveLeft ( 1 ) hero . moveDown ( 2 ) hero . jumpLeft…" at bounding box center [929, 446] width 416 height 446
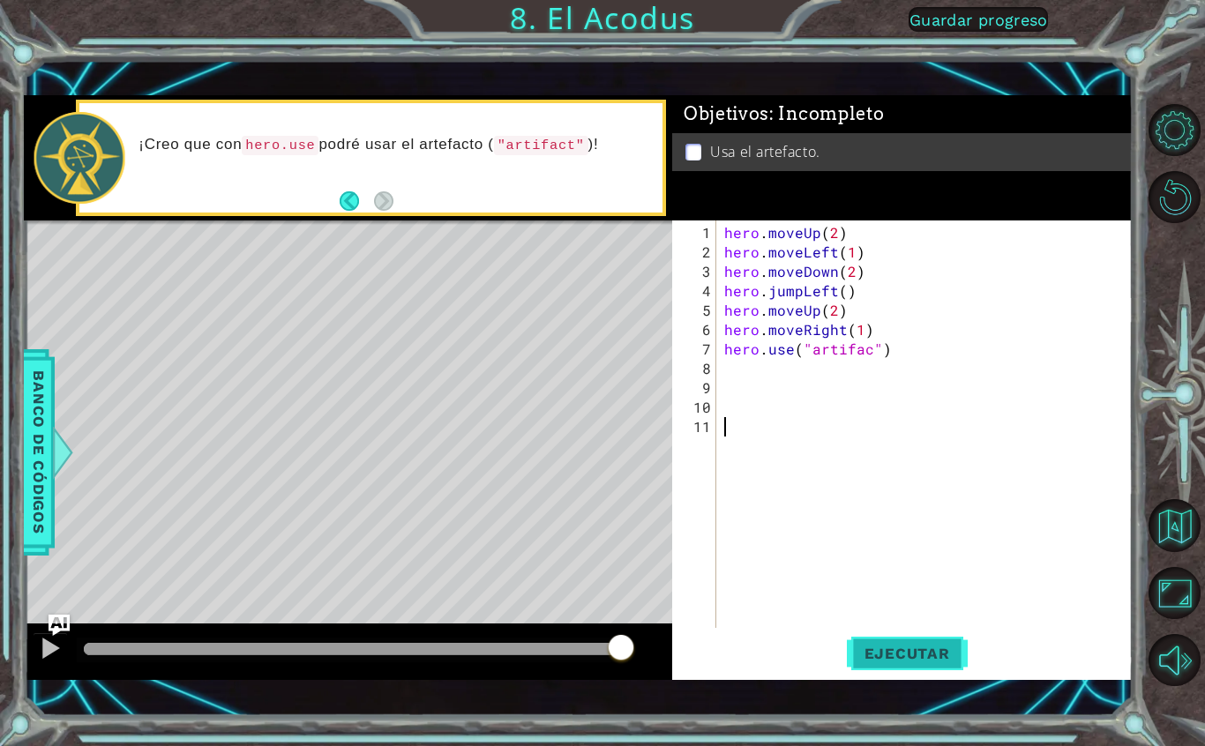
click at [905, 650] on span "Ejecutar" at bounding box center [907, 654] width 121 height 18
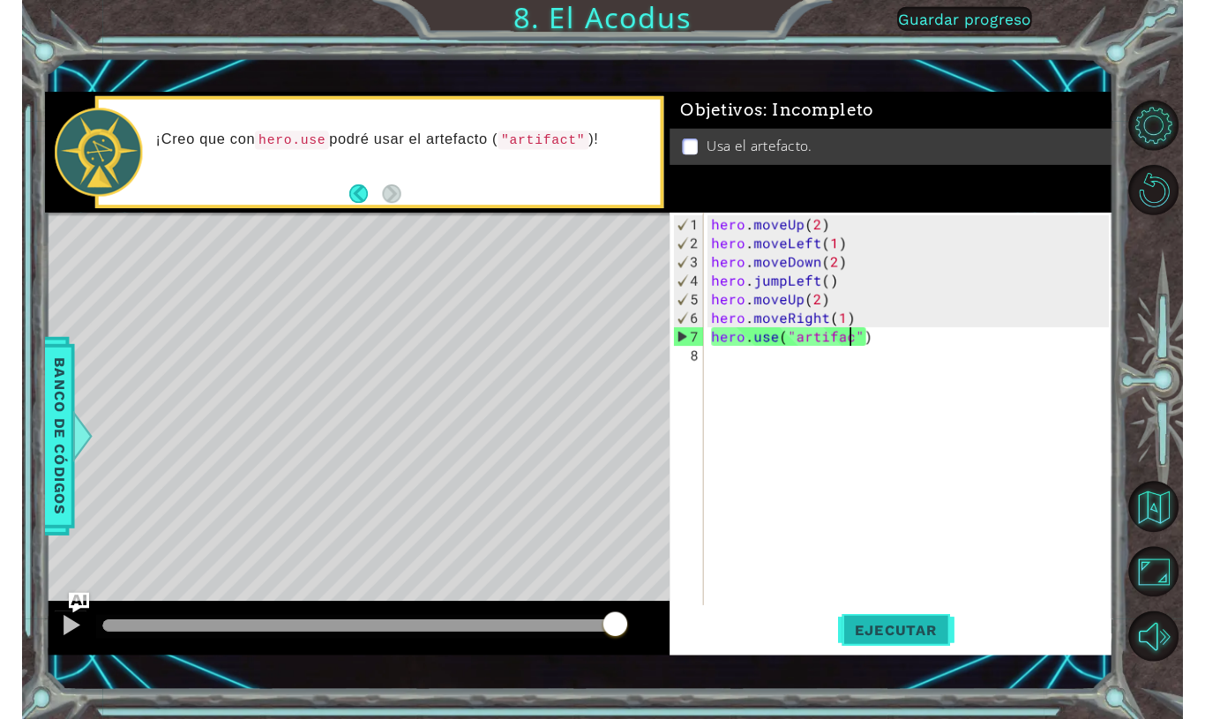
scroll to position [22, 32]
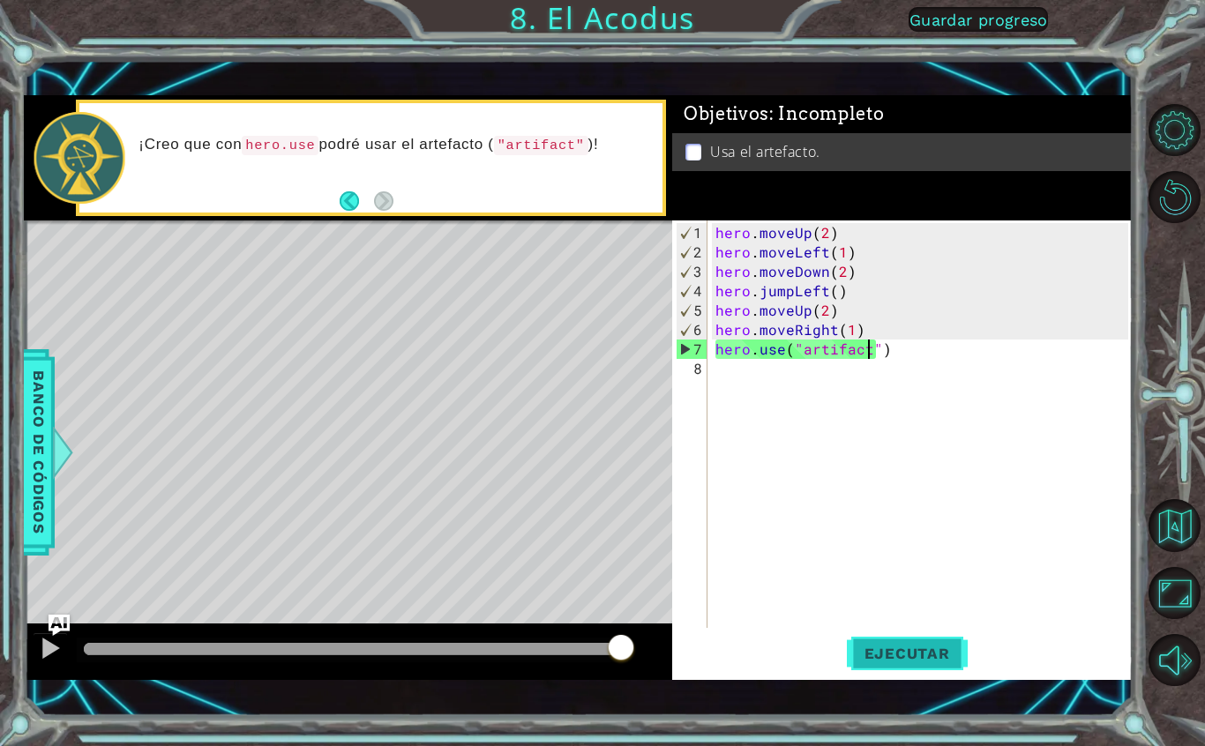
type textarea "abcde fg"
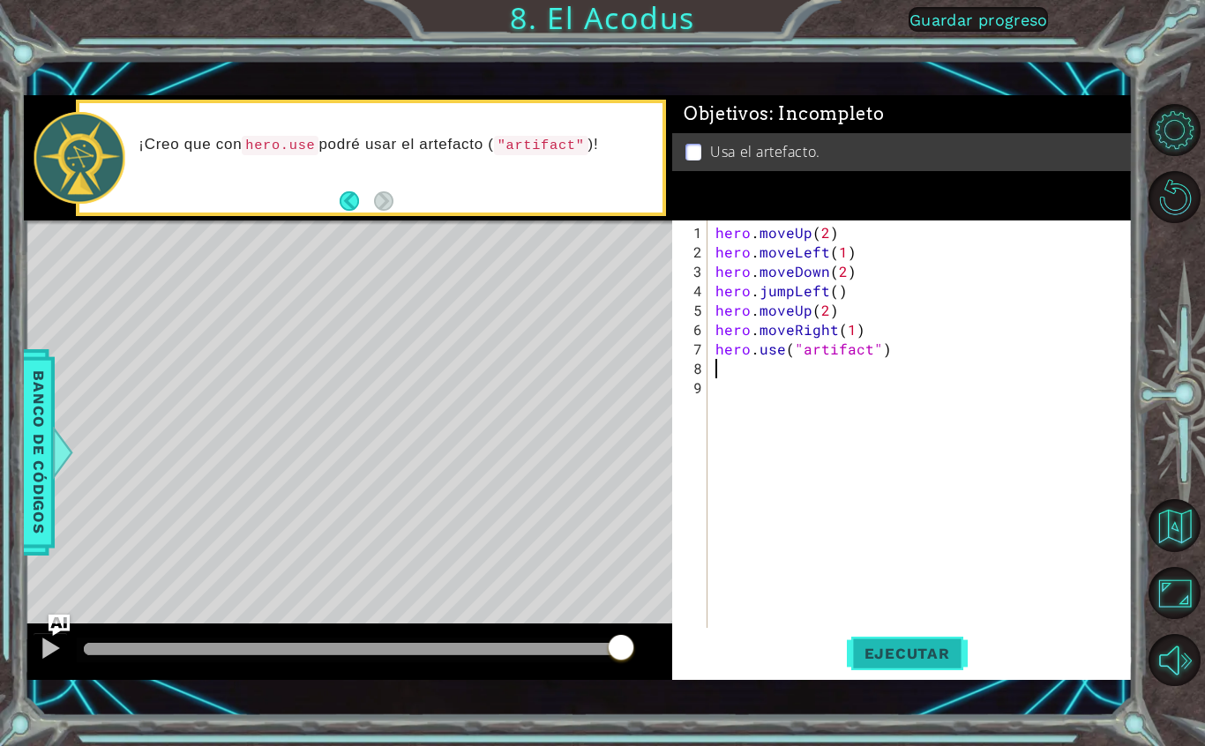
click at [896, 647] on span "Ejecutar" at bounding box center [907, 654] width 121 height 18
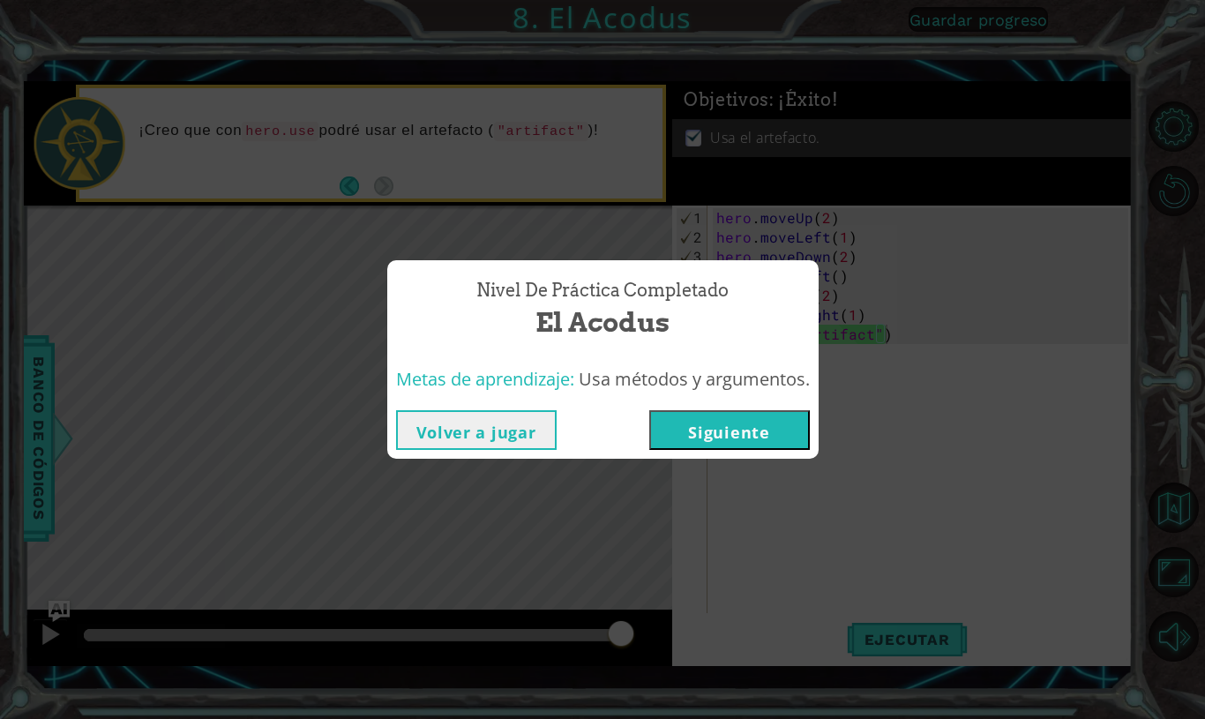
click at [543, 429] on button "Volver a jugar" at bounding box center [476, 430] width 161 height 40
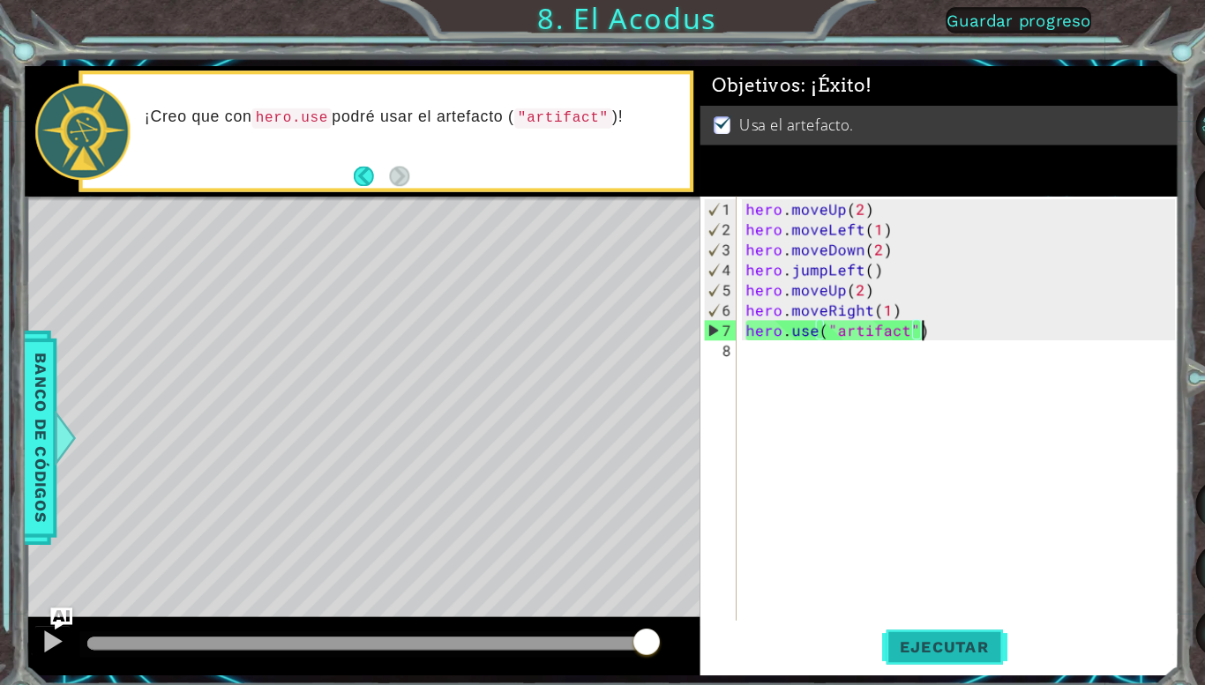
click at [925, 618] on span "Ejecutar" at bounding box center [907, 622] width 121 height 18
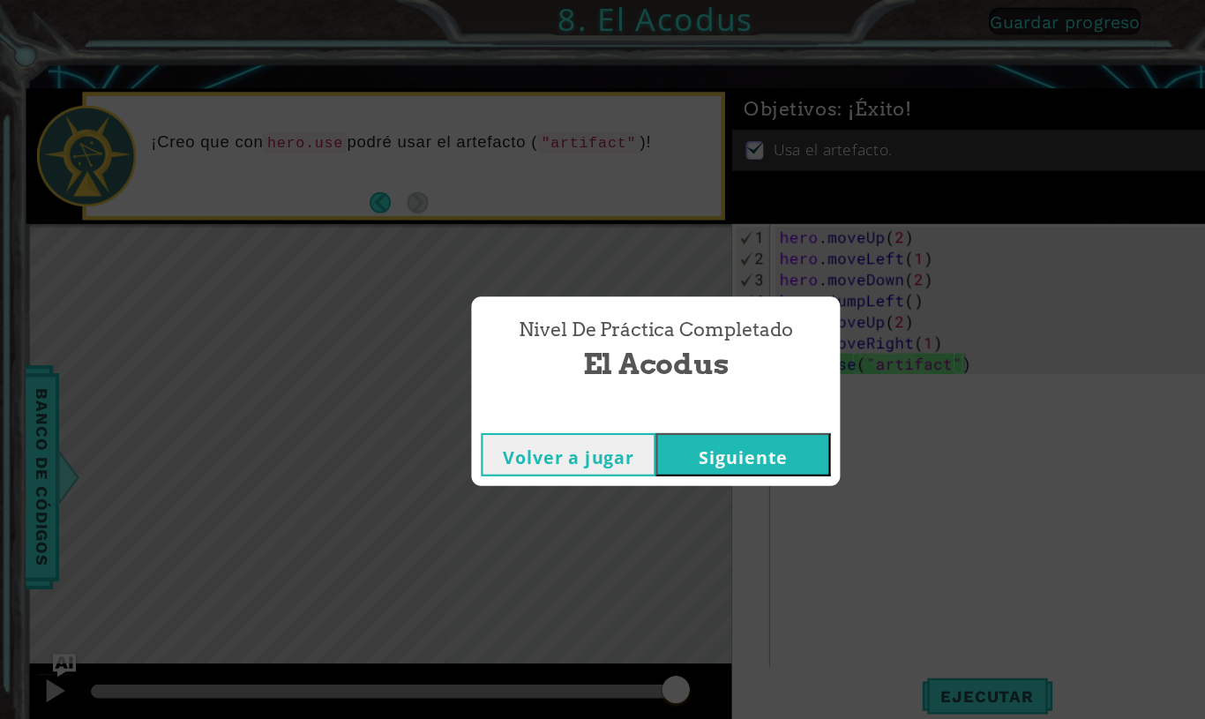
click at [723, 399] on button "Siguiente" at bounding box center [683, 418] width 161 height 40
